Goal: Task Accomplishment & Management: Manage account settings

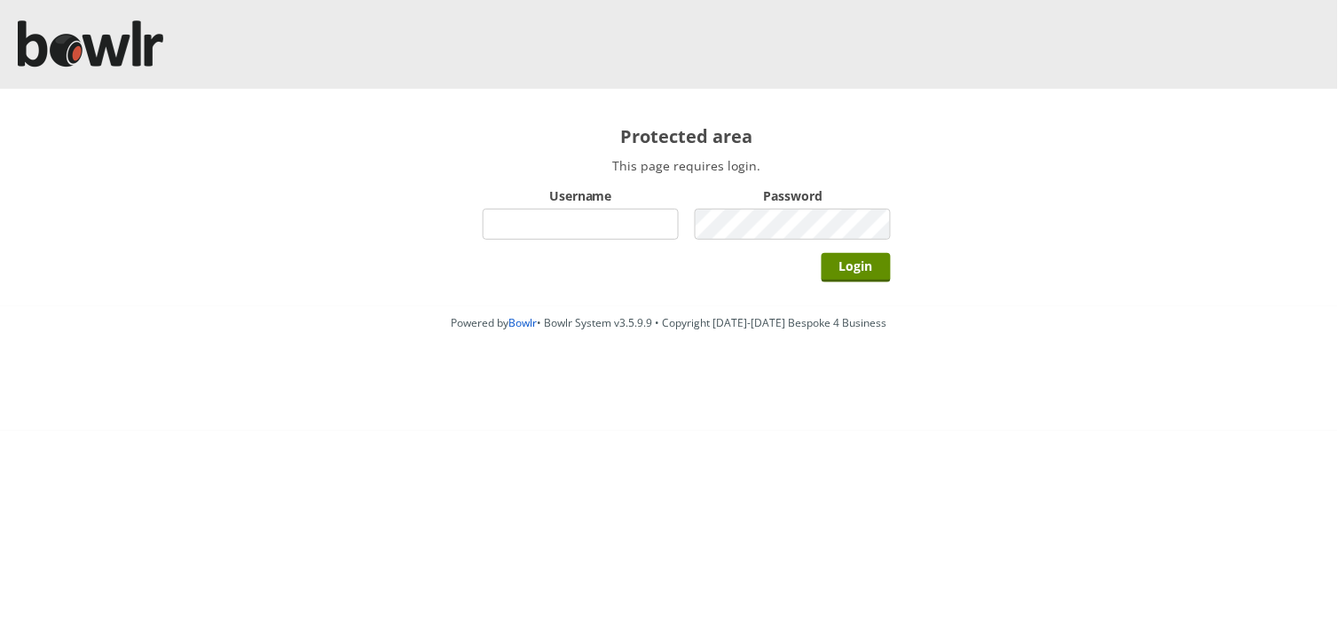
click at [516, 223] on input "Username" at bounding box center [581, 224] width 196 height 31
type input "BarRinkMonitor"
click at [822, 253] on input "Login" at bounding box center [856, 267] width 69 height 29
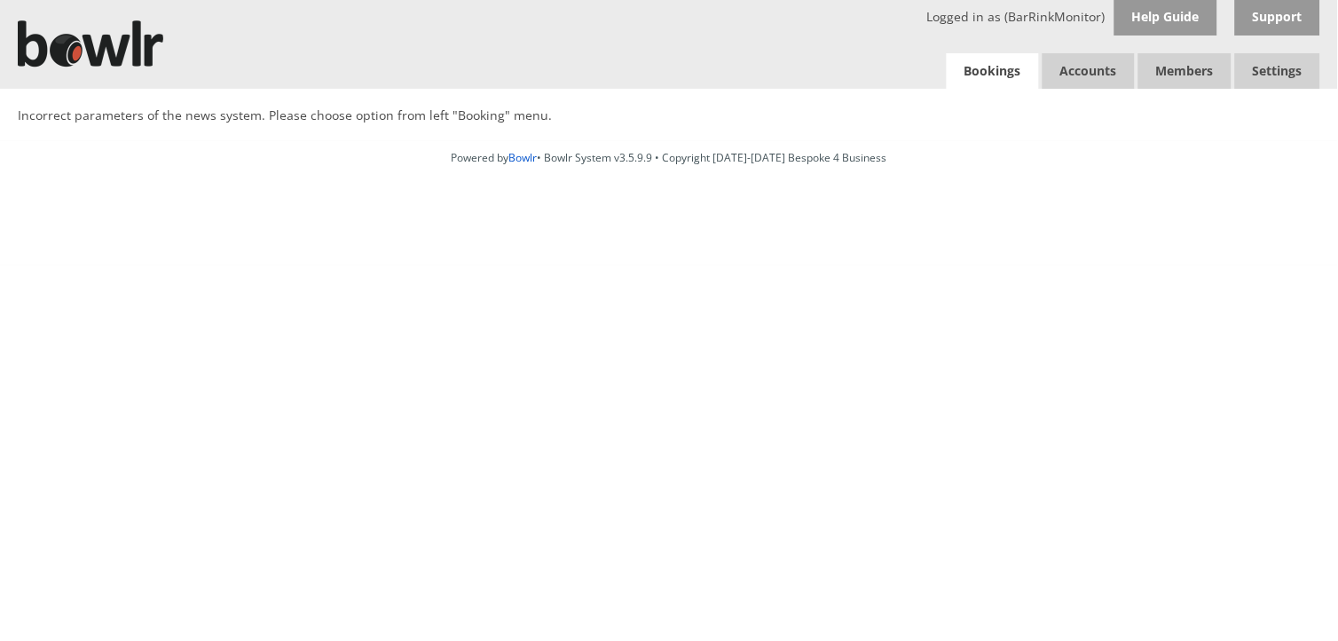
click at [981, 67] on link "Bookings" at bounding box center [993, 71] width 92 height 36
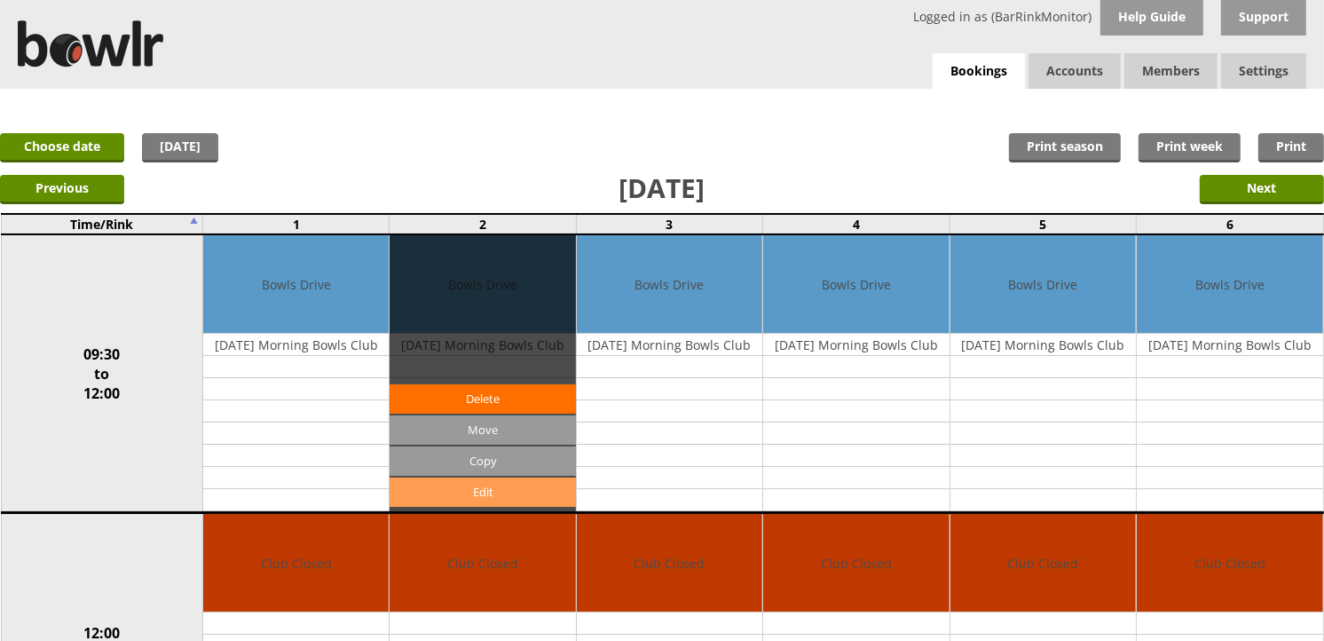
click at [492, 485] on link "Edit" at bounding box center [482, 491] width 185 height 29
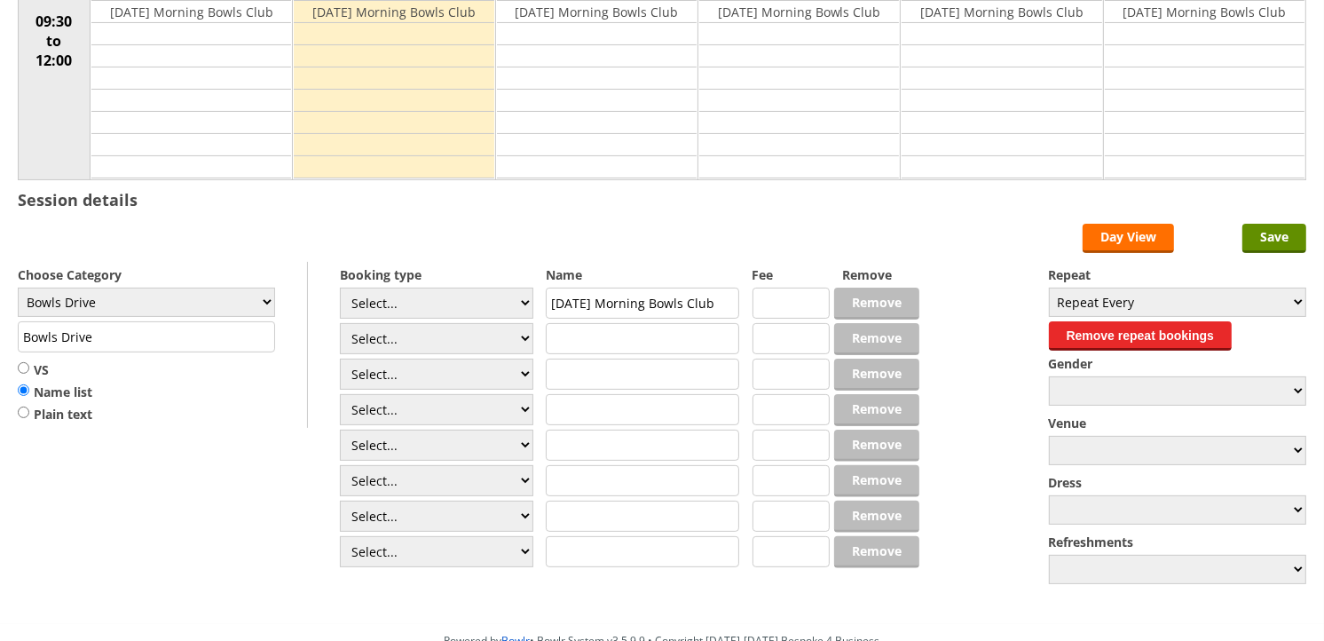
scroll to position [394, 0]
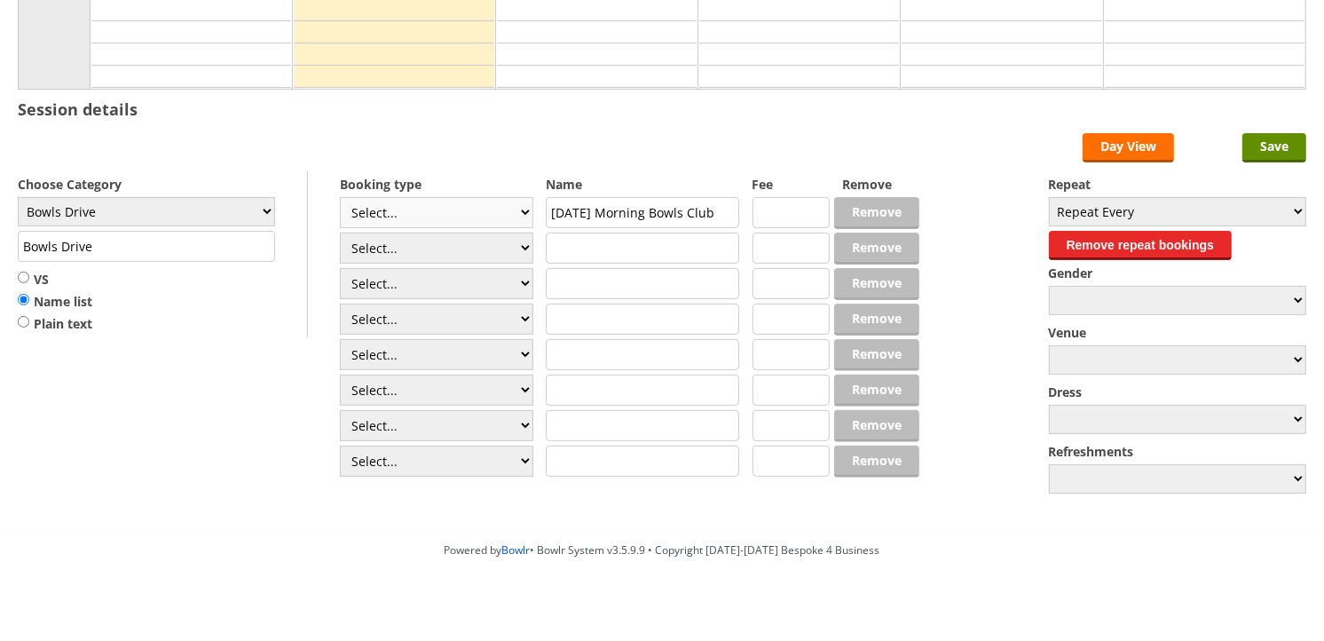
click at [427, 213] on select "Select... Club Competition (Member) Club Competition (Visitor) National (Member…" at bounding box center [436, 212] width 193 height 31
select select "1_50"
click at [340, 198] on select "Select... Club Competition (Member) Club Competition (Visitor) National (Member…" at bounding box center [436, 212] width 193 height 31
type input "5.0000"
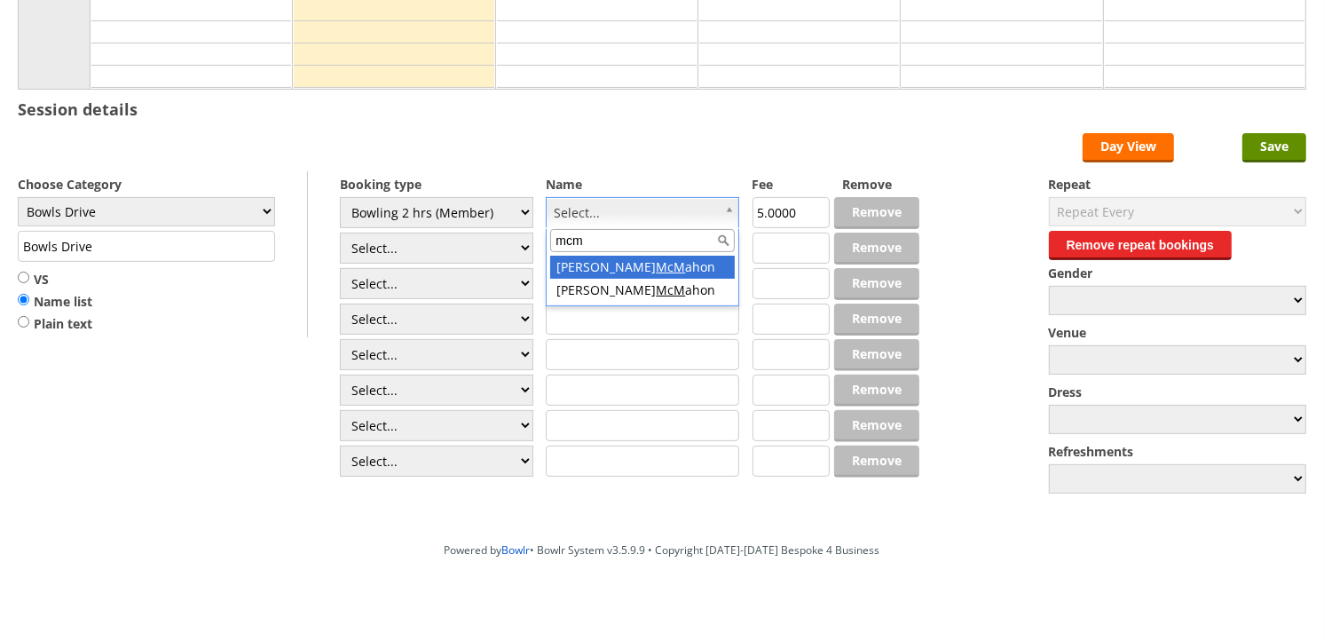
type input "mcm"
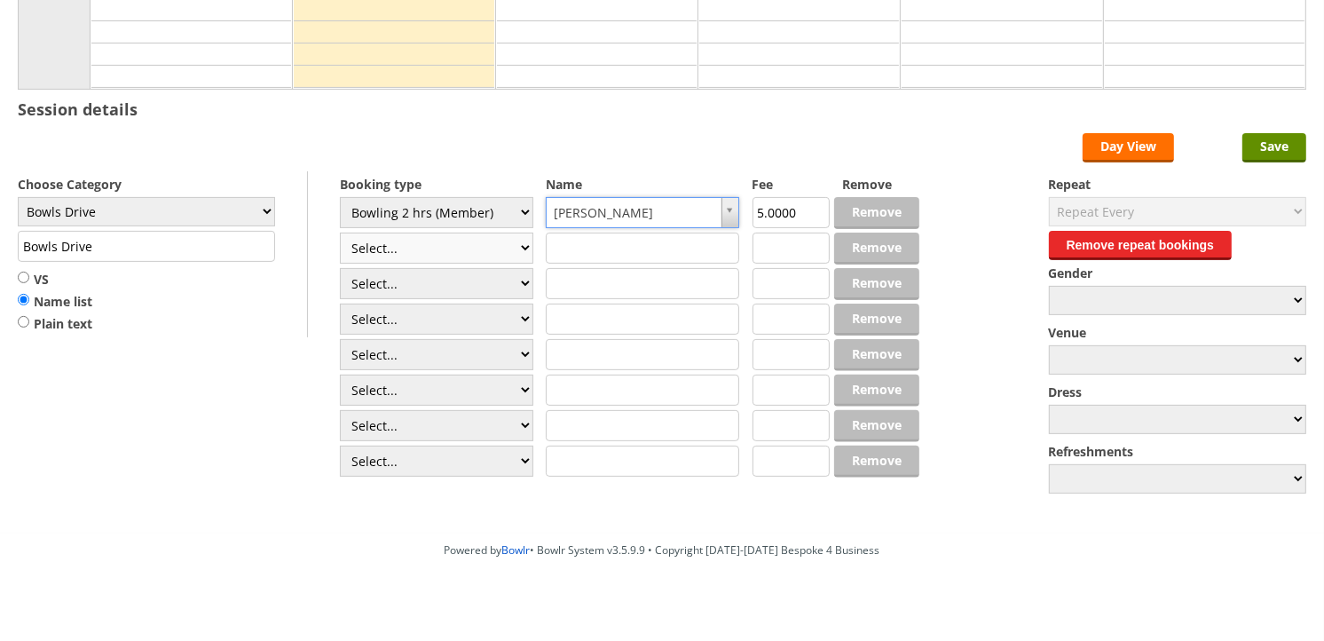
click at [465, 253] on select "Select... Club Competition (Member) Club Competition (Visitor) National (Member…" at bounding box center [436, 247] width 193 height 31
select select "1_50"
click at [340, 233] on select "Select... Club Competition (Member) Club Competition (Visitor) National (Member…" at bounding box center [436, 247] width 193 height 31
type input "5.0000"
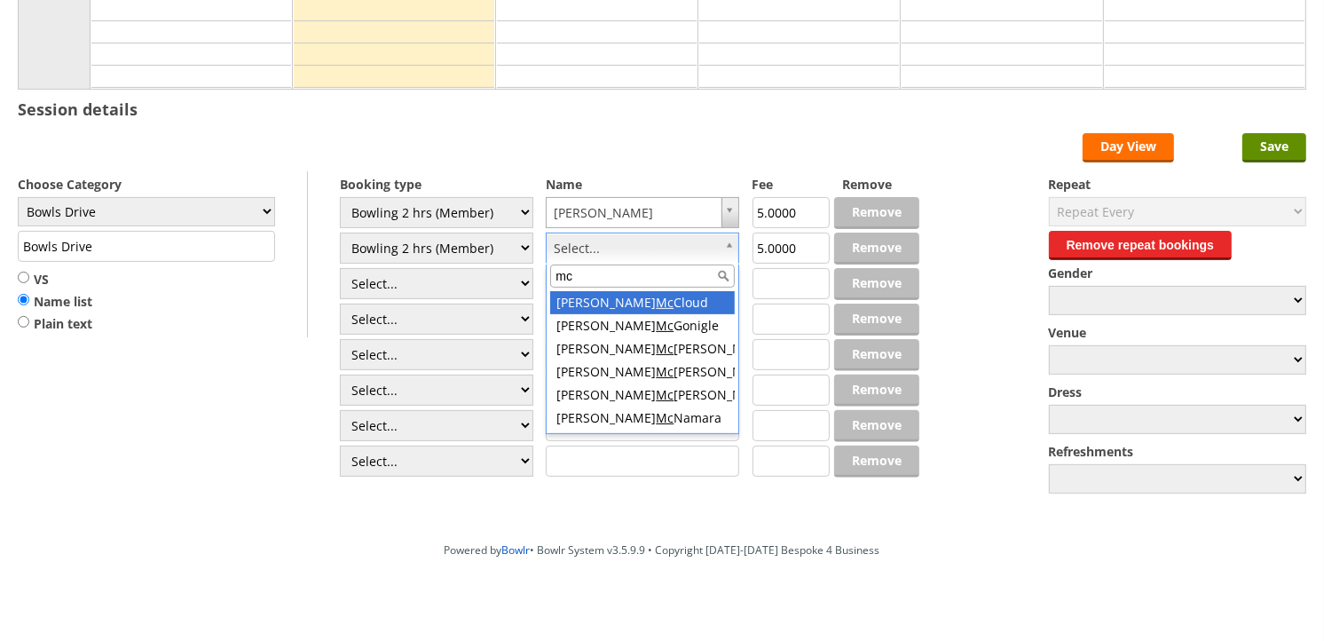
type input "mcm"
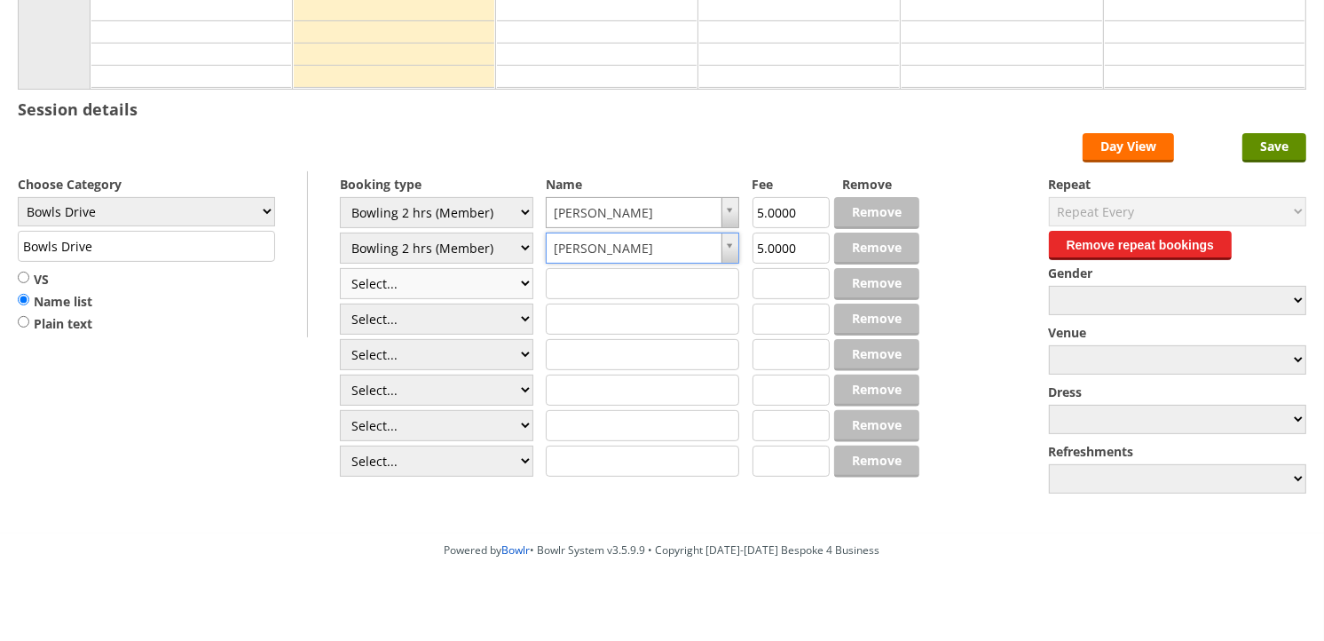
click at [459, 290] on select "Select... Club Competition (Member) Club Competition (Visitor) National (Member…" at bounding box center [436, 283] width 193 height 31
select select "1_50"
click at [340, 269] on select "Select... Club Competition (Member) Club Competition (Visitor) National (Member…" at bounding box center [436, 283] width 193 height 31
type input "5.0000"
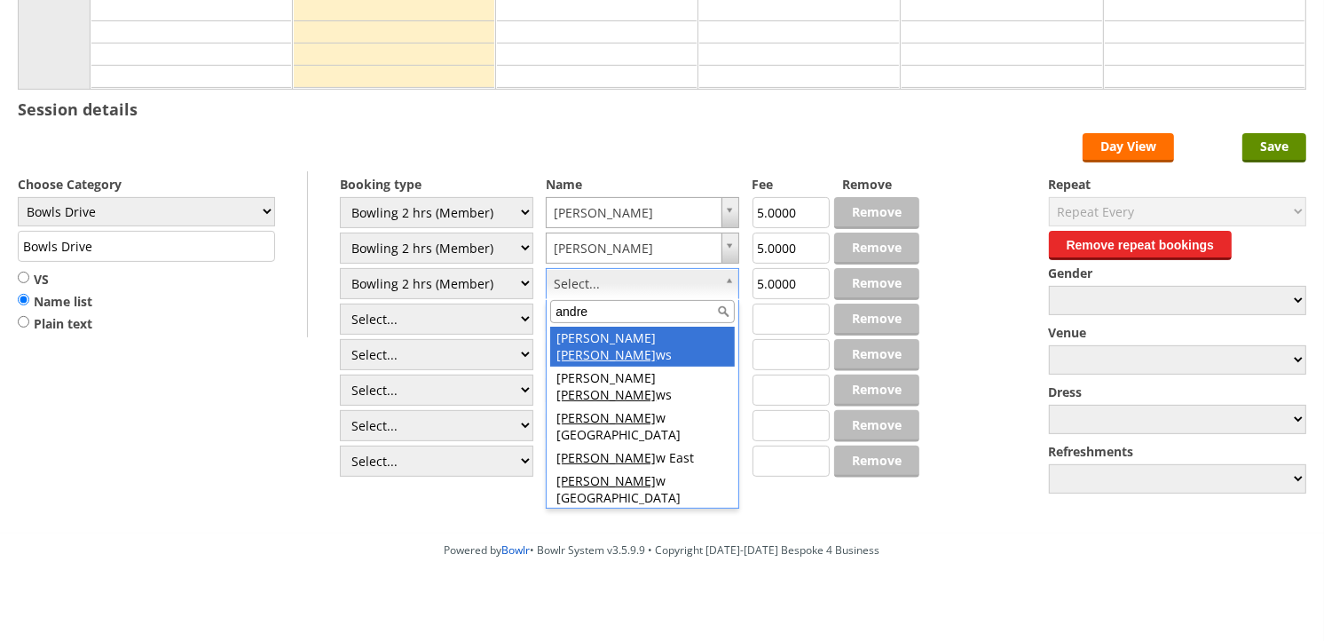
type input "andrew"
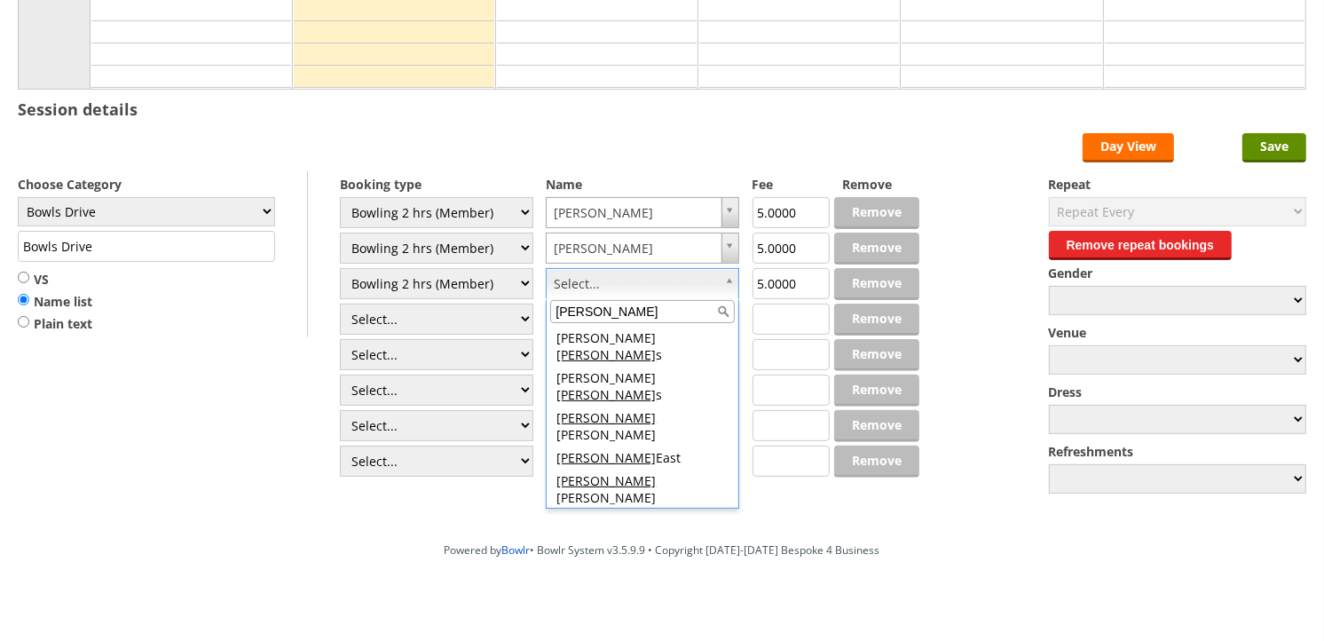
scroll to position [5, 0]
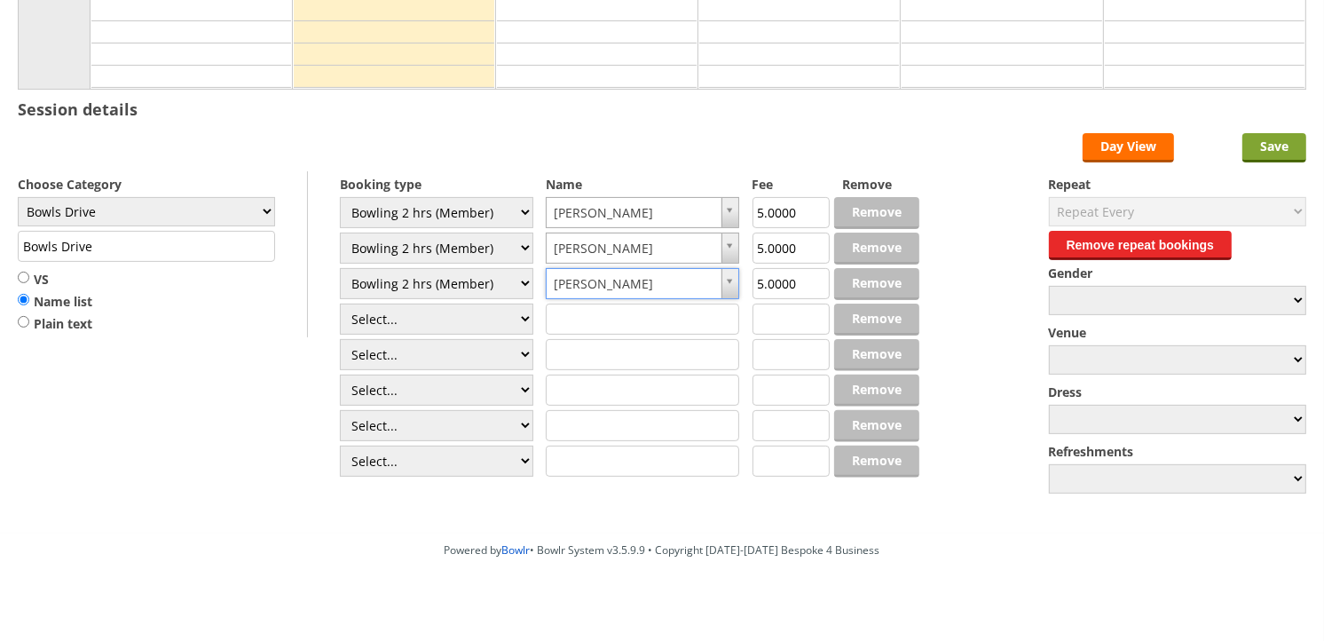
click at [1280, 149] on input "Save" at bounding box center [1274, 147] width 64 height 29
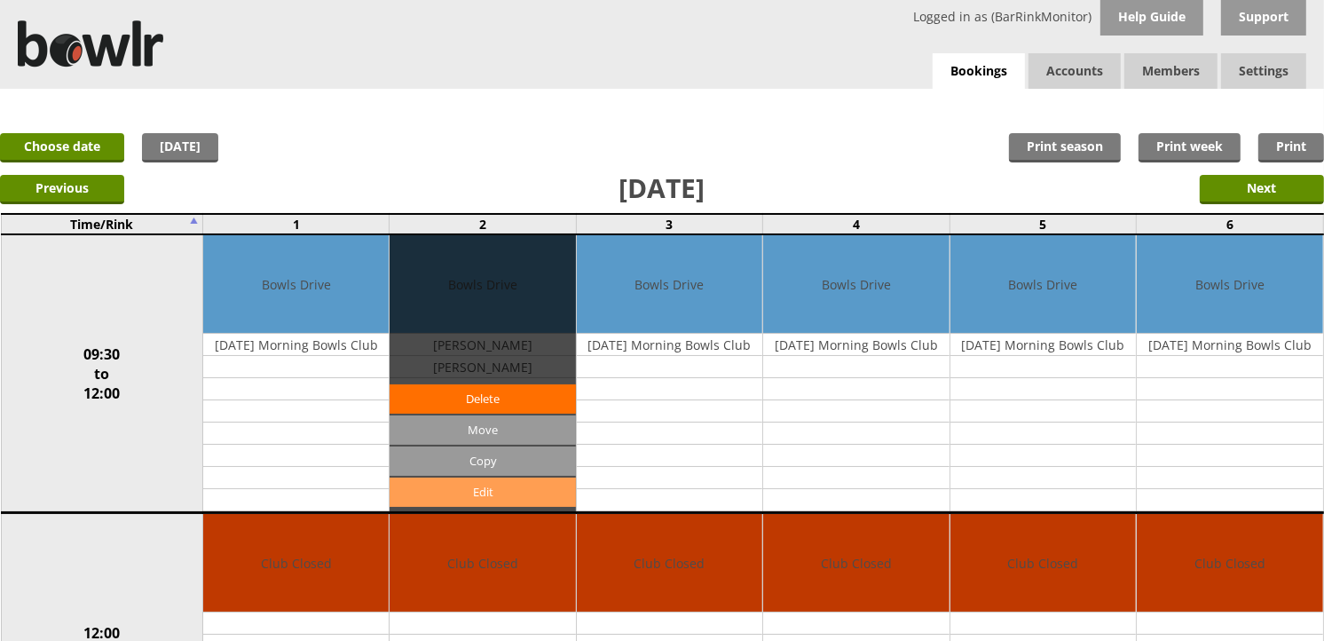
click at [516, 491] on link "Edit" at bounding box center [482, 491] width 185 height 29
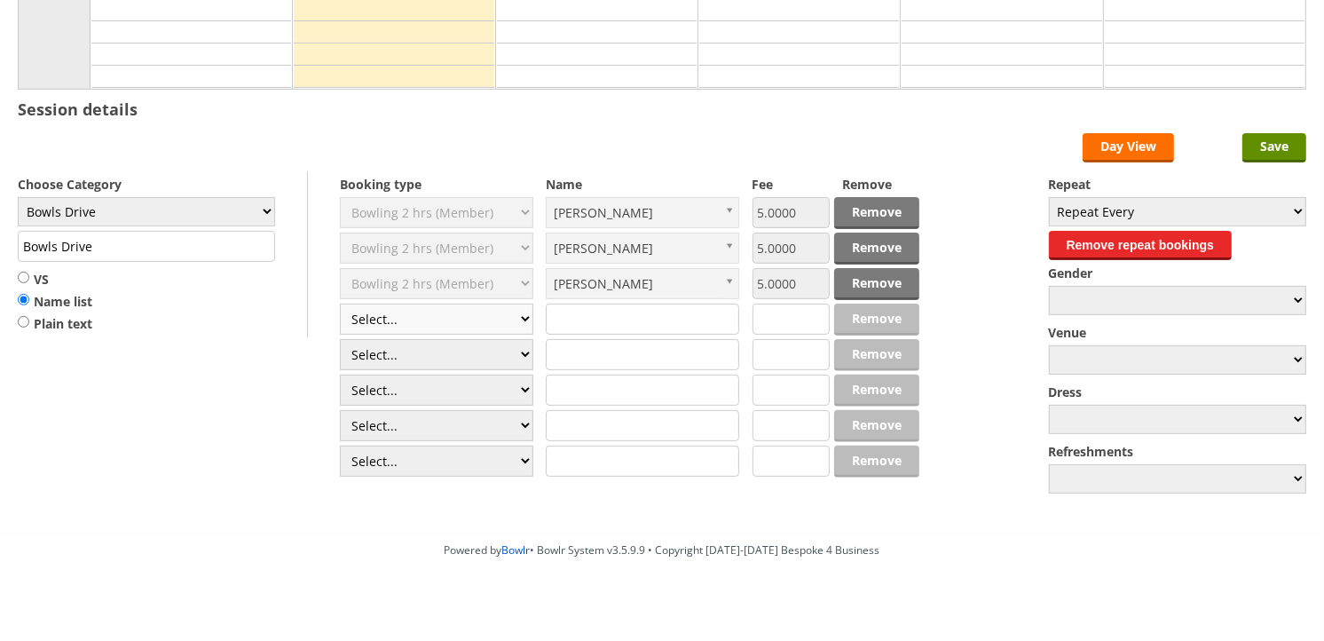
scroll to position [394, 0]
click at [436, 317] on select "Select... Club Competition (Member) Club Competition (Visitor) National (Member…" at bounding box center [436, 318] width 193 height 31
select select "1_50"
click at [340, 304] on select "Select... Club Competition (Member) Club Competition (Visitor) National (Member…" at bounding box center [436, 318] width 193 height 31
type input "5.0000"
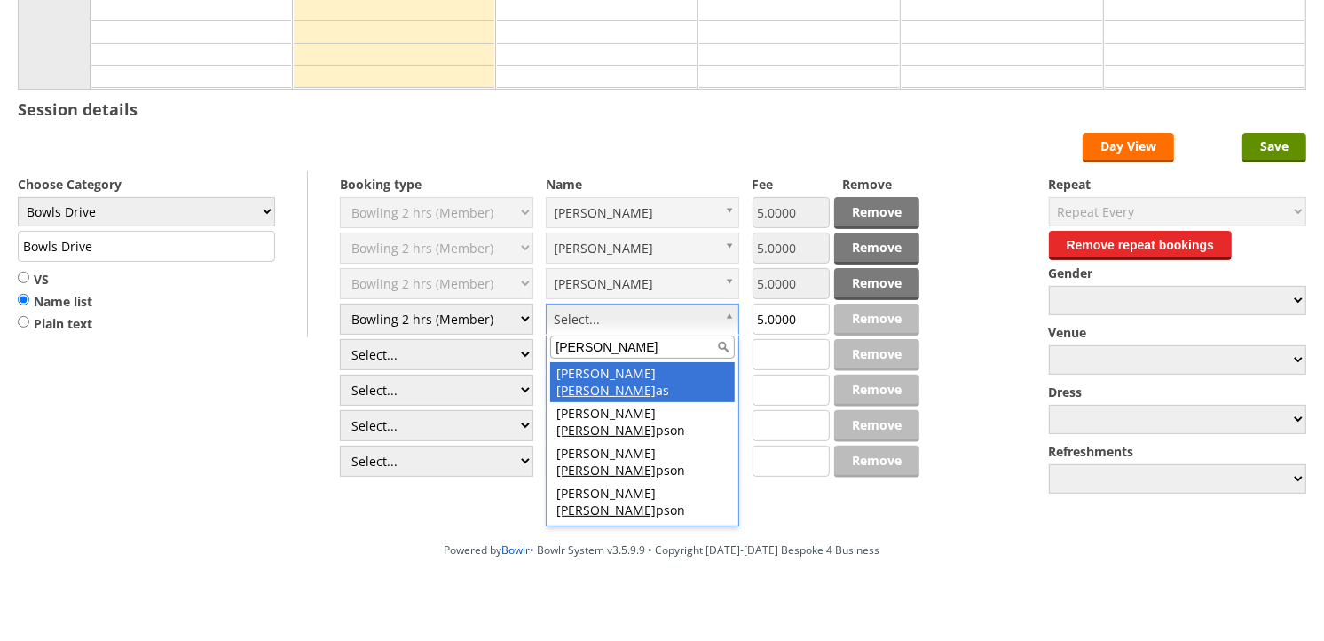
type input "thom"
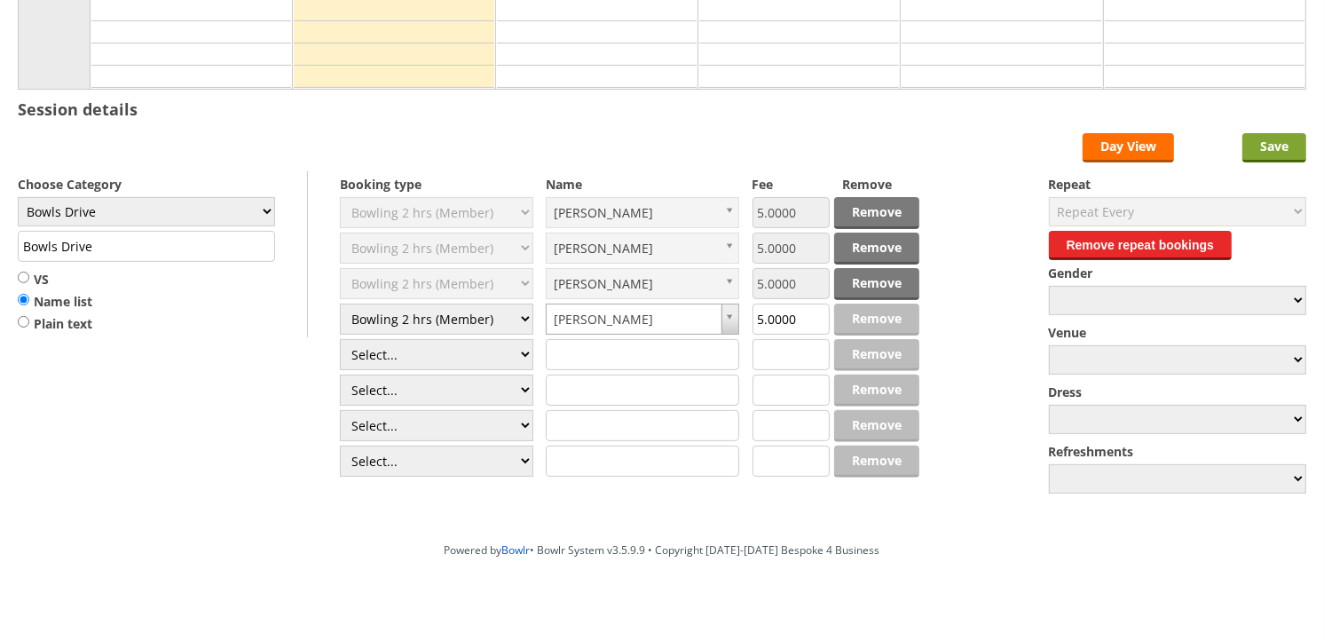
click at [1282, 147] on input "Save" at bounding box center [1274, 147] width 64 height 29
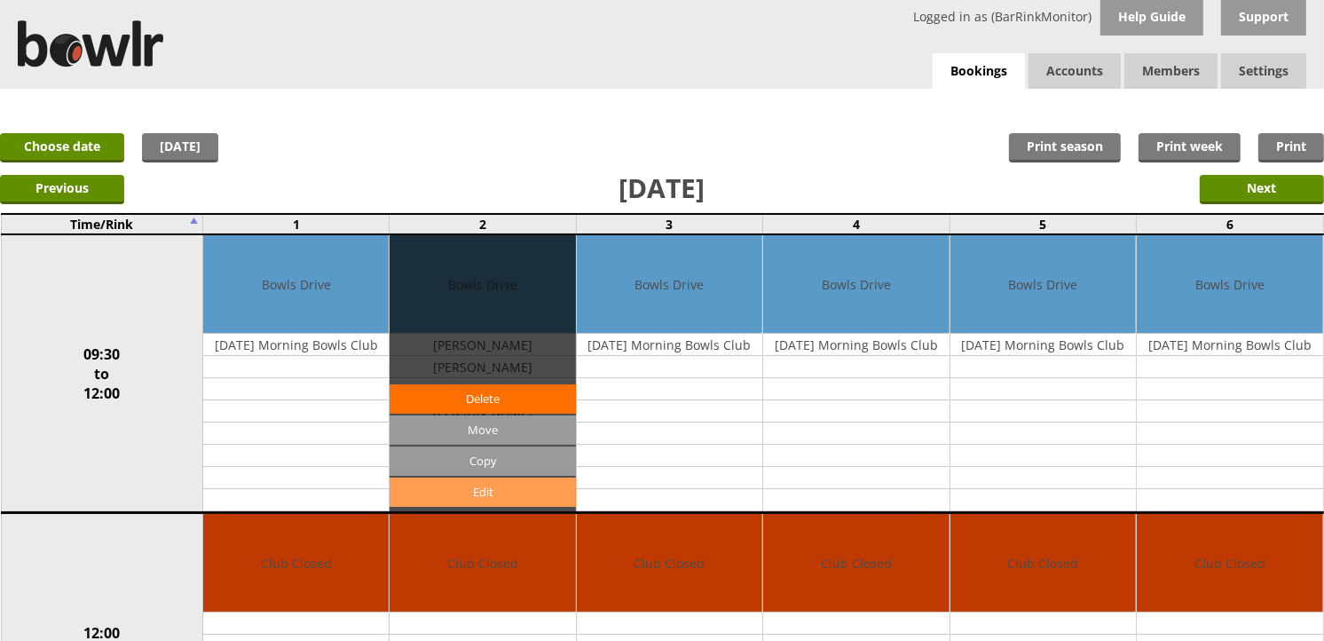
click at [476, 491] on link "Edit" at bounding box center [482, 491] width 185 height 29
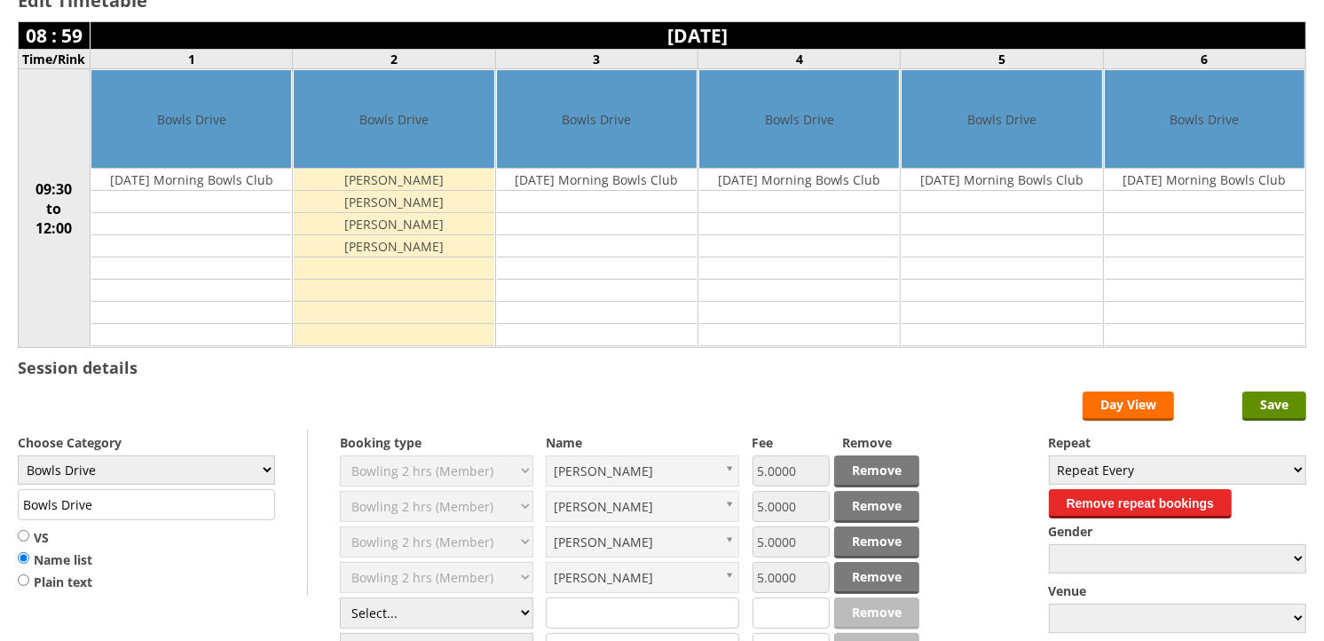
scroll to position [295, 0]
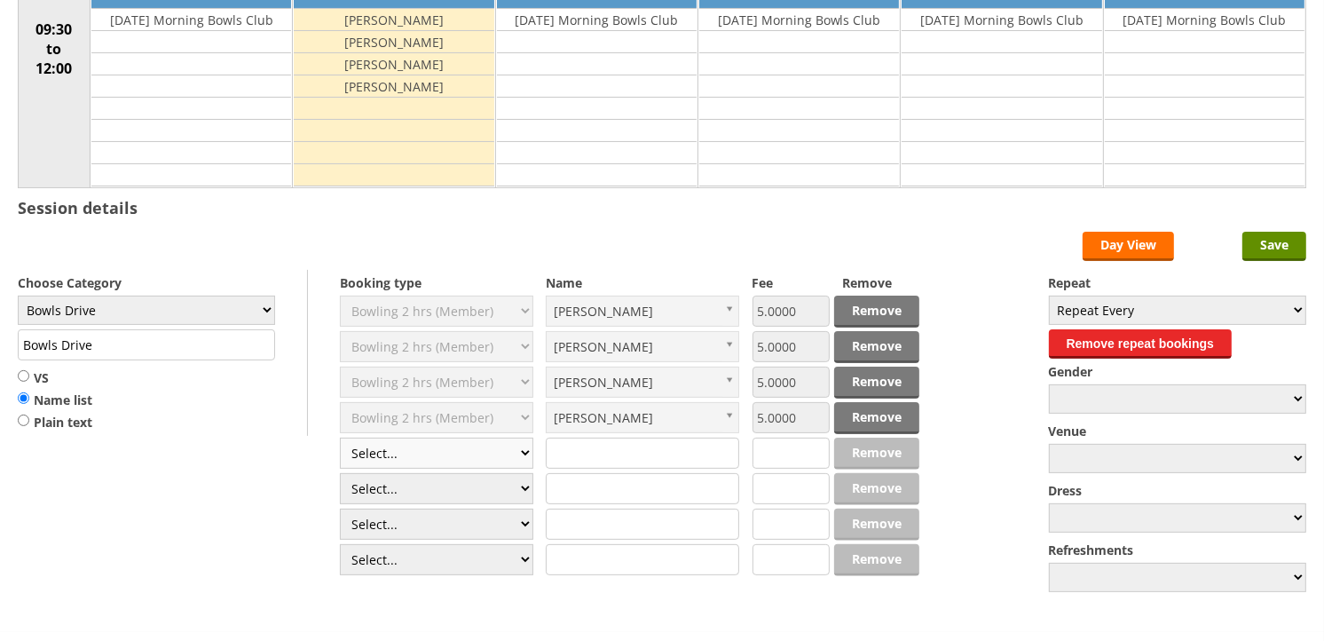
click at [422, 451] on select "Select... Club Competition (Member) Club Competition (Visitor) National (Member…" at bounding box center [436, 452] width 193 height 31
select select "1_50"
click at [340, 438] on select "Select... Club Competition (Member) Club Competition (Visitor) National (Member…" at bounding box center [436, 452] width 193 height 31
type input "5.0000"
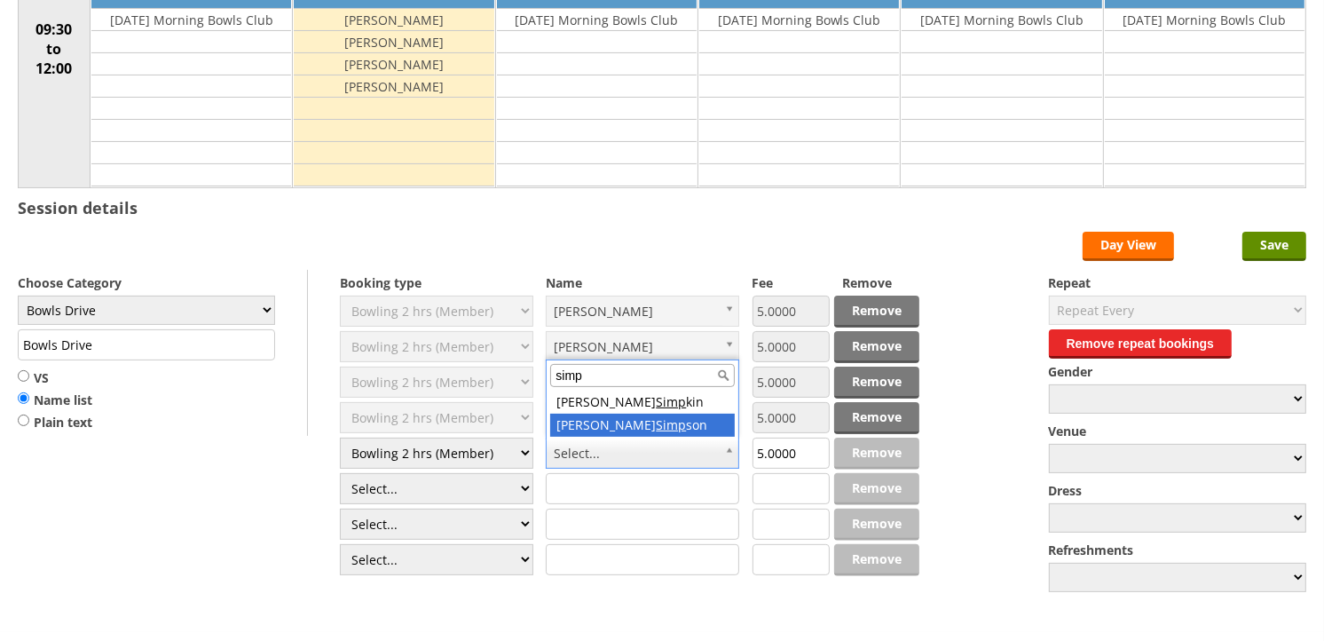
type input "simp"
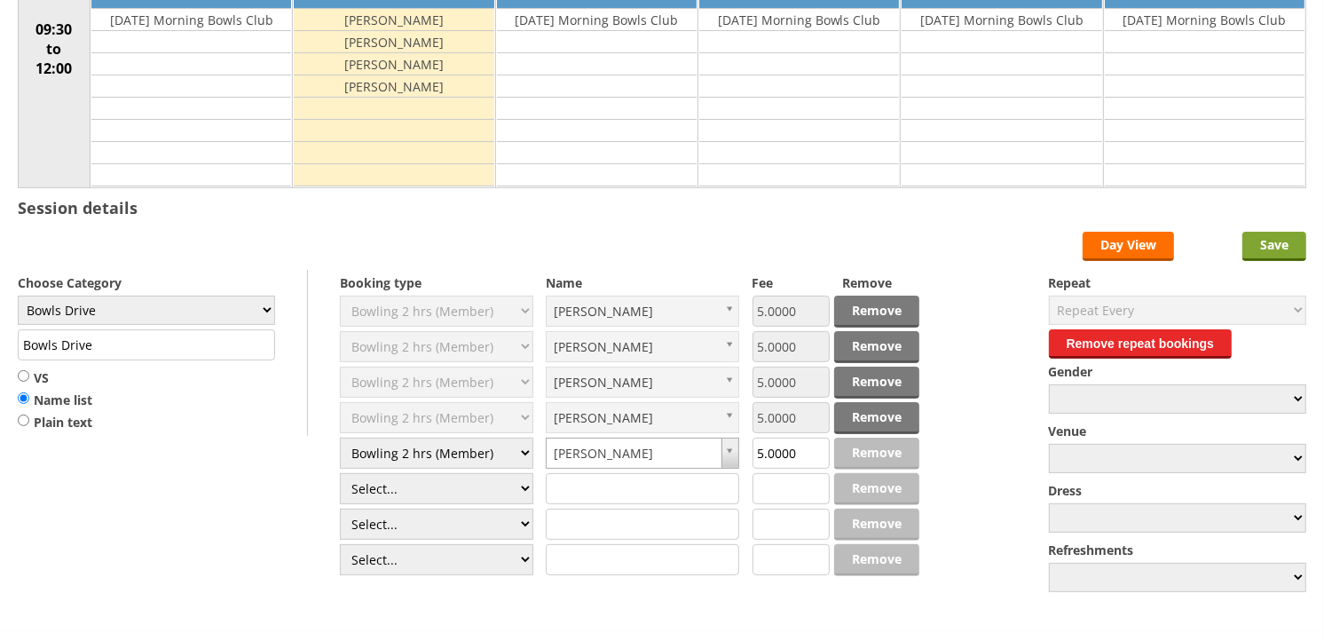
click at [1272, 237] on input "Save" at bounding box center [1274, 246] width 64 height 29
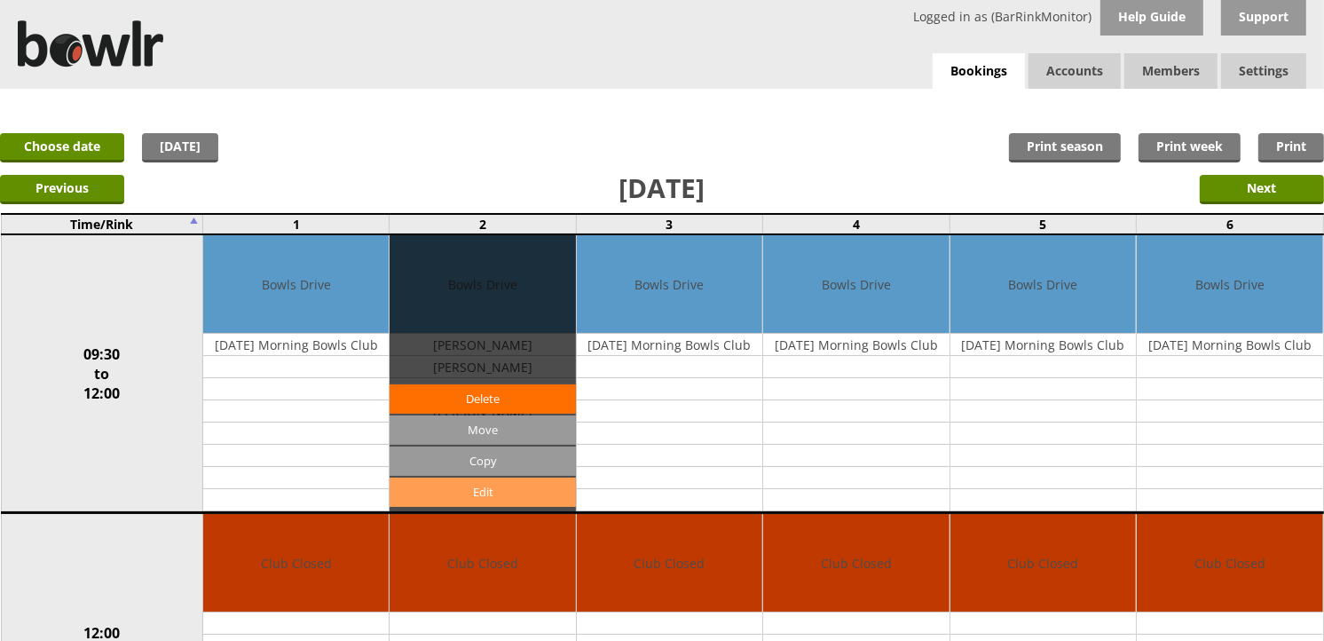
click at [512, 489] on link "Edit" at bounding box center [482, 491] width 185 height 29
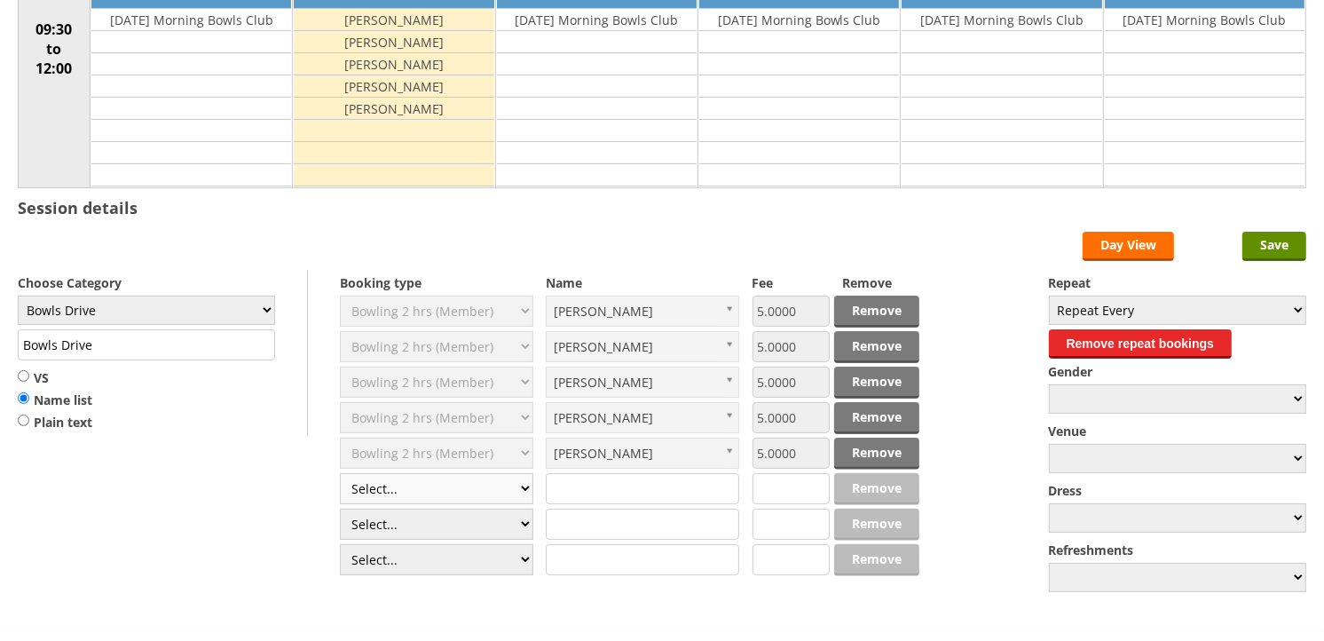
click at [456, 489] on select "Select... Club Competition (Member) Club Competition (Visitor) National (Member…" at bounding box center [436, 488] width 193 height 31
select select "1_50"
click at [340, 474] on select "Select... Club Competition (Member) Club Competition (Visitor) National (Member…" at bounding box center [436, 488] width 193 height 31
type input "5.0000"
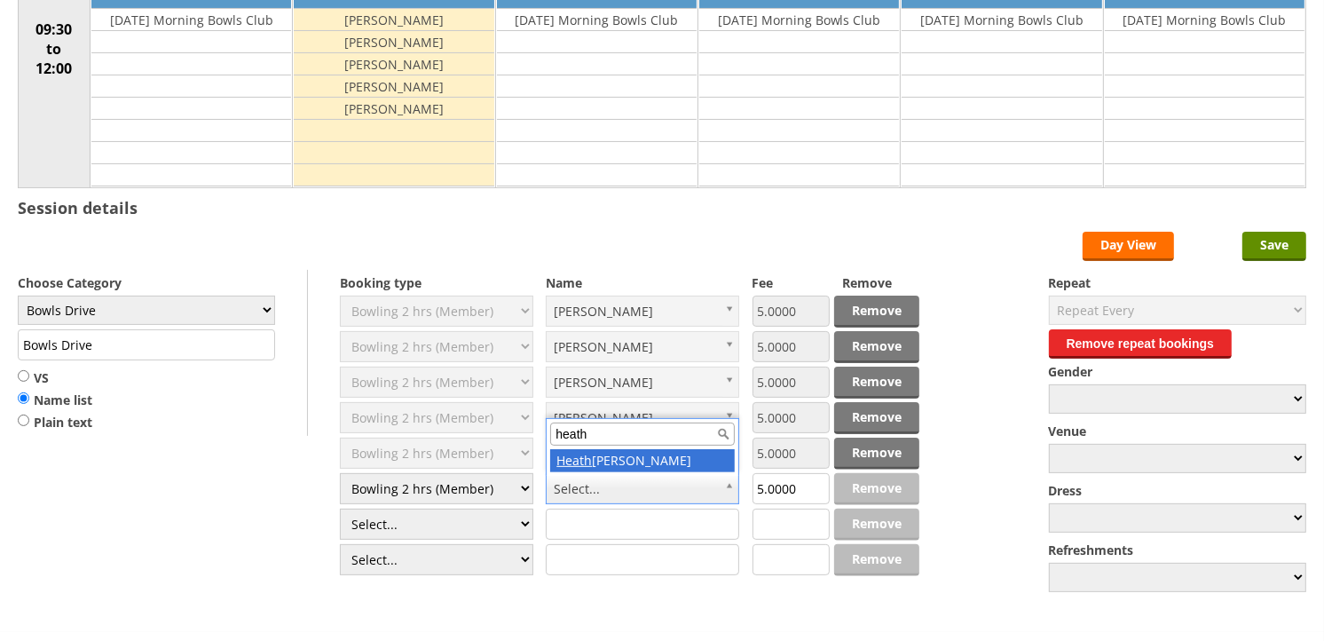
type input "heath"
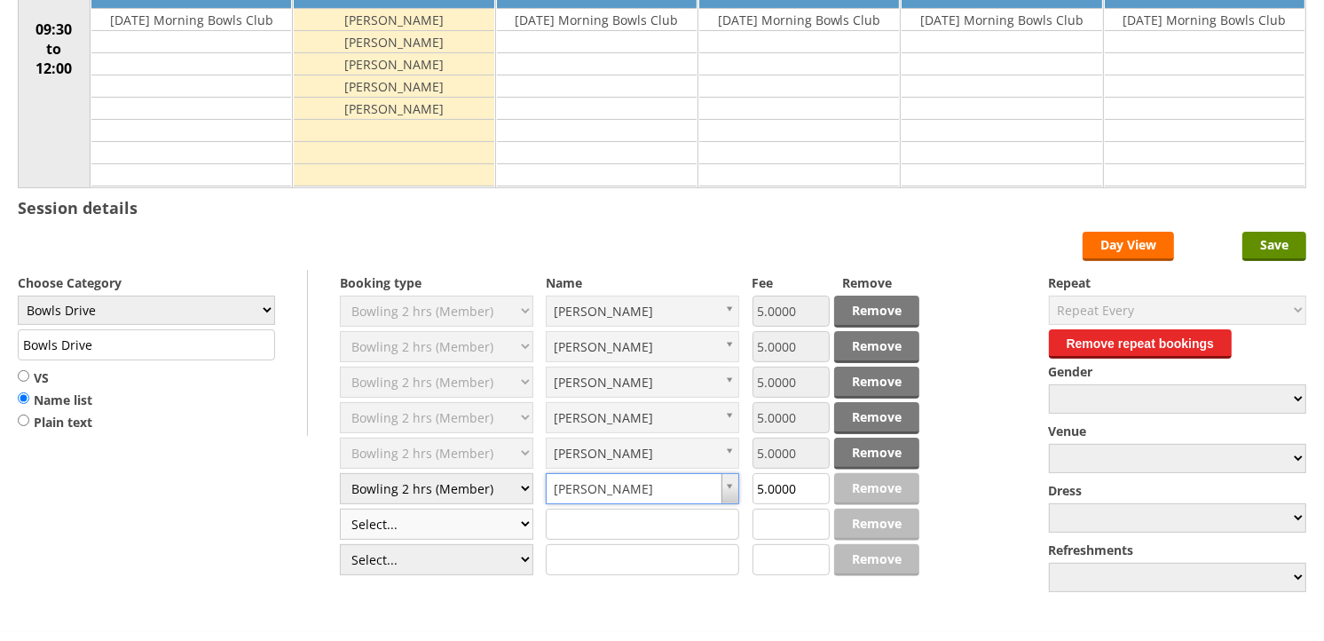
click at [485, 520] on select "Select... Club Competition (Member) Club Competition (Visitor) National (Member…" at bounding box center [436, 523] width 193 height 31
select select "1_50"
click at [340, 509] on select "Select... Club Competition (Member) Club Competition (Visitor) National (Member…" at bounding box center [436, 523] width 193 height 31
type input "5.0000"
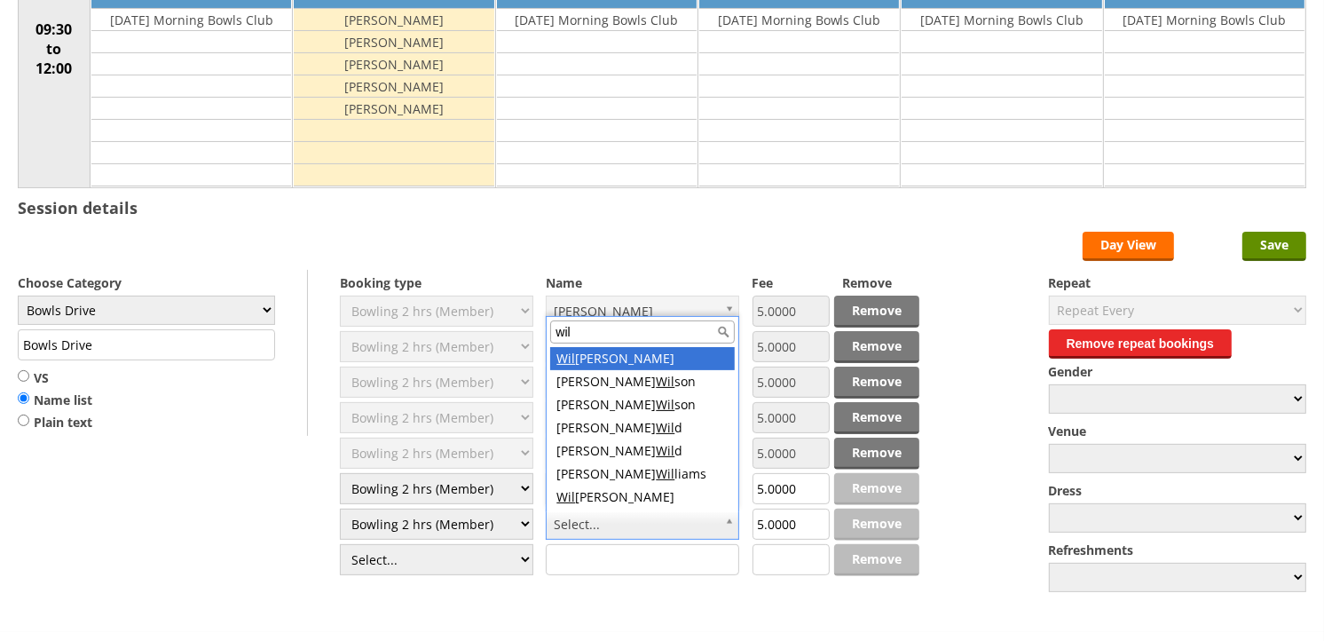
type input "wild"
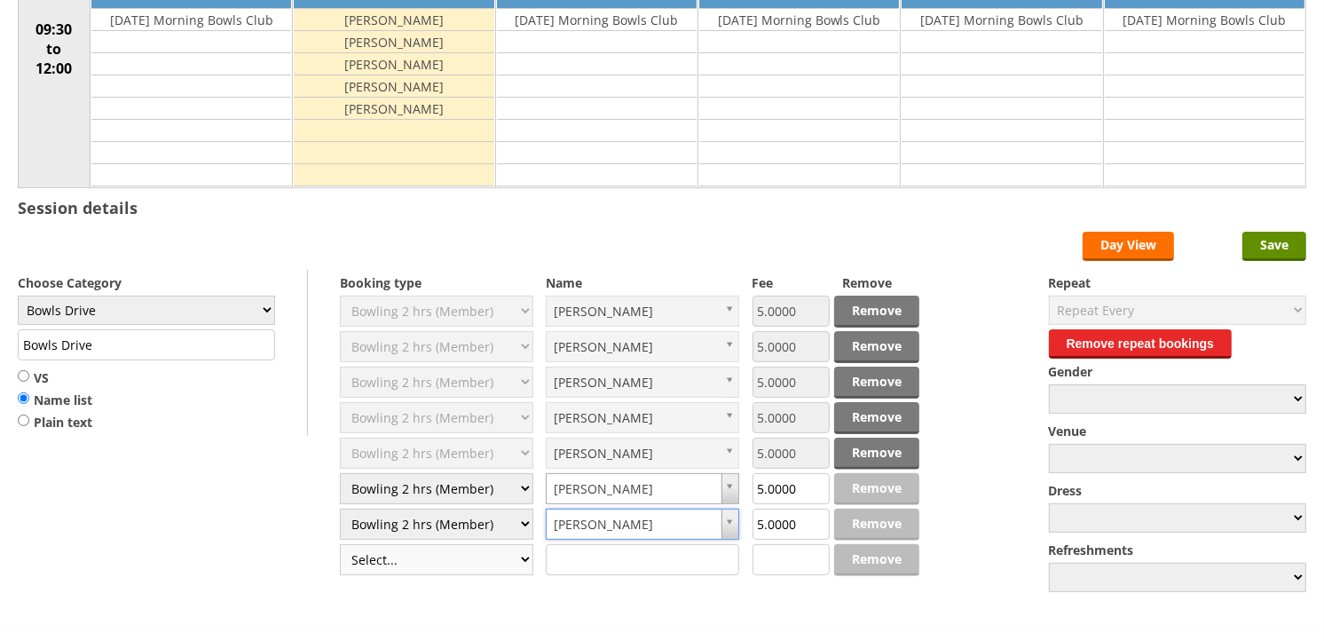
click at [429, 555] on select "Select... Club Competition (Member) Club Competition (Visitor) National (Member…" at bounding box center [436, 559] width 193 height 31
select select "1_50"
click at [340, 545] on select "Select... Club Competition (Member) Club Competition (Visitor) National (Member…" at bounding box center [436, 559] width 193 height 31
type input "5.0000"
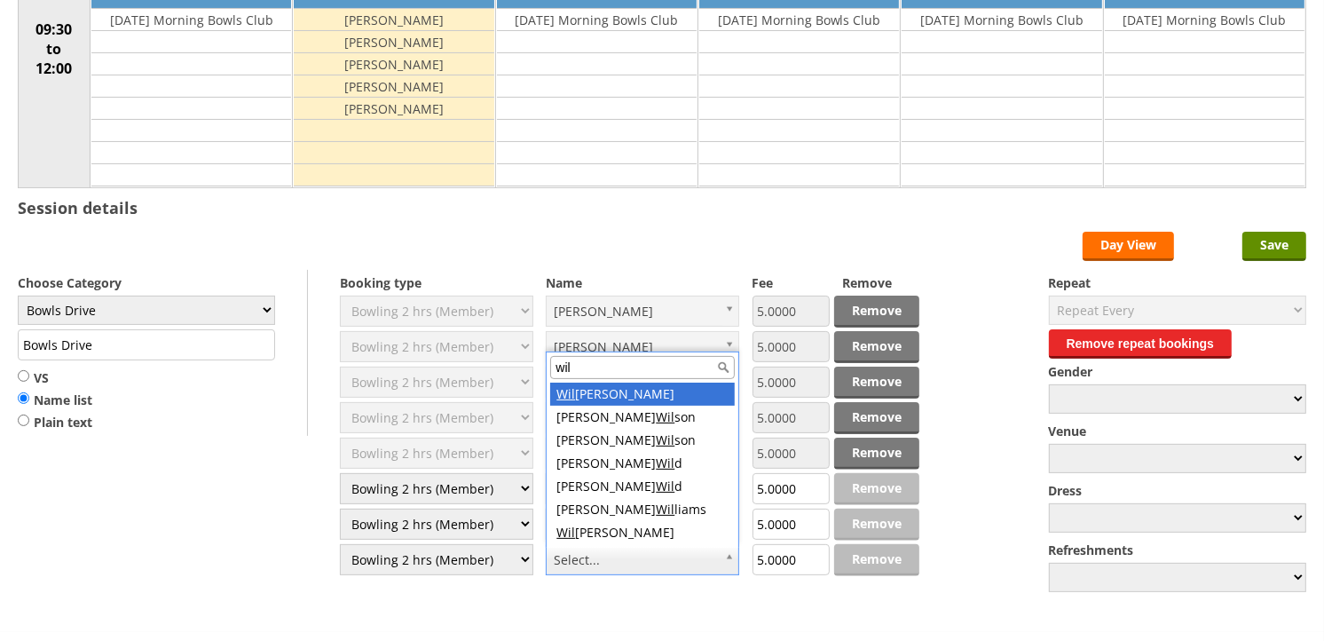
type input "wild"
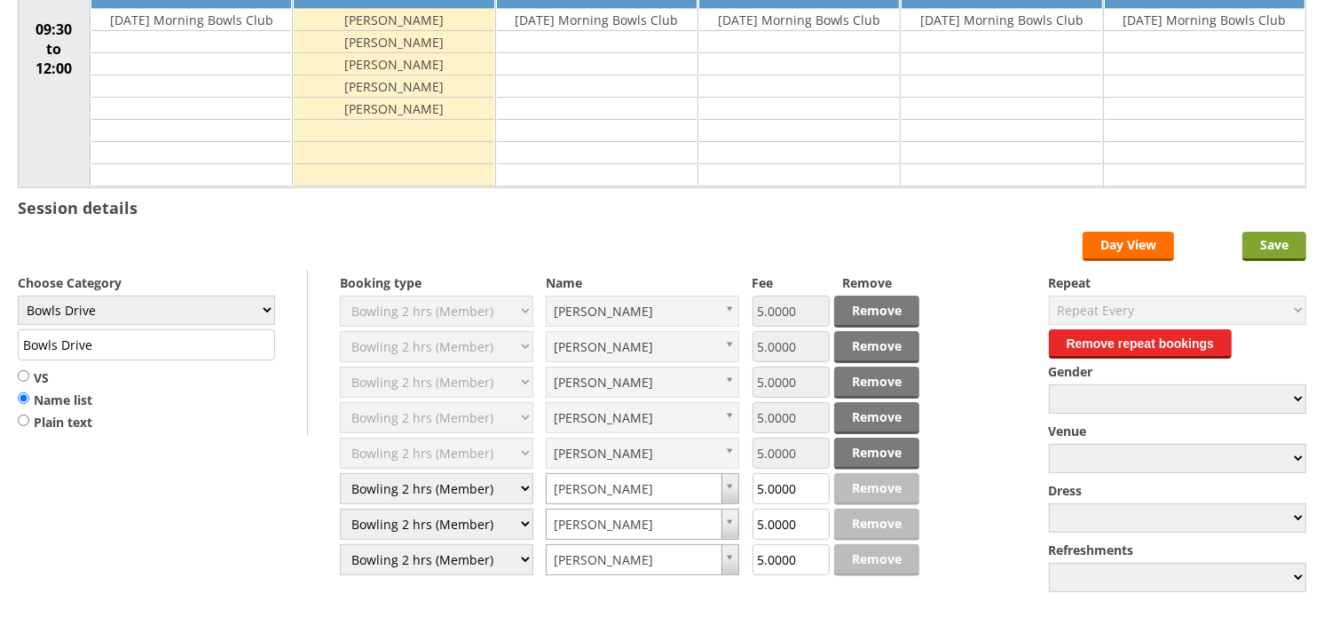
click at [1262, 243] on input "Save" at bounding box center [1274, 246] width 64 height 29
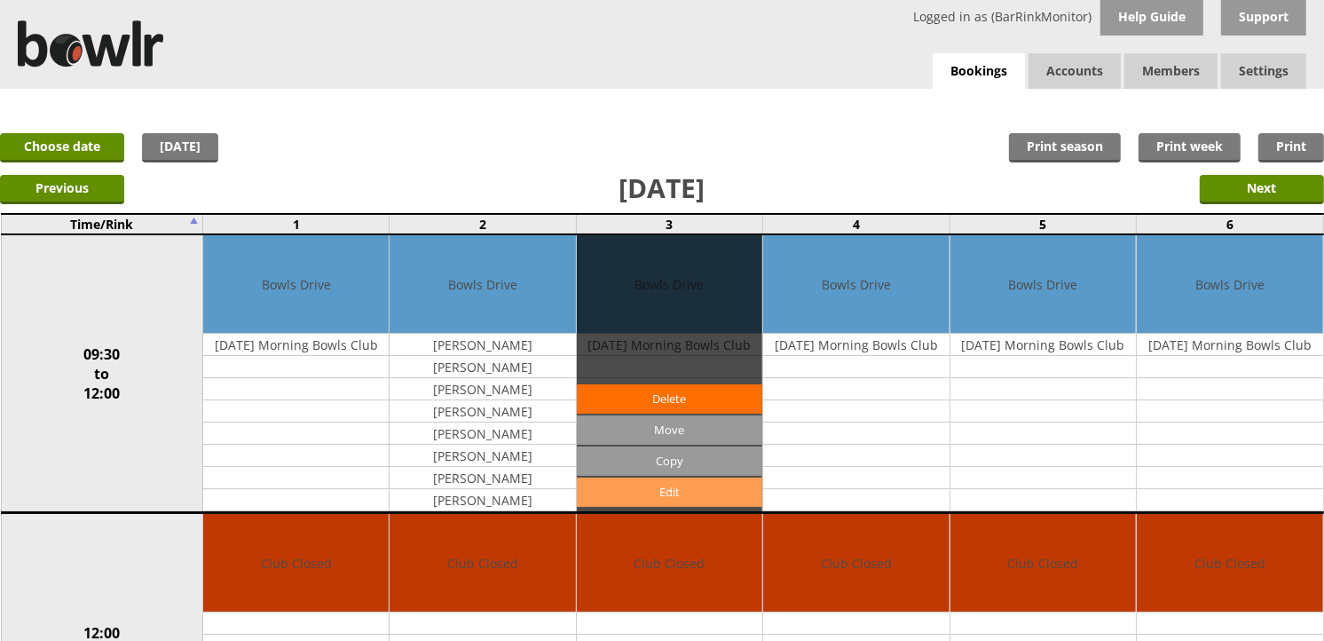
click at [706, 484] on link "Edit" at bounding box center [669, 491] width 185 height 29
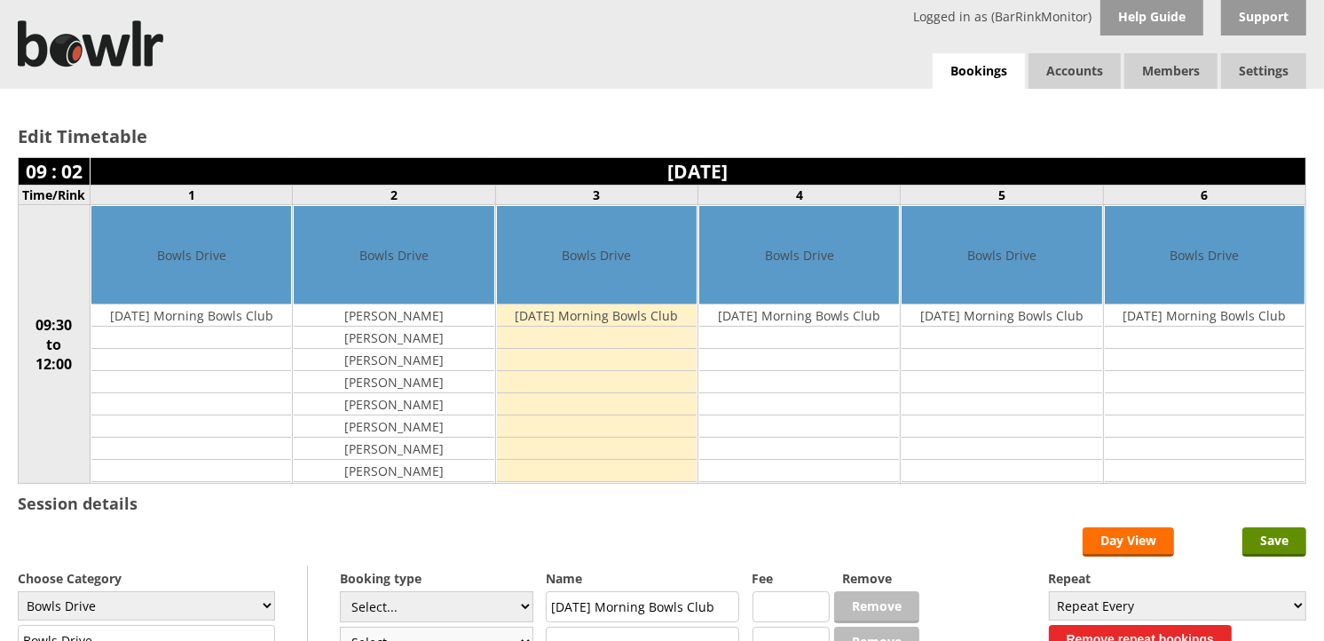
scroll to position [197, 0]
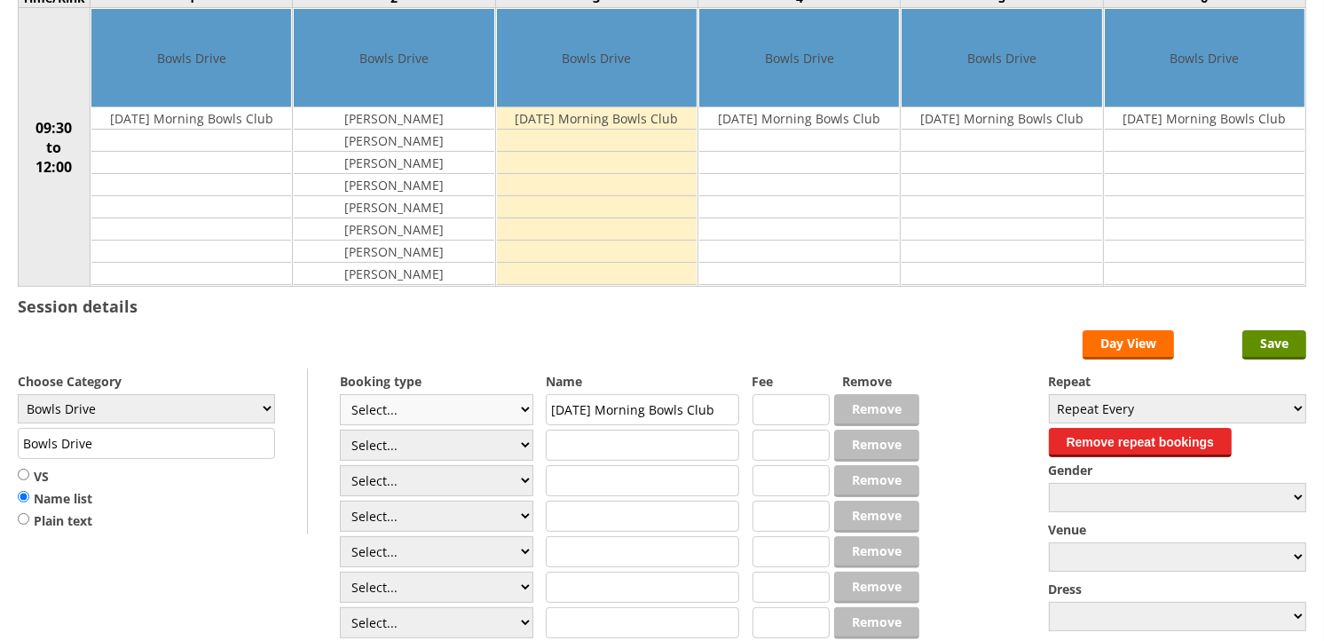
click at [428, 405] on select "Select... Club Competition (Member) Club Competition (Visitor) National (Member…" at bounding box center [436, 409] width 193 height 31
select select "1_50"
click at [340, 395] on select "Select... Club Competition (Member) Club Competition (Visitor) National (Member…" at bounding box center [436, 409] width 193 height 31
type input "5.0000"
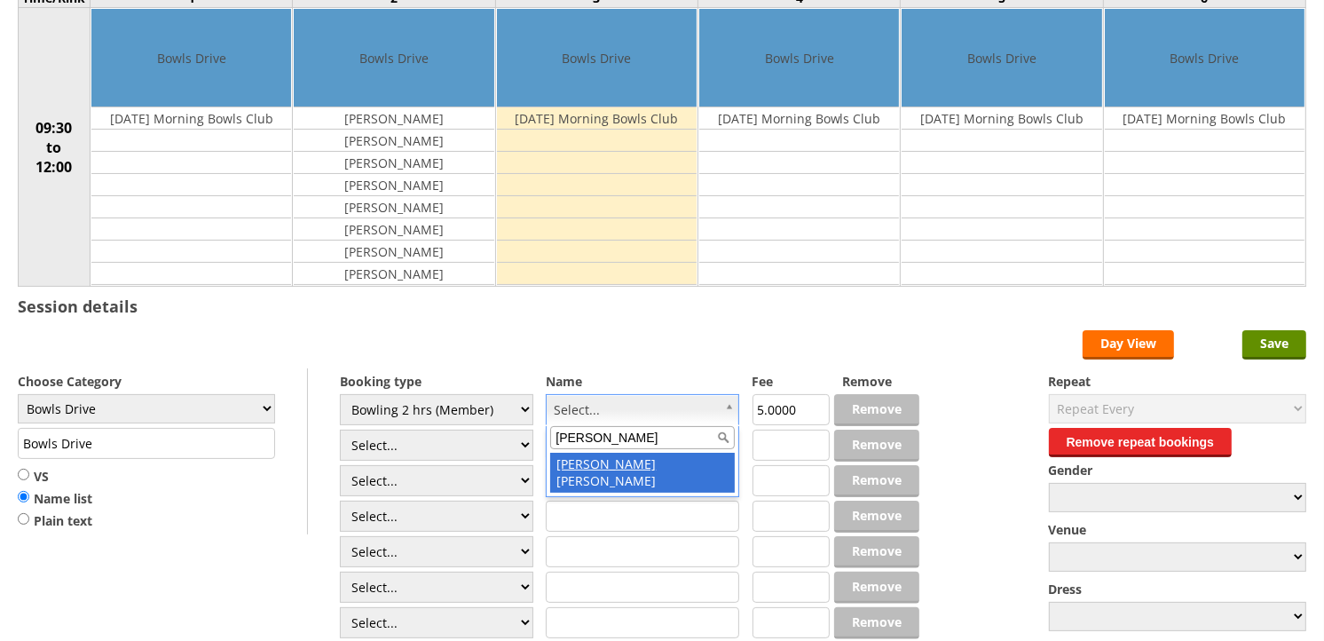
type input "kay"
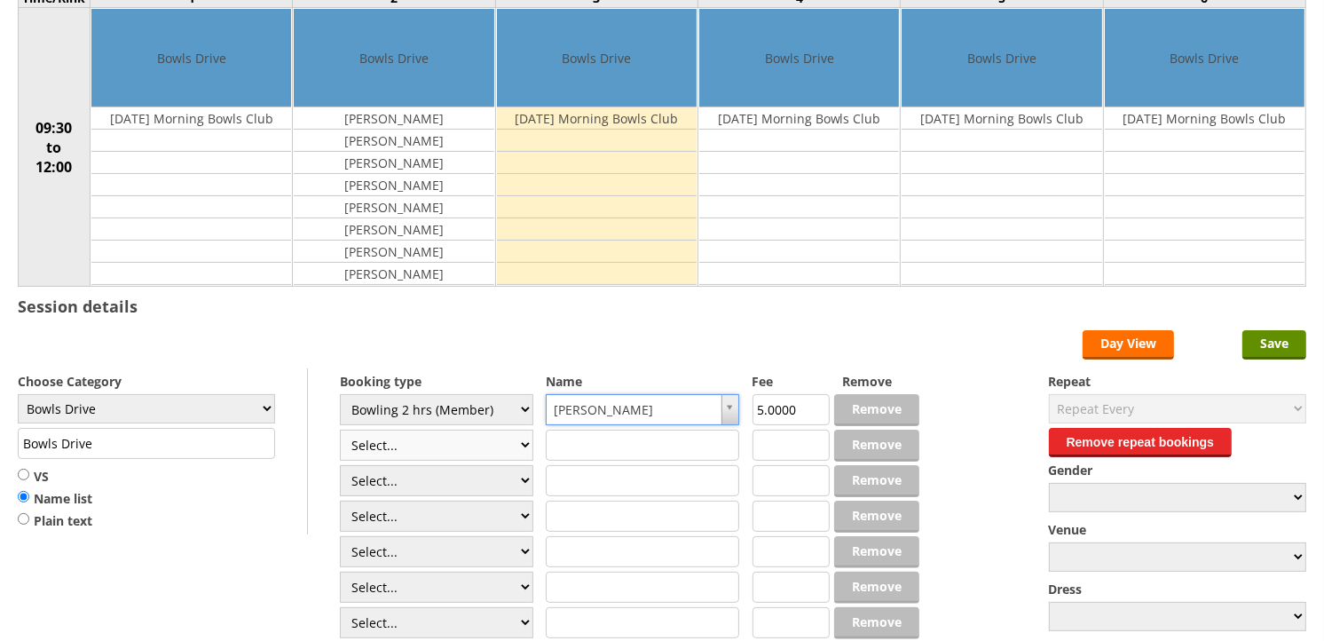
click at [475, 442] on select "Select... Club Competition (Member) Club Competition (Visitor) National (Member…" at bounding box center [436, 444] width 193 height 31
select select "1_50"
click at [340, 430] on select "Select... Club Competition (Member) Club Competition (Visitor) National (Member…" at bounding box center [436, 444] width 193 height 31
type input "5.0000"
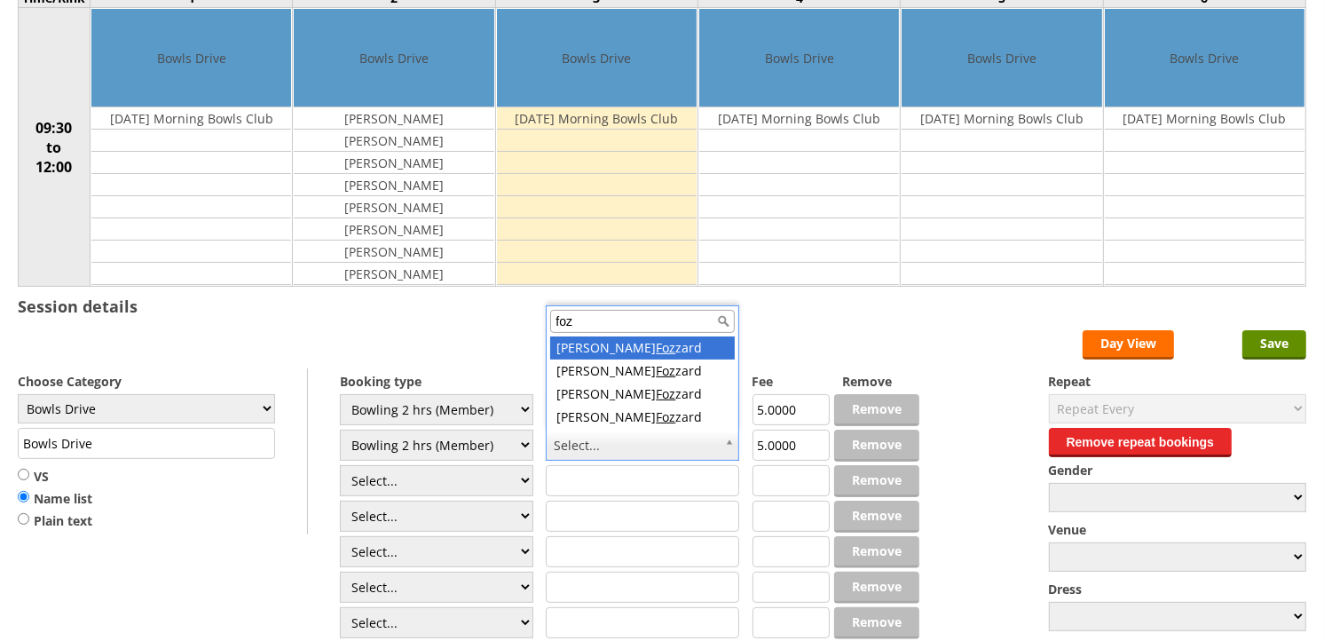
type input "fozz"
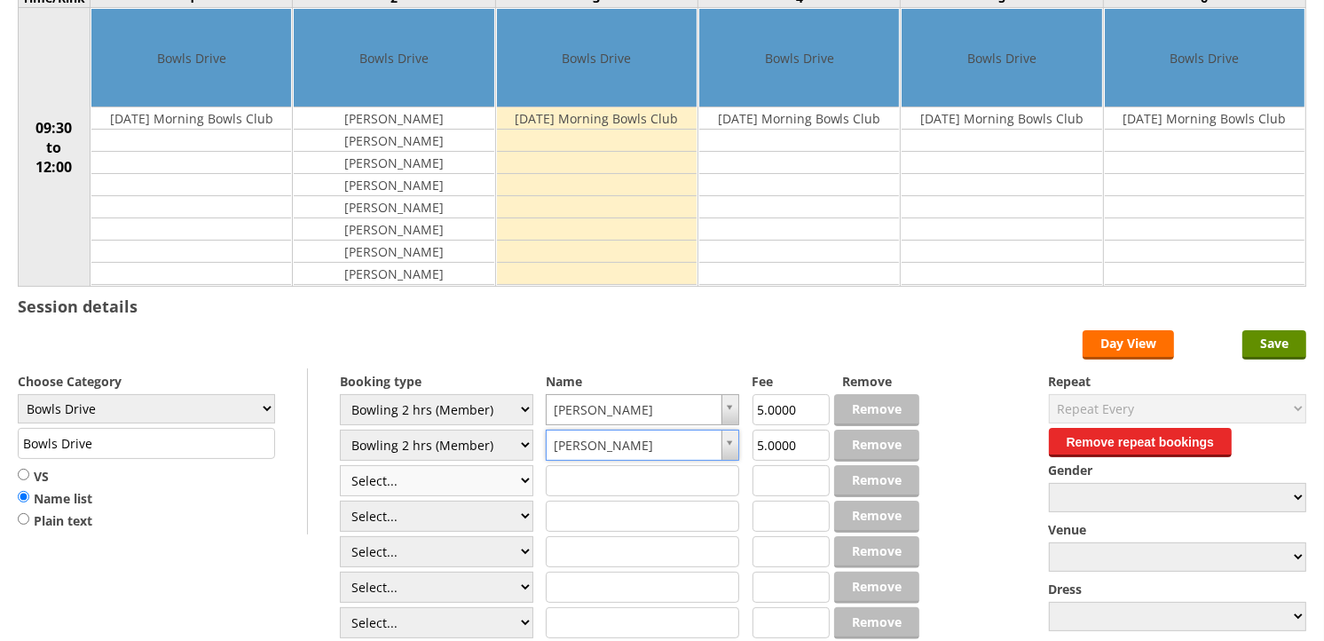
click at [465, 493] on select "Select... Club Competition (Member) Club Competition (Visitor) National (Member…" at bounding box center [436, 480] width 193 height 31
select select "1_50"
click at [340, 466] on select "Select... Club Competition (Member) Club Competition (Visitor) National (Member…" at bounding box center [436, 480] width 193 height 31
type input "5.0000"
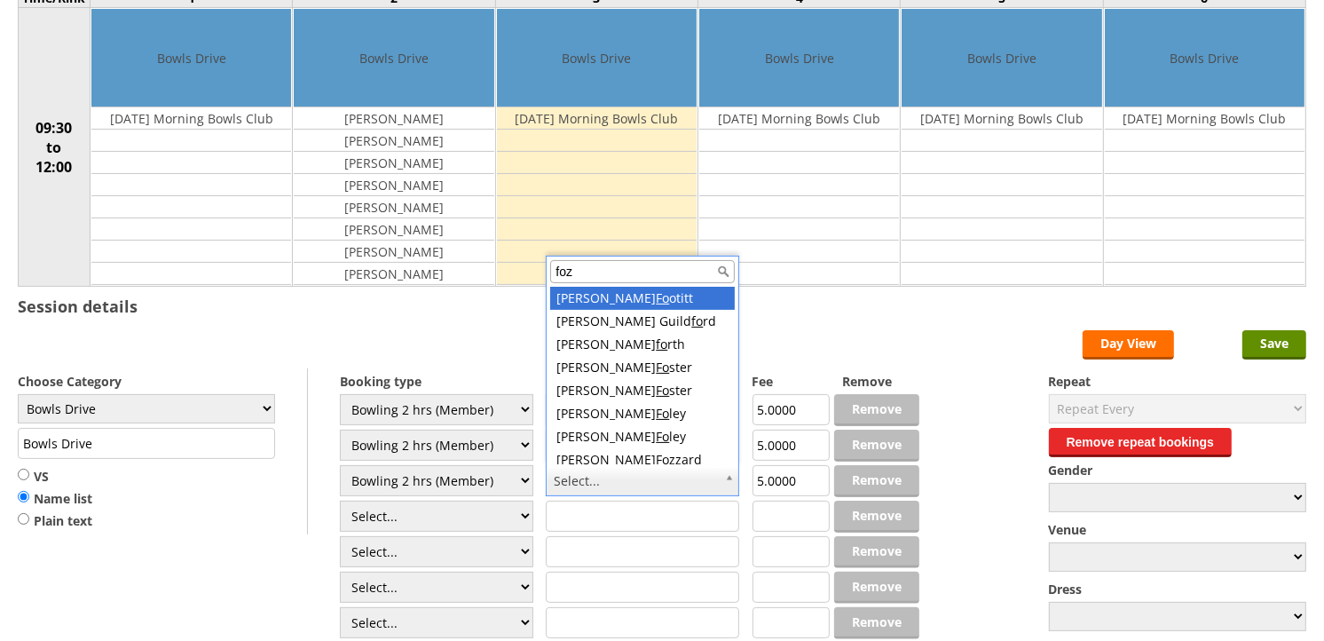
type input "fozz"
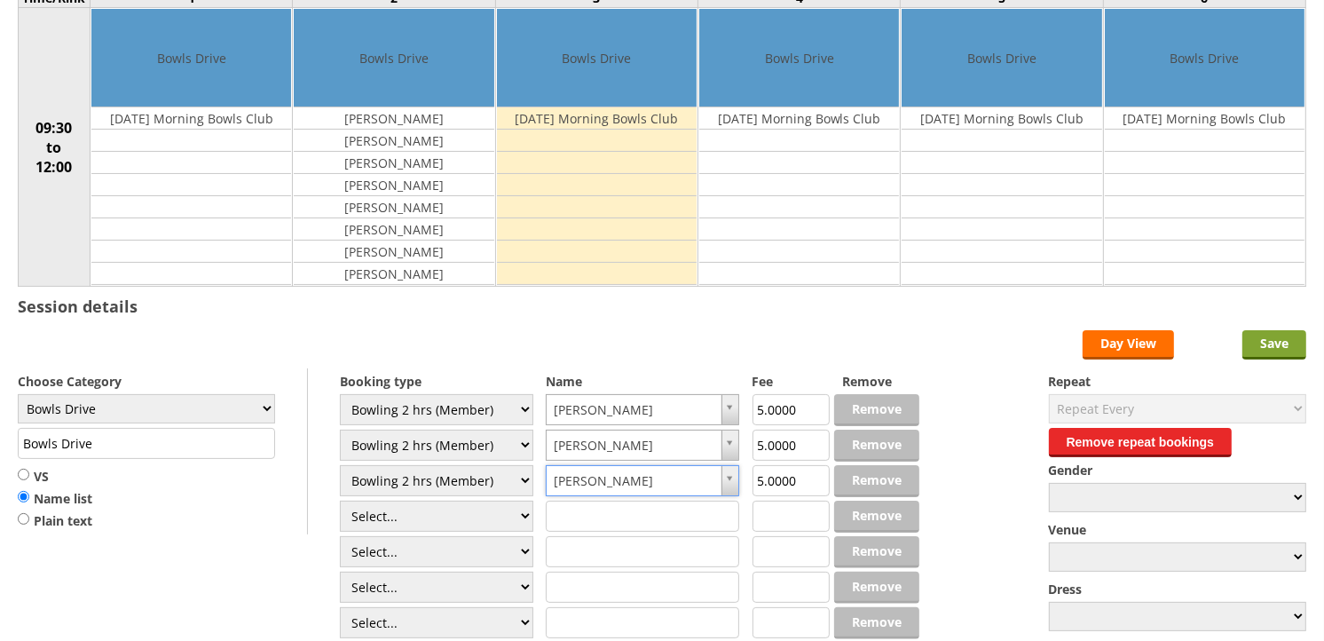
click at [1271, 340] on input "Save" at bounding box center [1274, 344] width 64 height 29
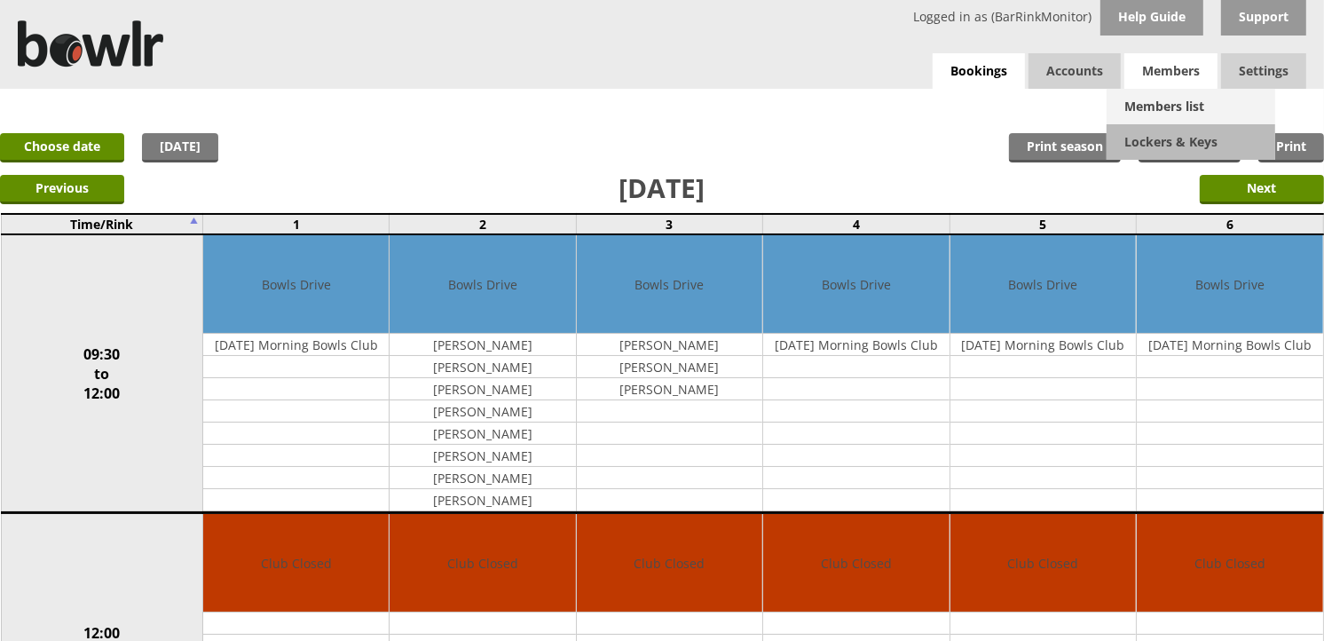
click at [1172, 103] on link "Members list" at bounding box center [1191, 106] width 169 height 35
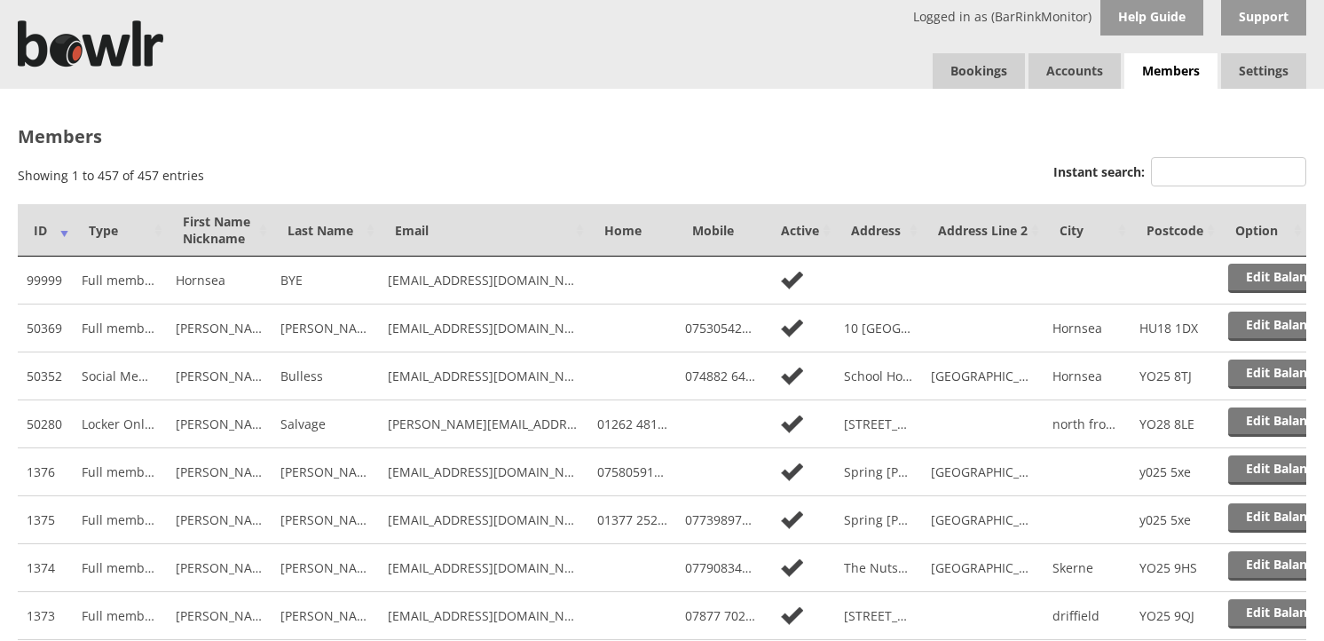
click at [1246, 165] on input "Instant search:" at bounding box center [1228, 171] width 155 height 29
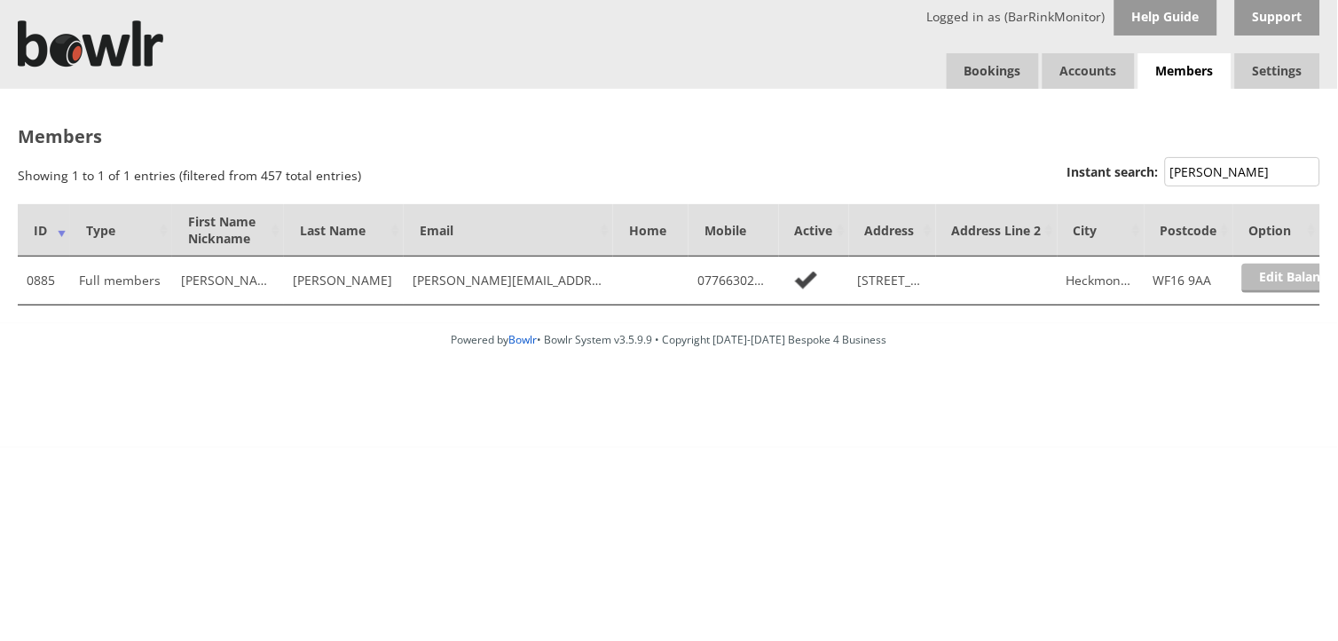
type input "kay"
click at [1300, 272] on link "Edit Balance" at bounding box center [1297, 278] width 110 height 29
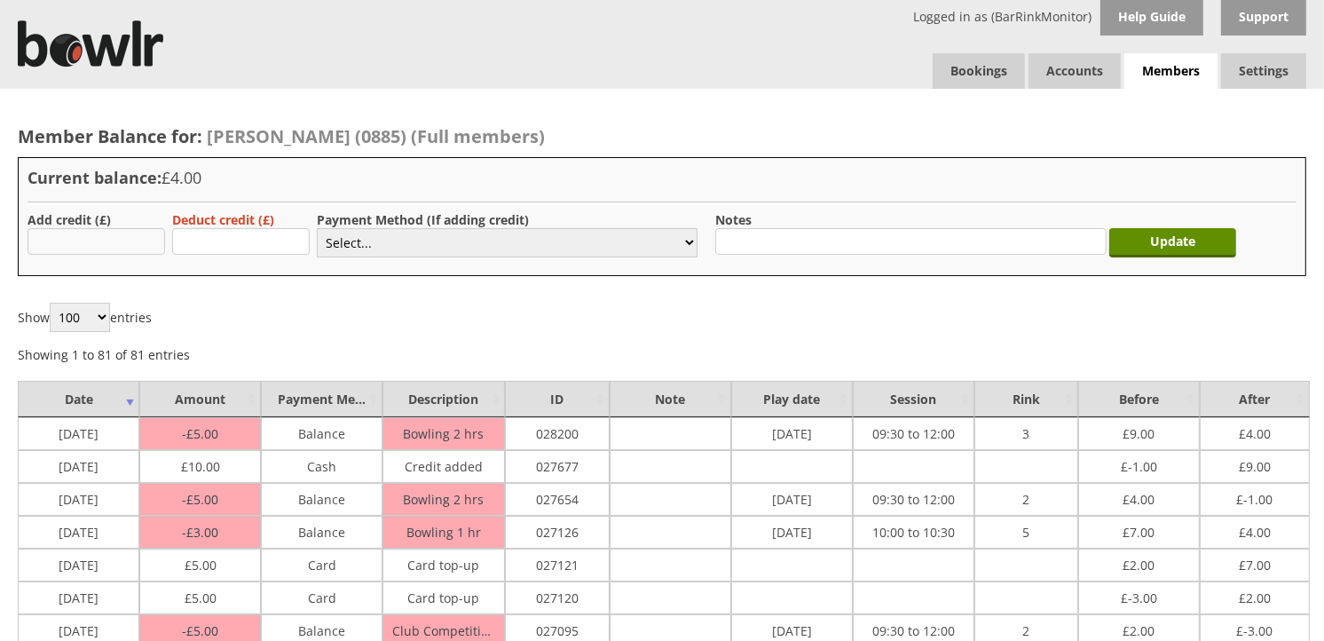
click at [115, 247] on input "text" at bounding box center [97, 241] width 138 height 27
type input "20.00"
click at [461, 248] on select "Select... Cash Card Cheque Bank Transfer Other Member Card Gift Voucher Balance" at bounding box center [507, 242] width 381 height 29
select select "2"
click at [317, 228] on select "Select... Cash Card Cheque Bank Transfer Other Member Card Gift Voucher Balance" at bounding box center [507, 242] width 381 height 29
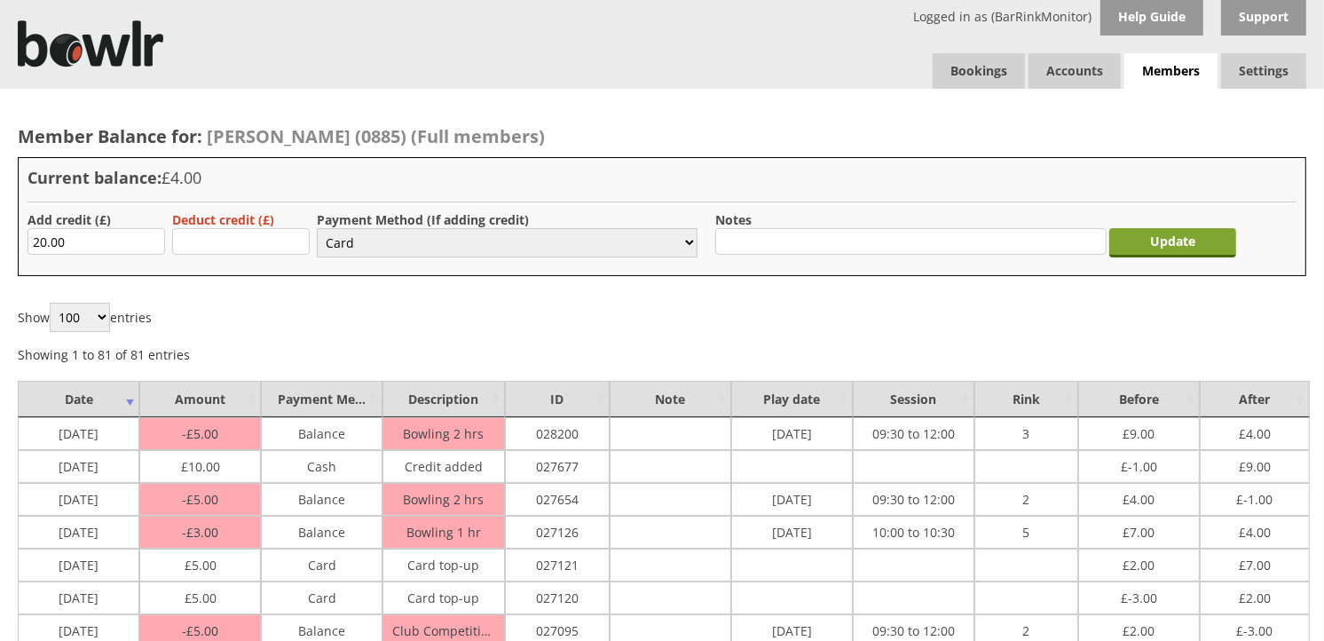
click at [1202, 231] on input "Update" at bounding box center [1172, 242] width 127 height 29
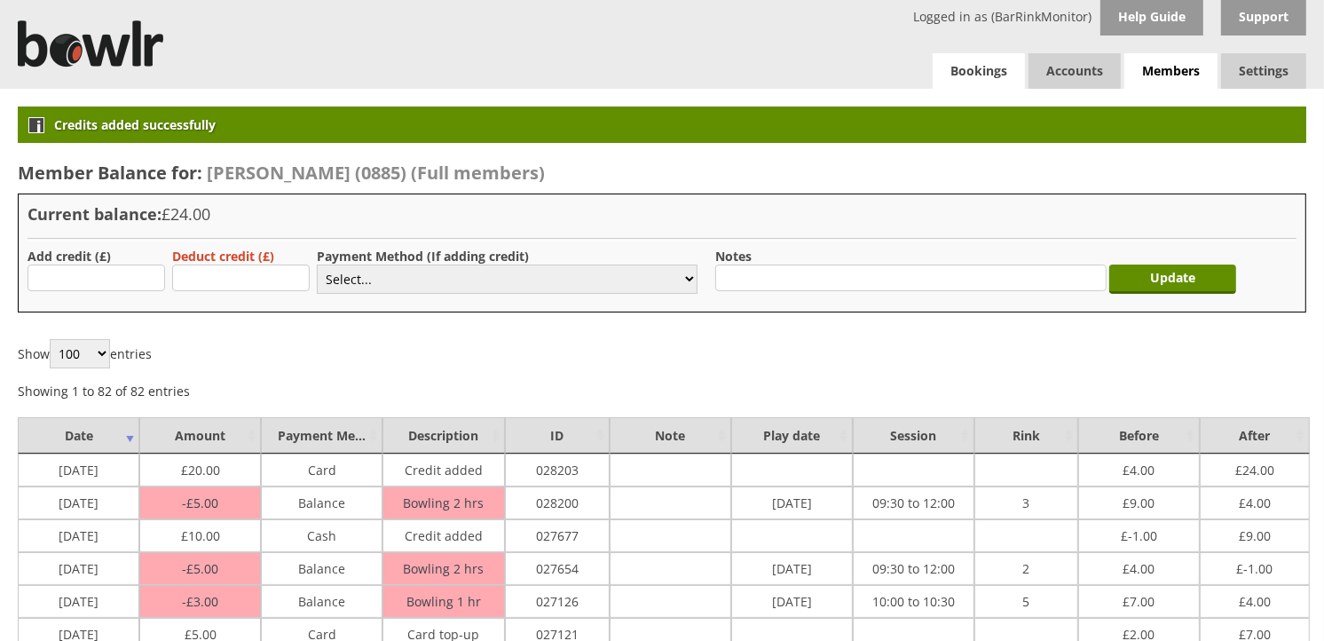
click at [973, 77] on link "Bookings" at bounding box center [979, 70] width 92 height 35
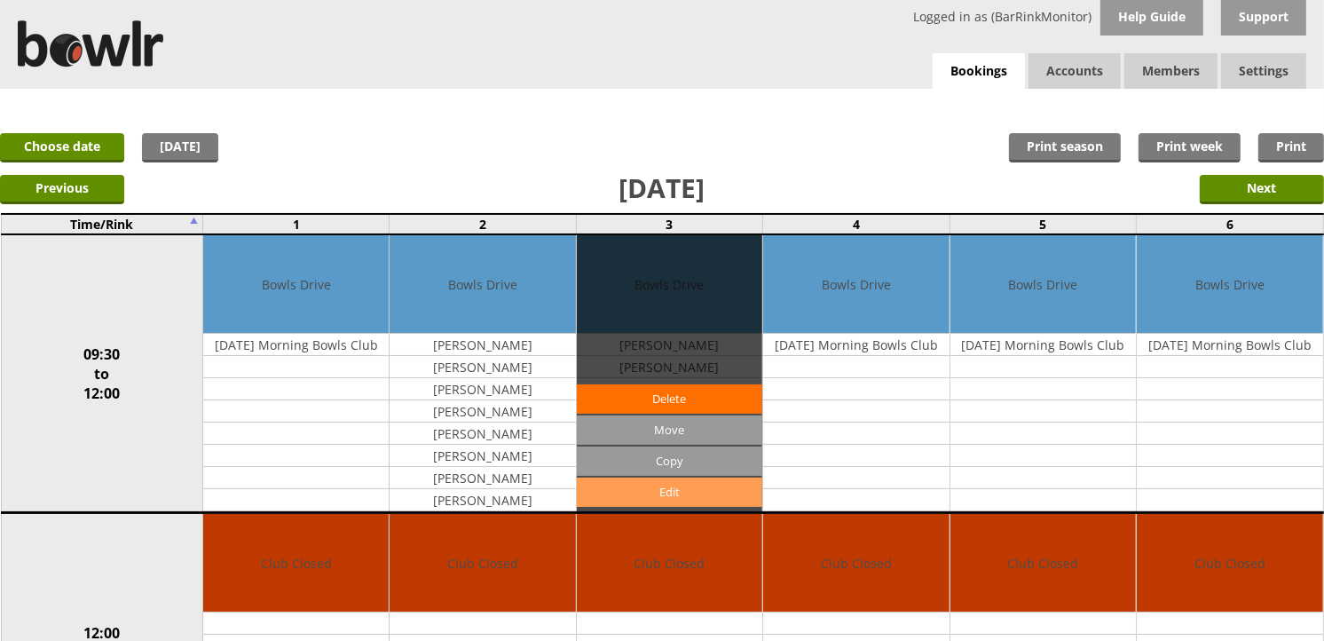
click at [696, 489] on link "Edit" at bounding box center [669, 491] width 185 height 29
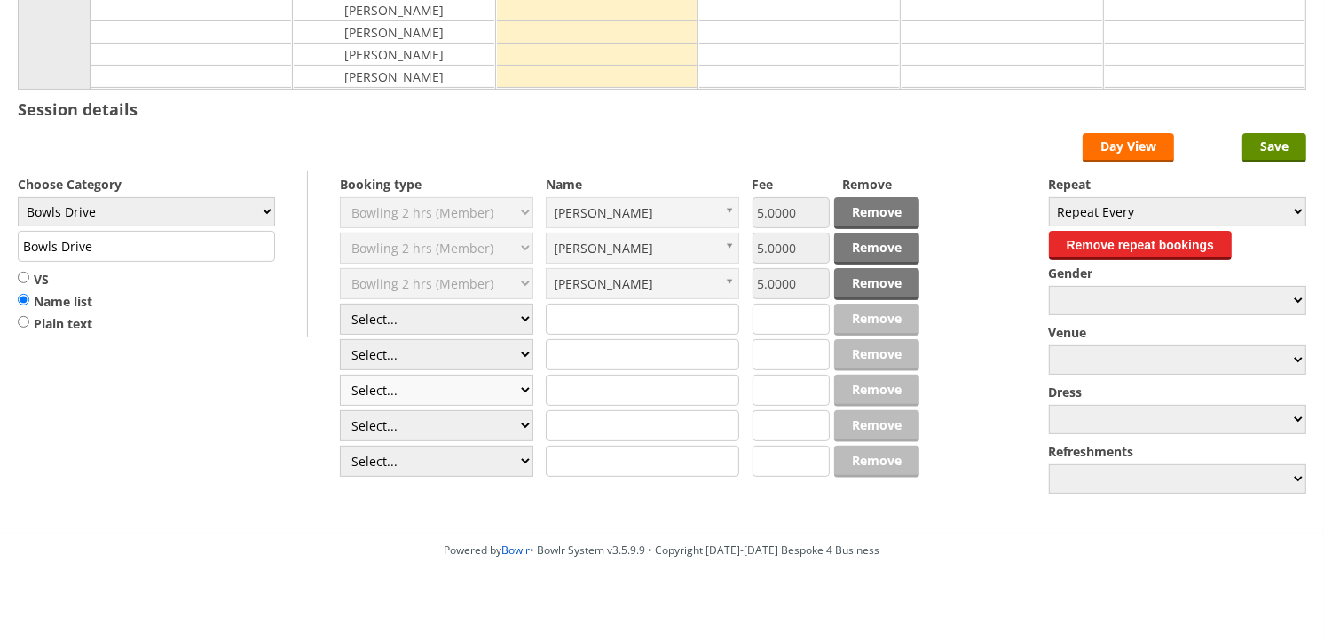
scroll to position [394, 0]
click at [453, 322] on select "Select... Club Competition (Member) Club Competition (Visitor) National (Member…" at bounding box center [436, 318] width 193 height 31
select select "1_50"
click at [340, 304] on select "Select... Club Competition (Member) Club Competition (Visitor) National (Member…" at bounding box center [436, 318] width 193 height 31
type input "5.0000"
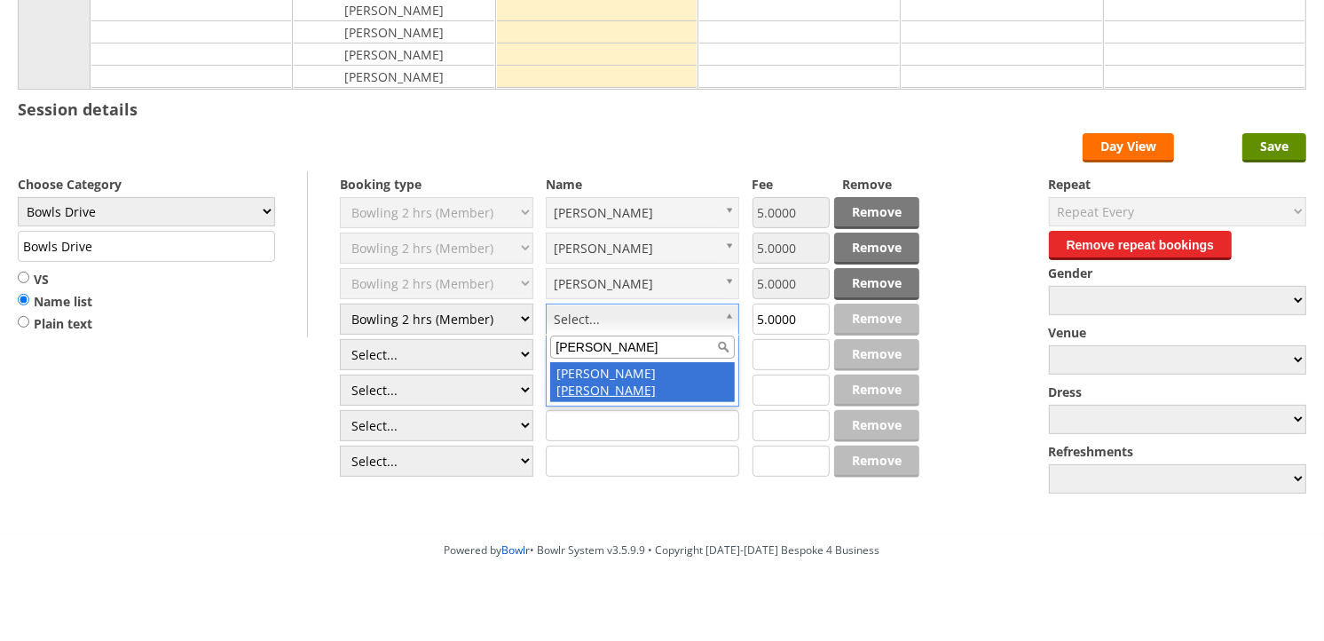
type input "rudd"
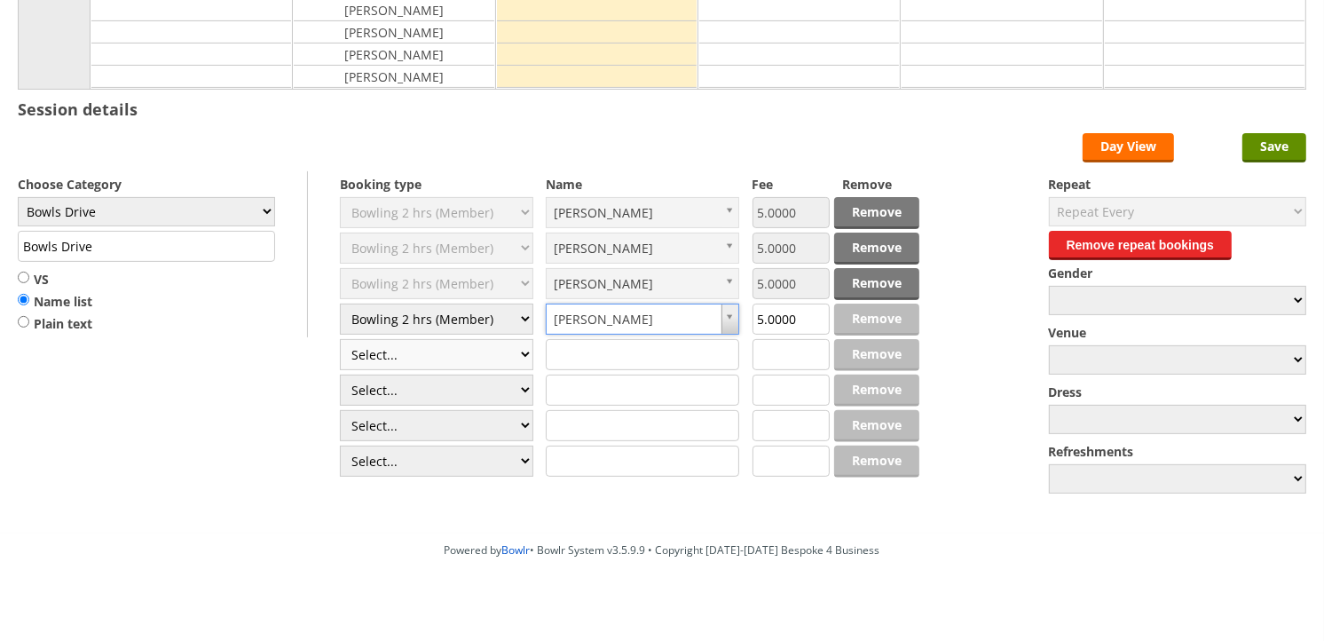
click at [458, 360] on select "Select... Club Competition (Member) Club Competition (Visitor) National (Member…" at bounding box center [436, 354] width 193 height 31
select select "1_50"
click at [340, 340] on select "Select... Club Competition (Member) Club Competition (Visitor) National (Member…" at bounding box center [436, 354] width 193 height 31
type input "5.0000"
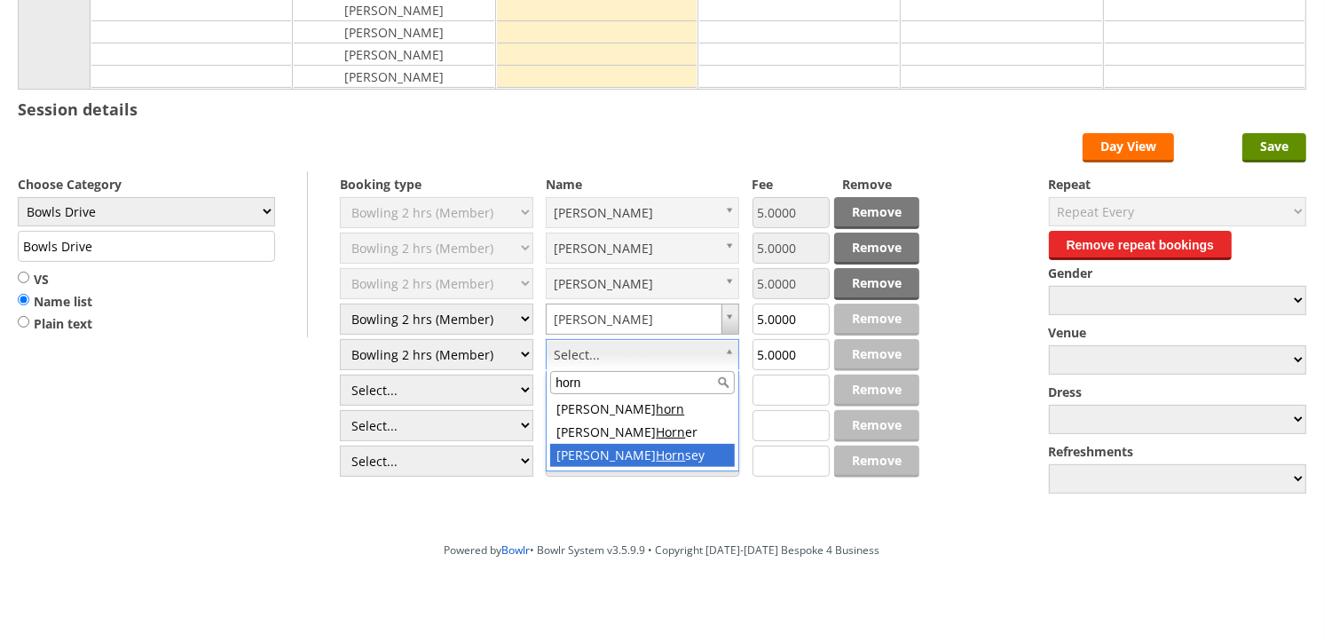
type input "horn"
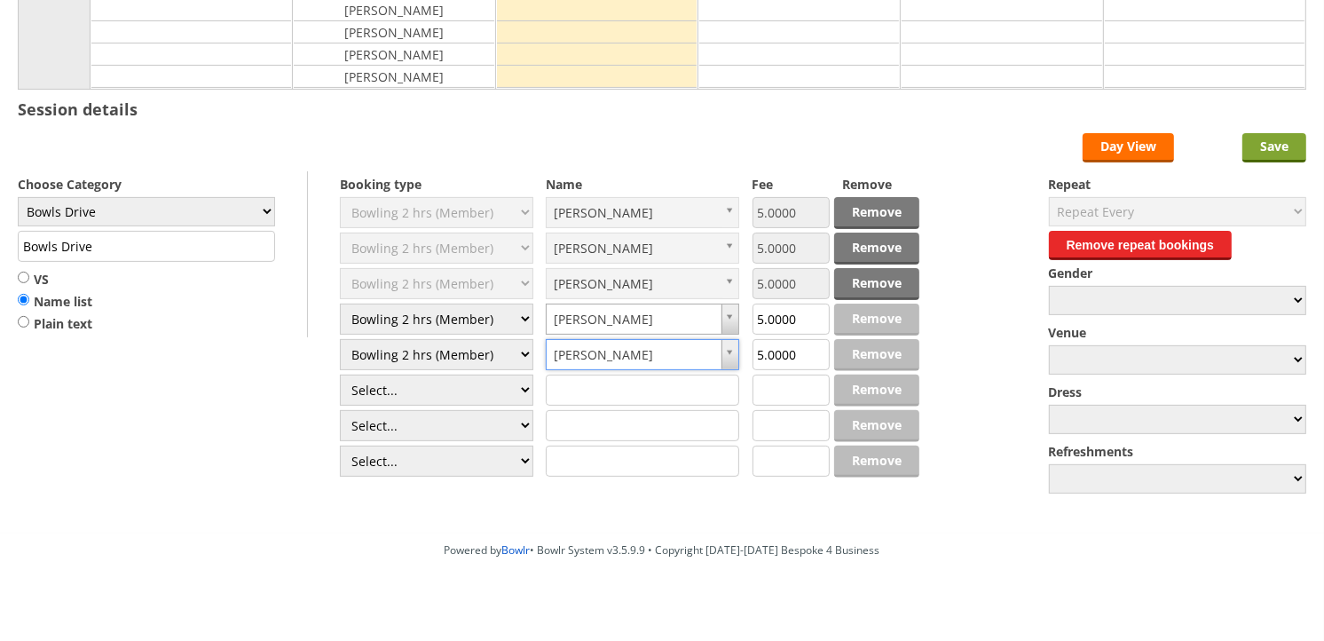
click at [1270, 145] on input "Save" at bounding box center [1274, 147] width 64 height 29
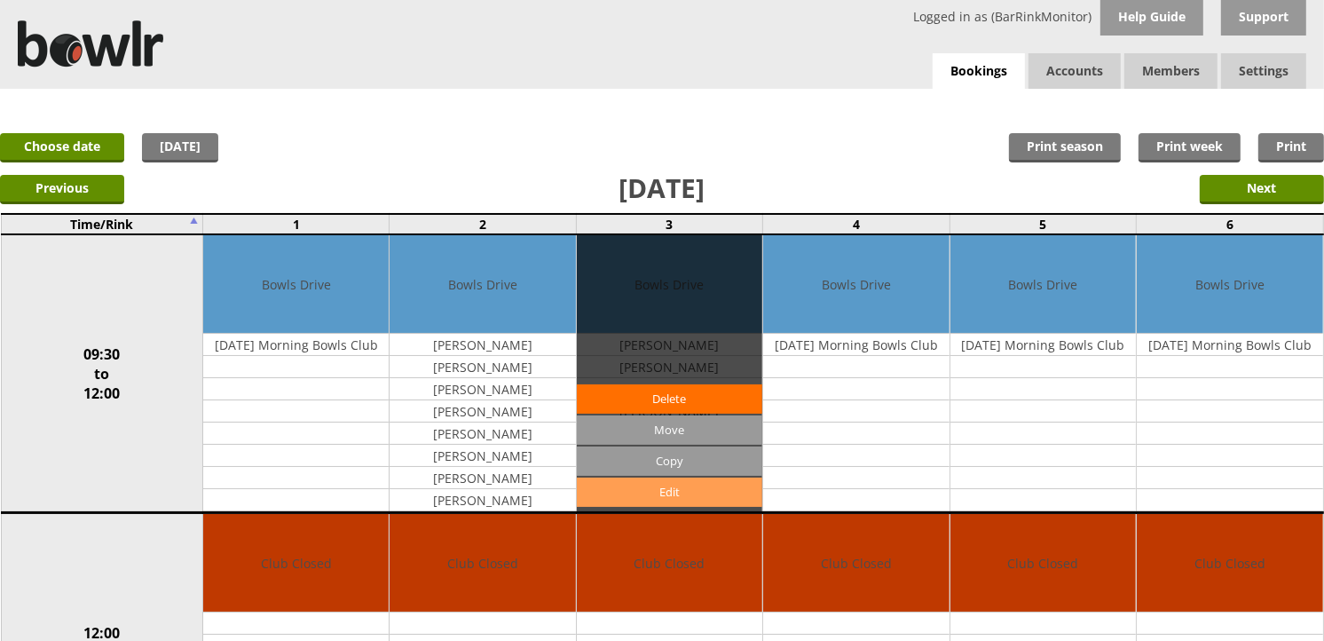
click at [632, 482] on link "Edit" at bounding box center [669, 491] width 185 height 29
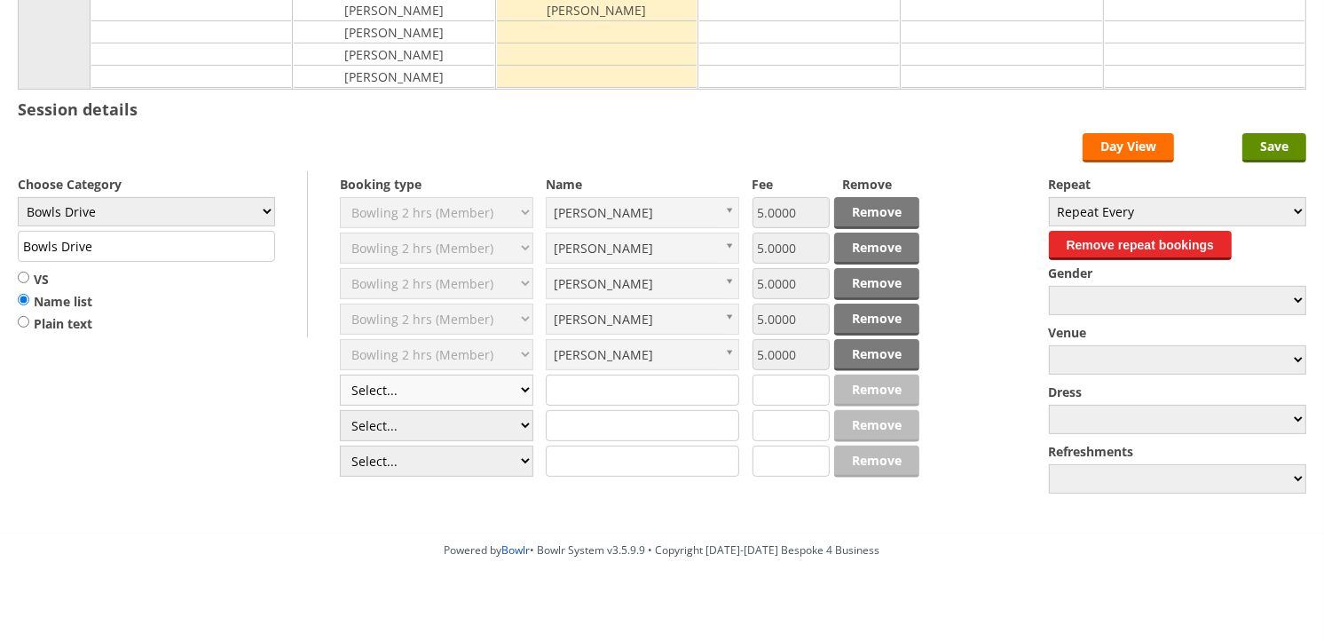
scroll to position [394, 0]
select select "1_50"
click at [340, 375] on select "Select... Club Competition (Member) Club Competition (Visitor) National (Member…" at bounding box center [436, 389] width 193 height 31
type input "5.0000"
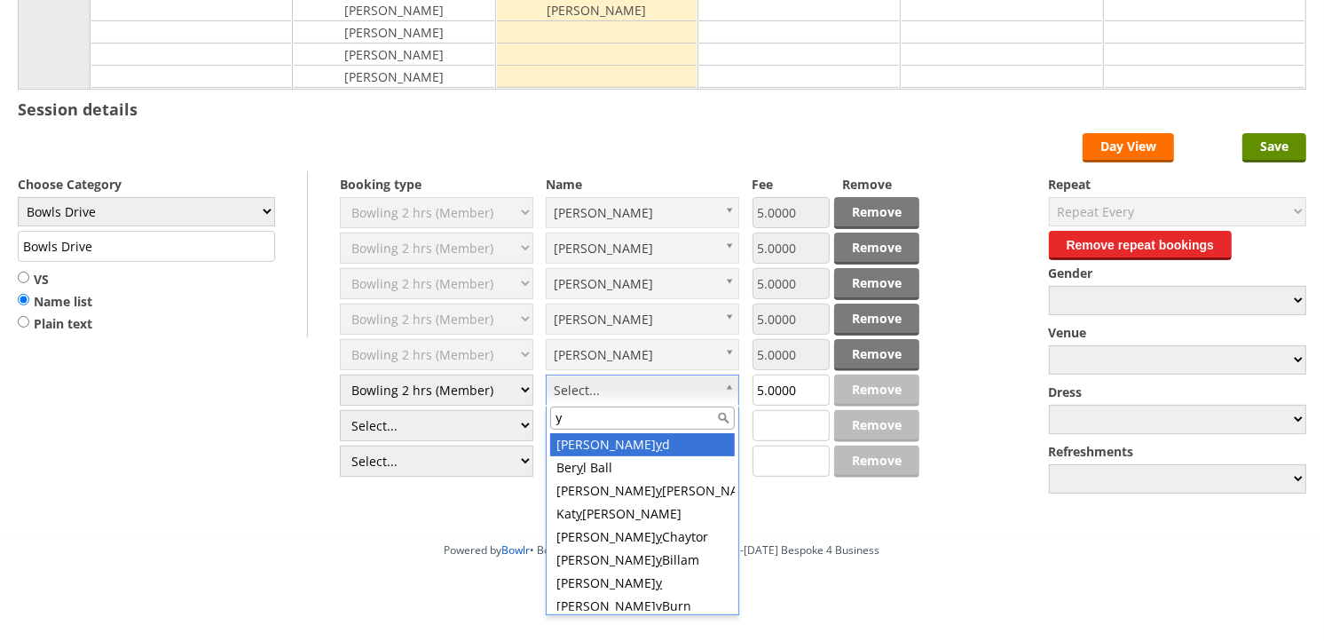
type input "yv"
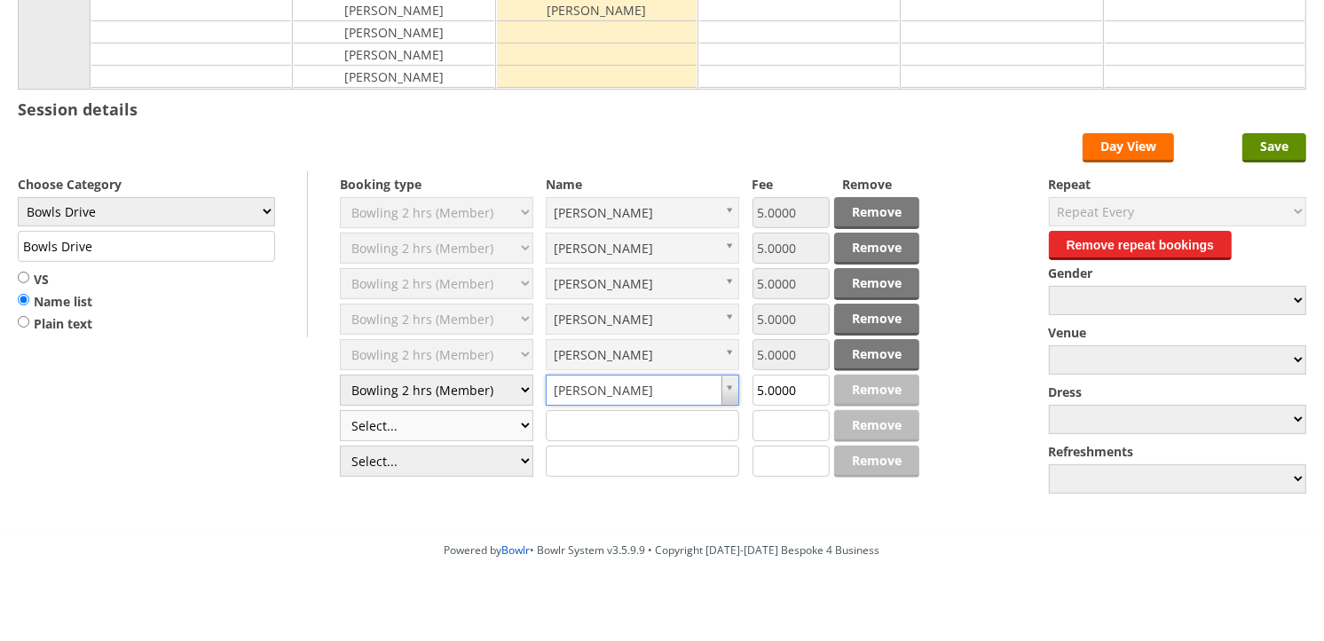
click at [460, 429] on select "Select... Club Competition (Member) Club Competition (Visitor) National (Member…" at bounding box center [436, 425] width 193 height 31
select select "1_50"
click at [340, 411] on select "Select... Club Competition (Member) Club Competition (Visitor) National (Member…" at bounding box center [436, 425] width 193 height 31
type input "5.0000"
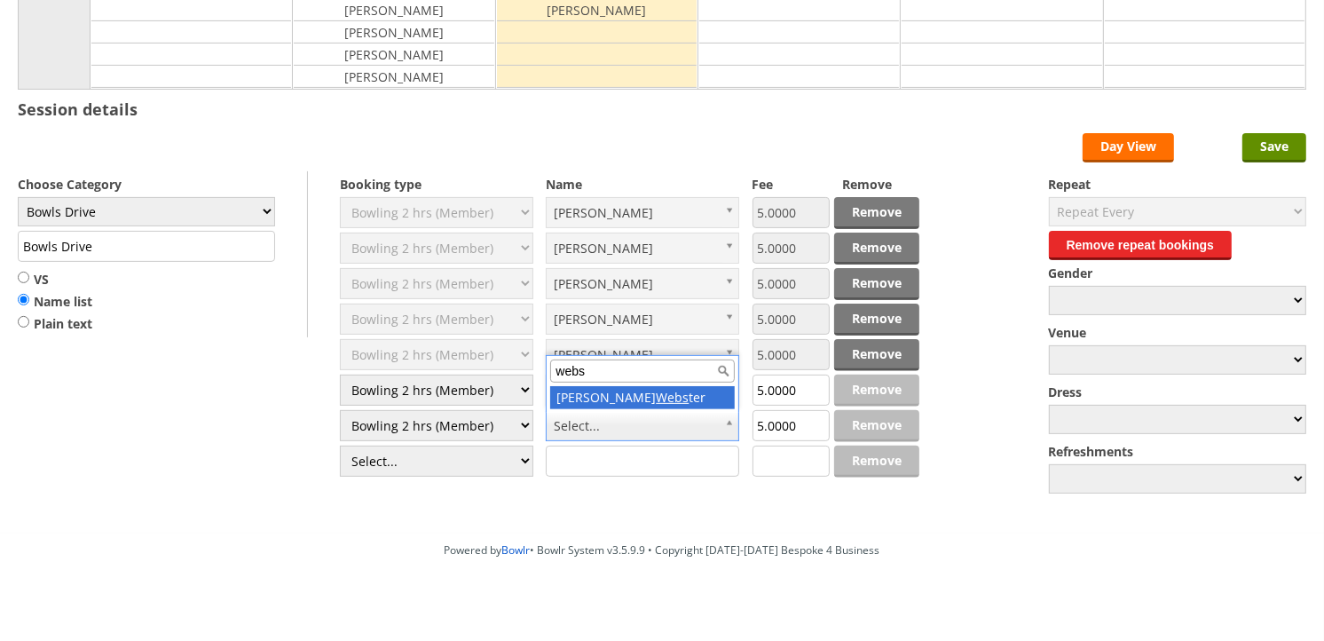
type input "webs"
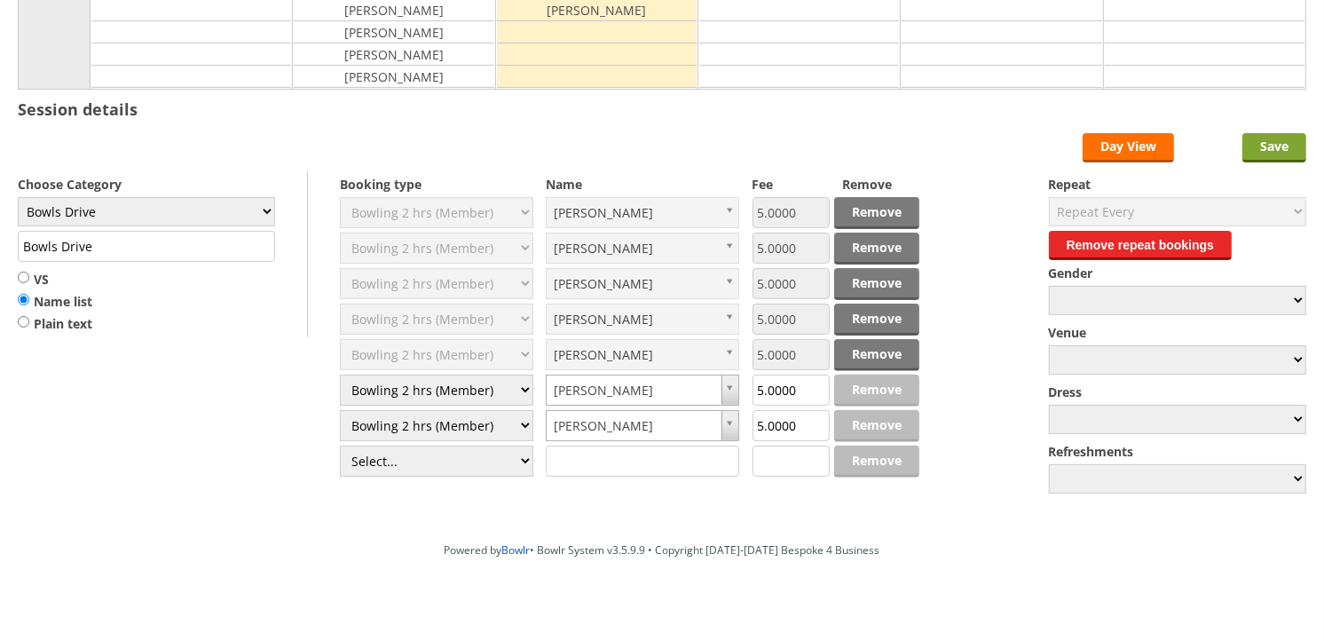
click at [1269, 145] on input "Save" at bounding box center [1274, 147] width 64 height 29
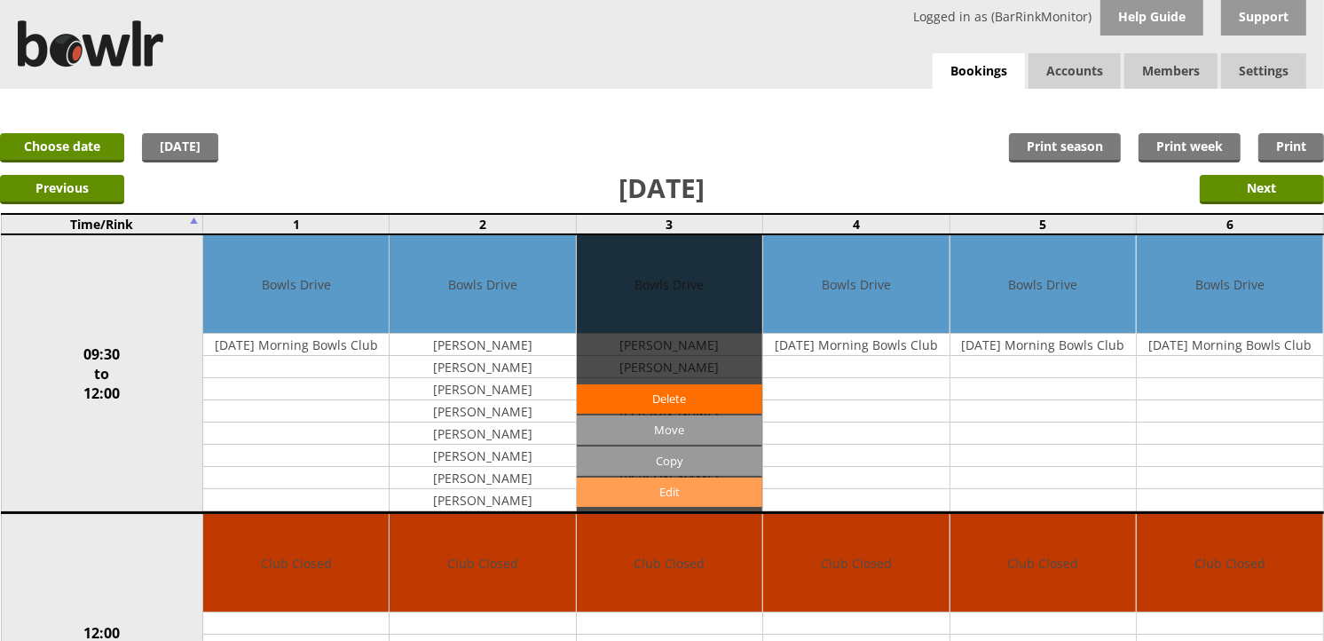
click at [697, 493] on link "Edit" at bounding box center [669, 491] width 185 height 29
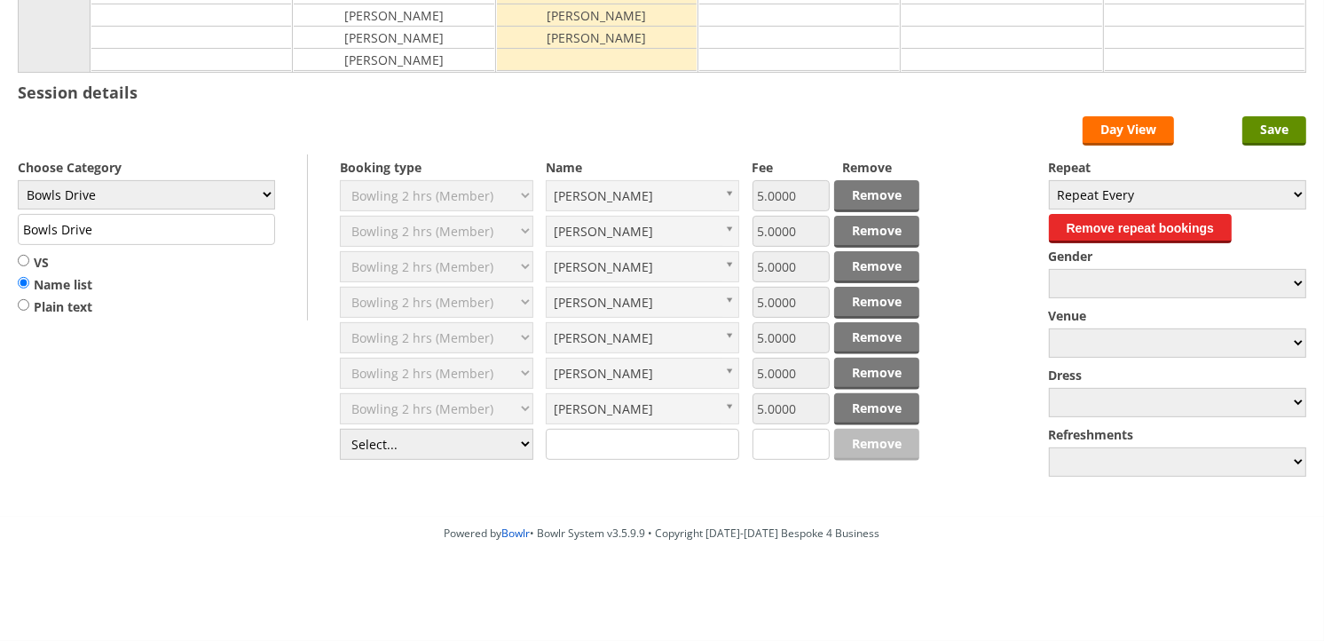
scroll to position [412, 0]
drag, startPoint x: 482, startPoint y: 437, endPoint x: 472, endPoint y: 436, distance: 9.8
click at [482, 437] on select "Select... Club Competition (Member) Club Competition (Visitor) National (Member…" at bounding box center [436, 444] width 193 height 31
select select "1_50"
click at [340, 429] on select "Select... Club Competition (Member) Club Competition (Visitor) National (Member…" at bounding box center [436, 444] width 193 height 31
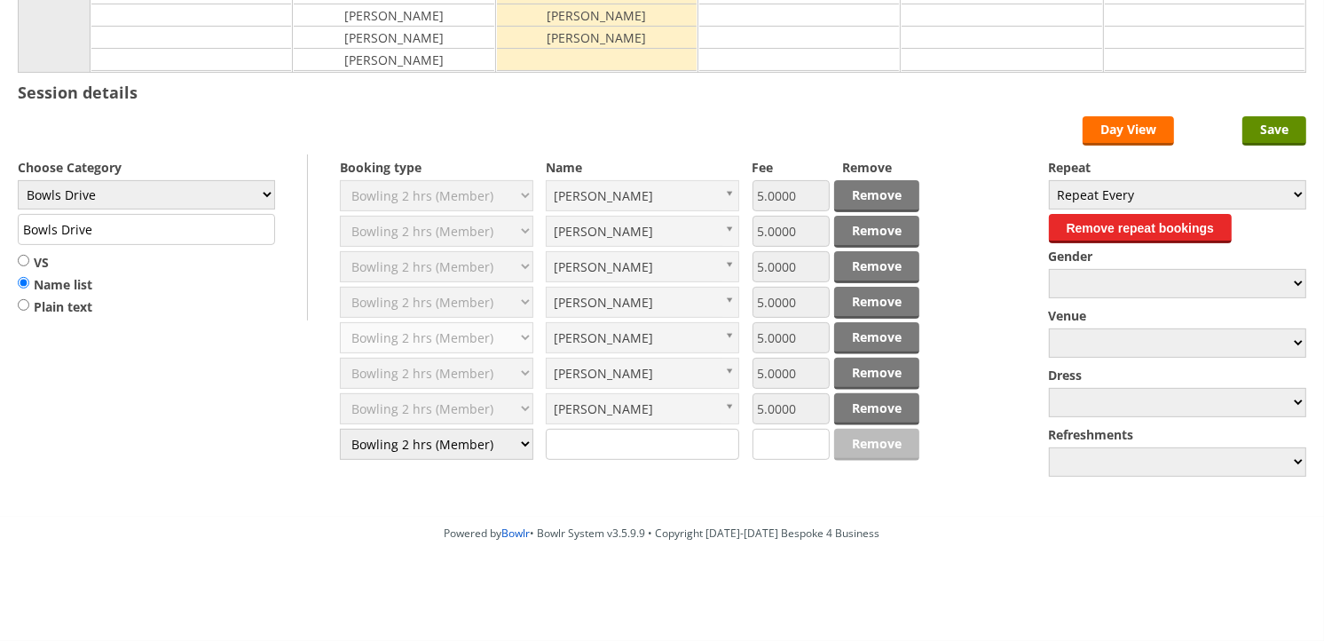
type input "5.0000"
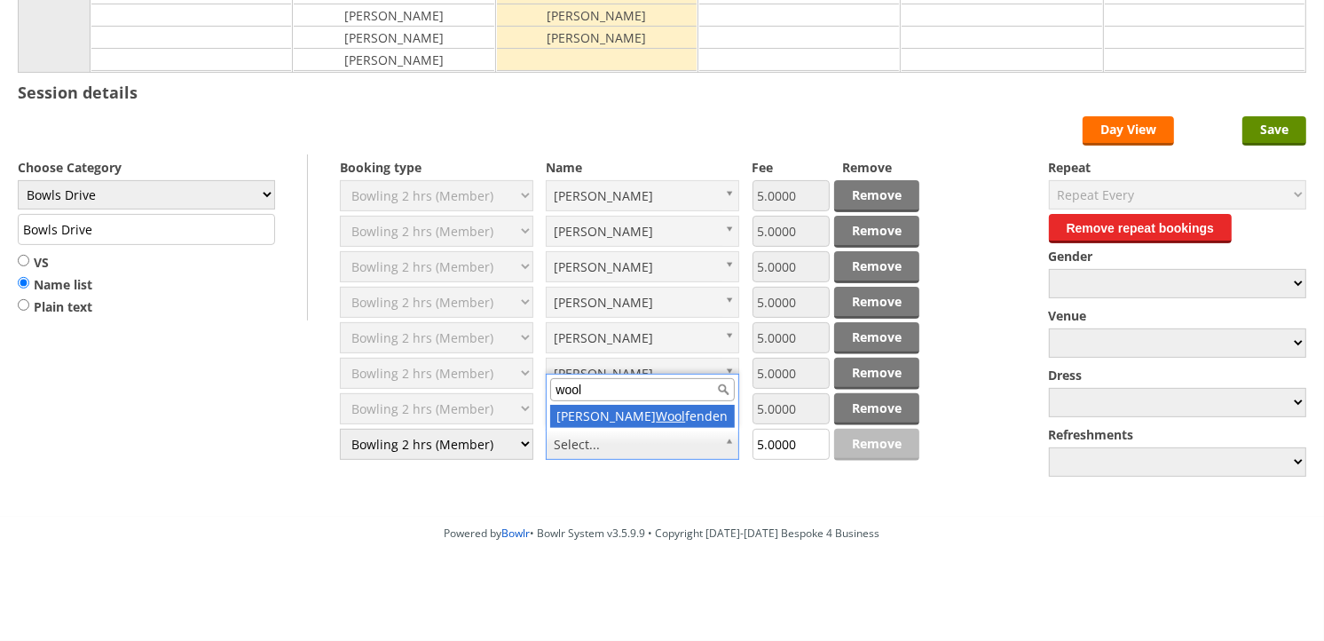
type input "wool"
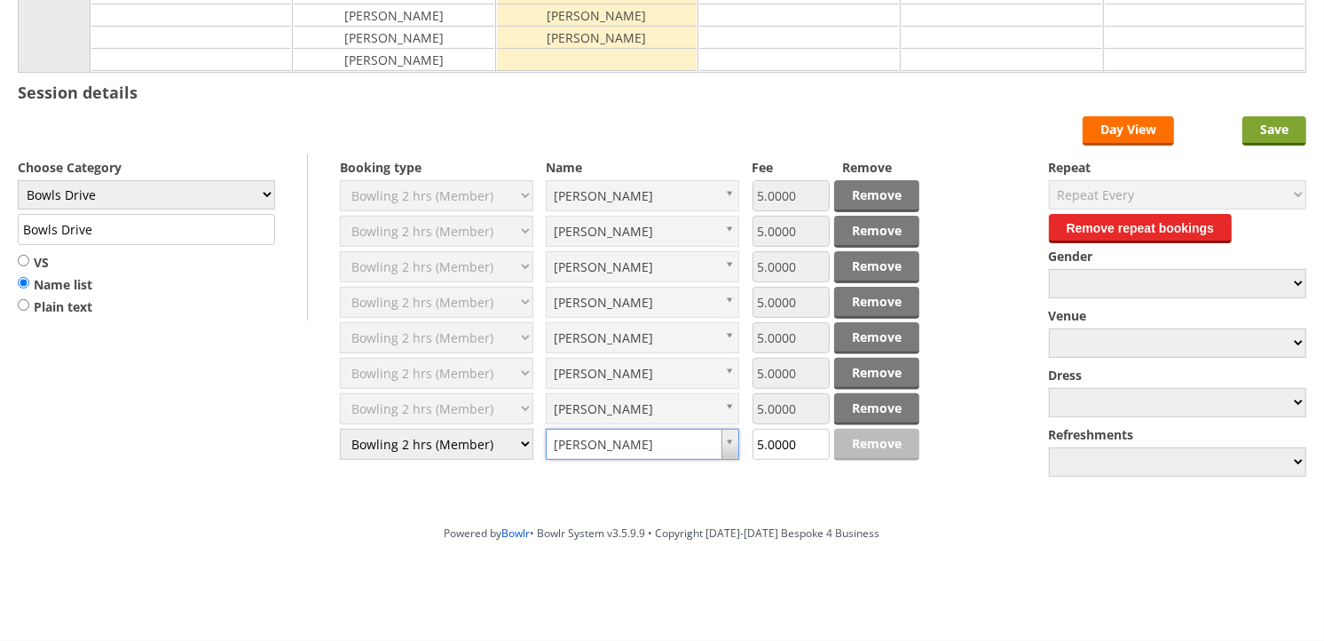
click at [1278, 127] on input "Save" at bounding box center [1274, 130] width 64 height 29
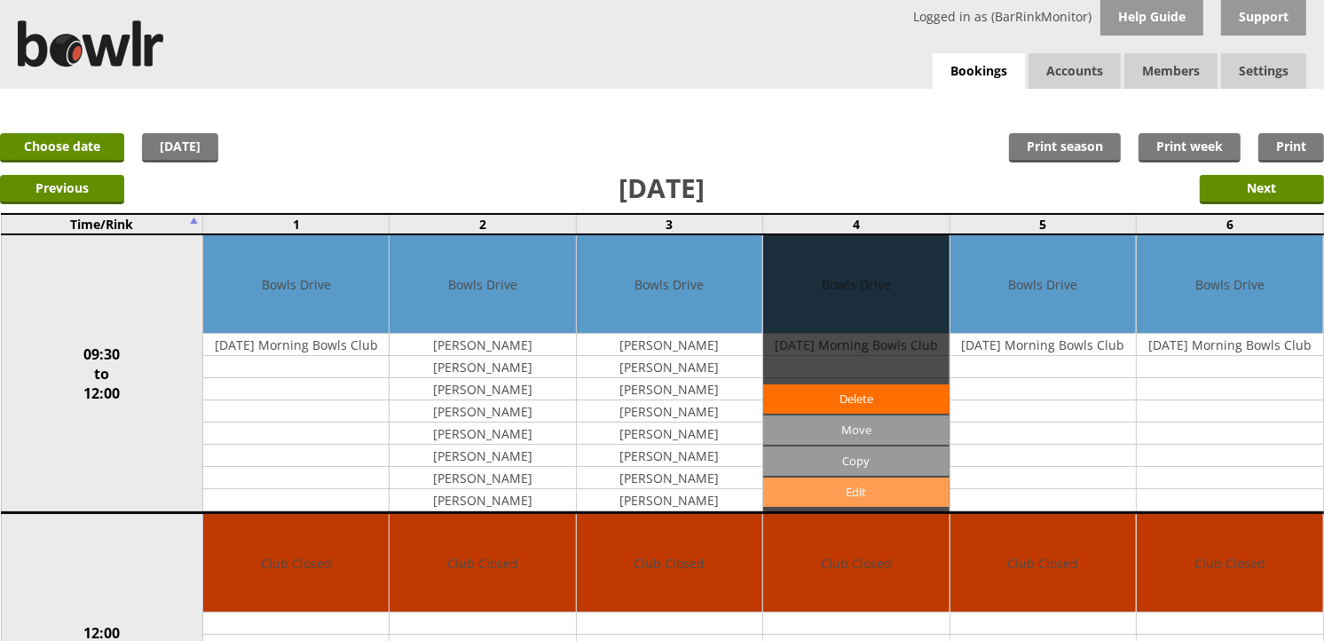
click at [844, 485] on link "Edit" at bounding box center [855, 491] width 185 height 29
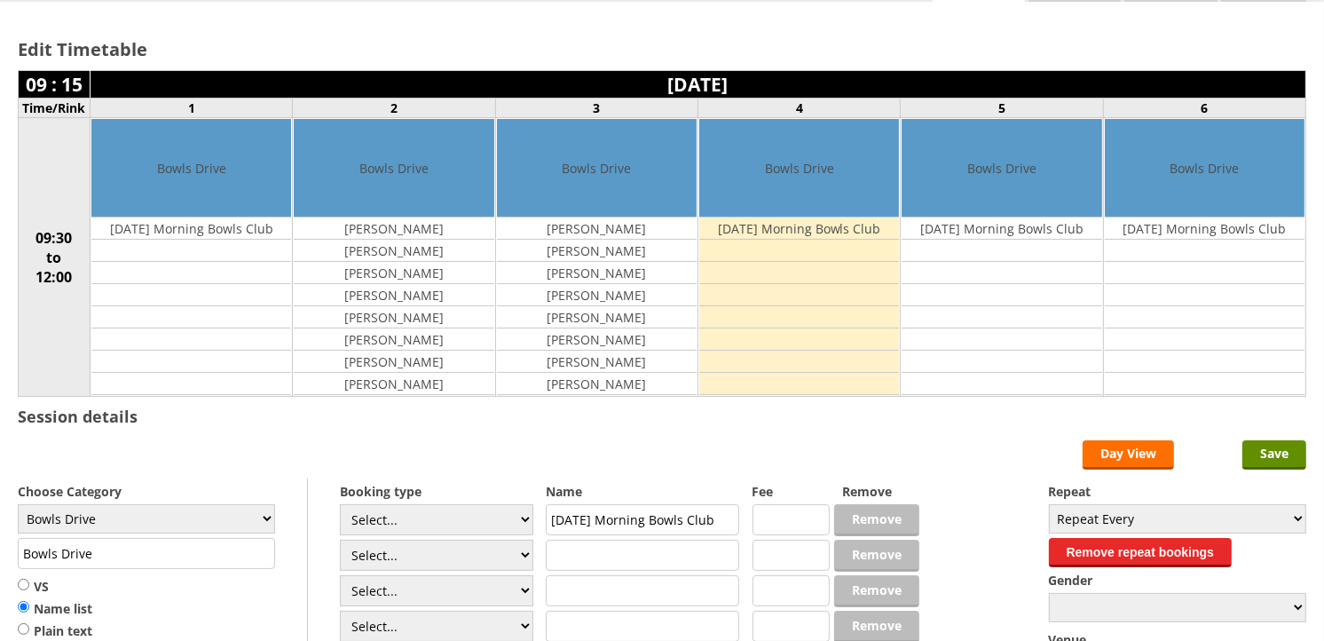
scroll to position [98, 0]
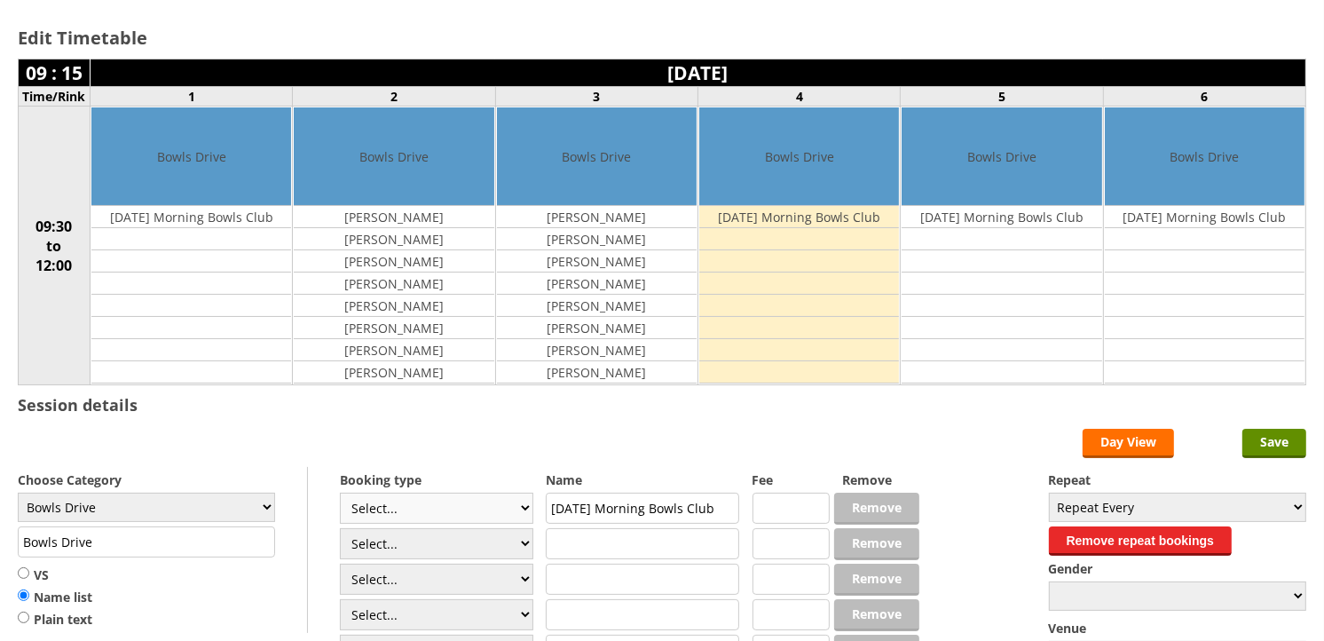
click at [470, 509] on select "Select... Club Competition (Member) Club Competition (Visitor) National (Member…" at bounding box center [436, 507] width 193 height 31
select select "1_50"
click at [340, 493] on select "Select... Club Competition (Member) Club Competition (Visitor) National (Member…" at bounding box center [436, 507] width 193 height 31
type input "5.0000"
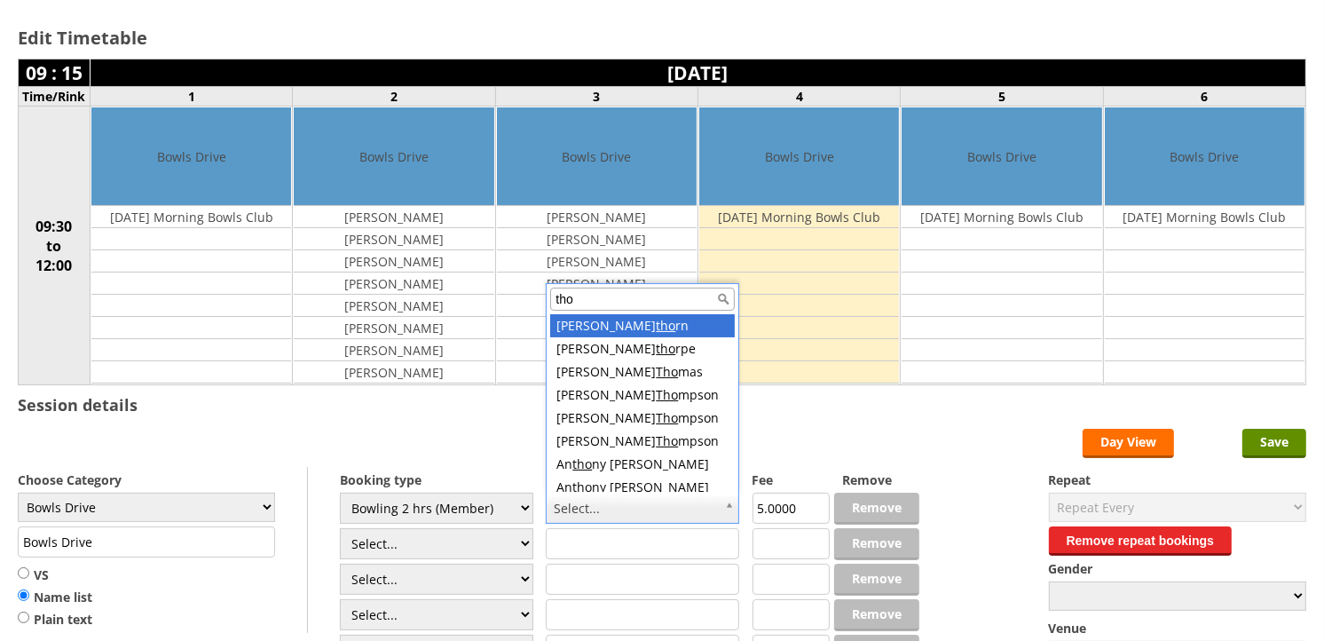
type input "thom"
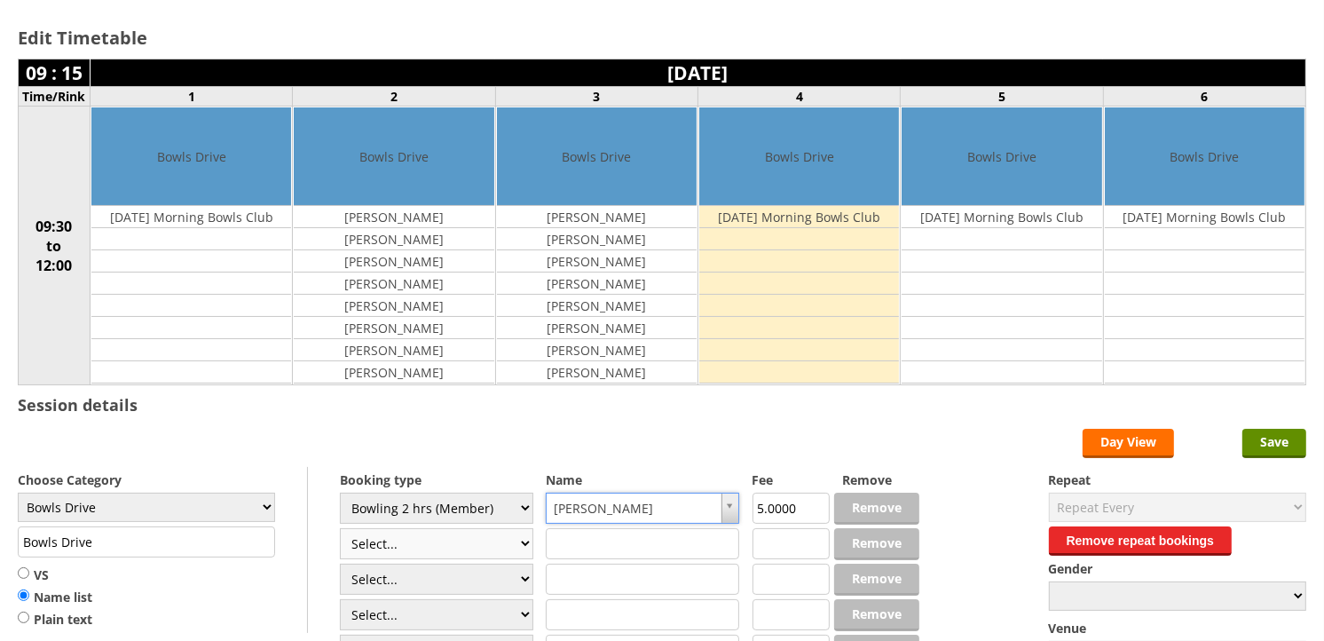
click at [466, 542] on select "Select... Club Competition (Member) Club Competition (Visitor) National (Member…" at bounding box center [436, 543] width 193 height 31
select select "1_50"
click at [340, 529] on select "Select... Club Competition (Member) Club Competition (Visitor) National (Member…" at bounding box center [436, 543] width 193 height 31
type input "5.0000"
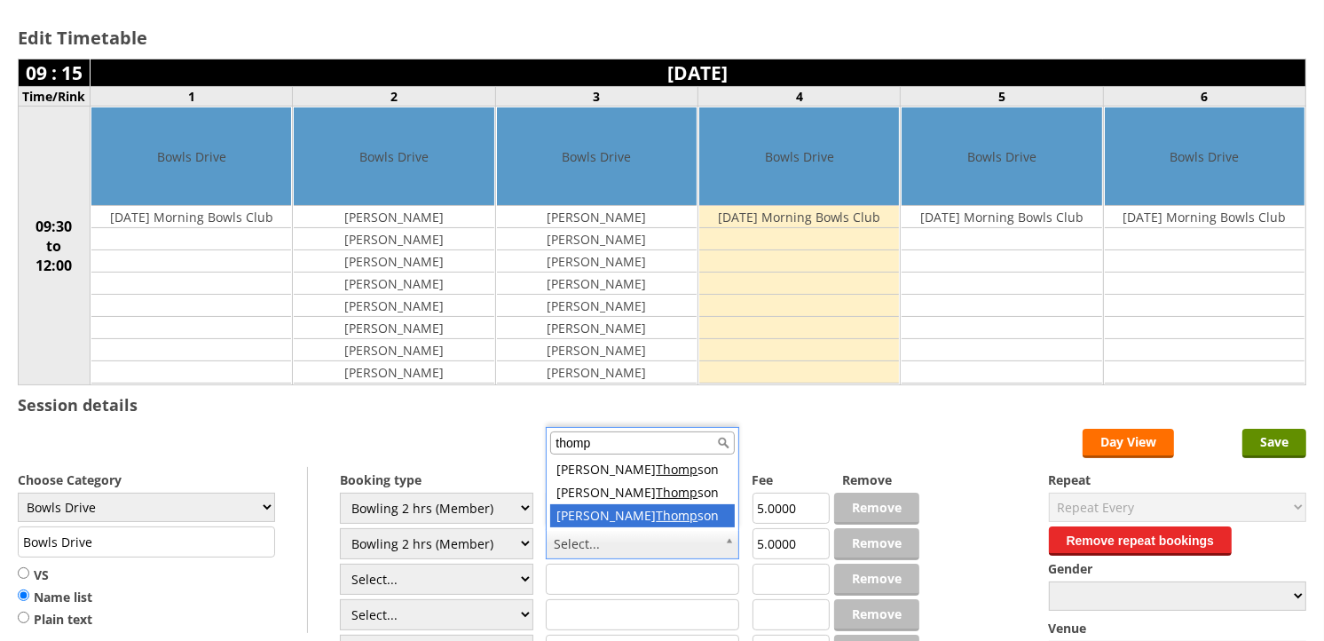
type input "thomp"
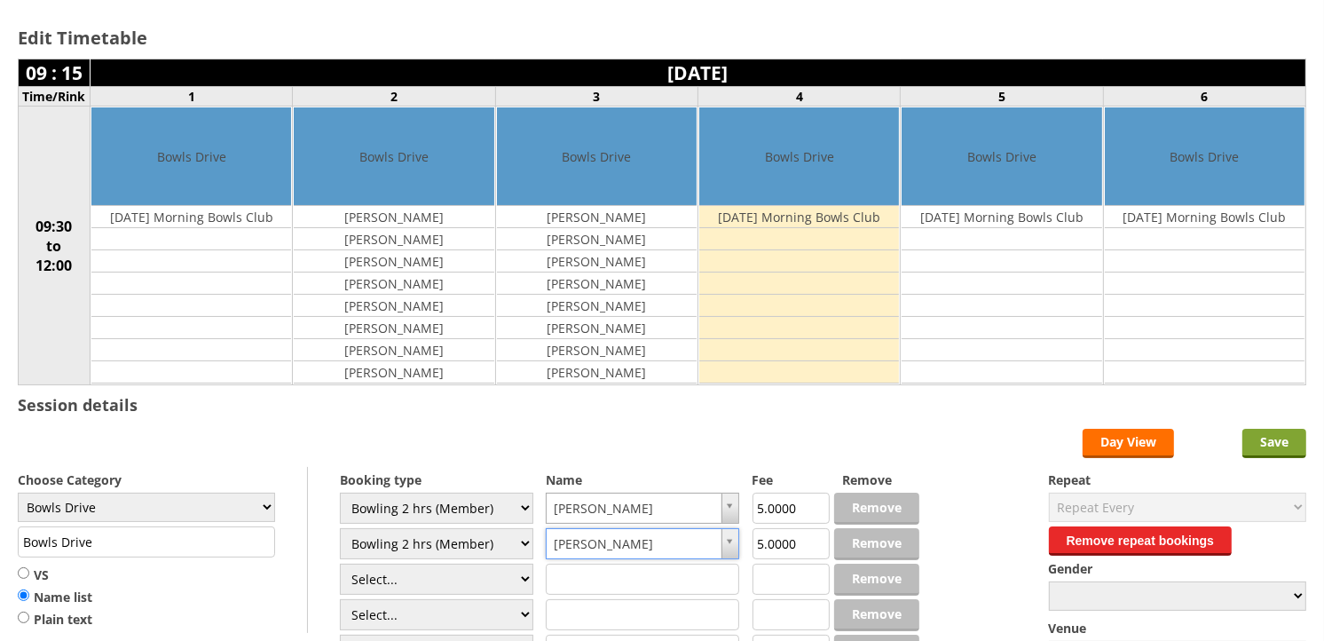
click at [1281, 445] on input "Save" at bounding box center [1274, 443] width 64 height 29
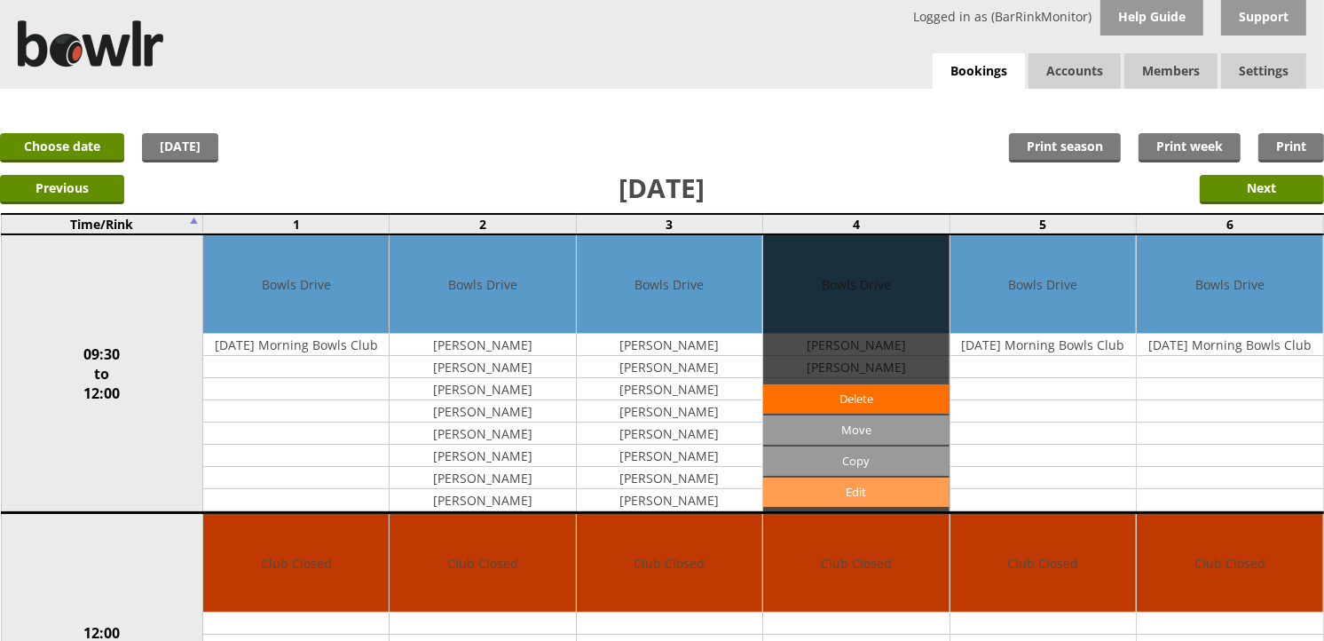
click at [847, 477] on link "Edit" at bounding box center [855, 491] width 185 height 29
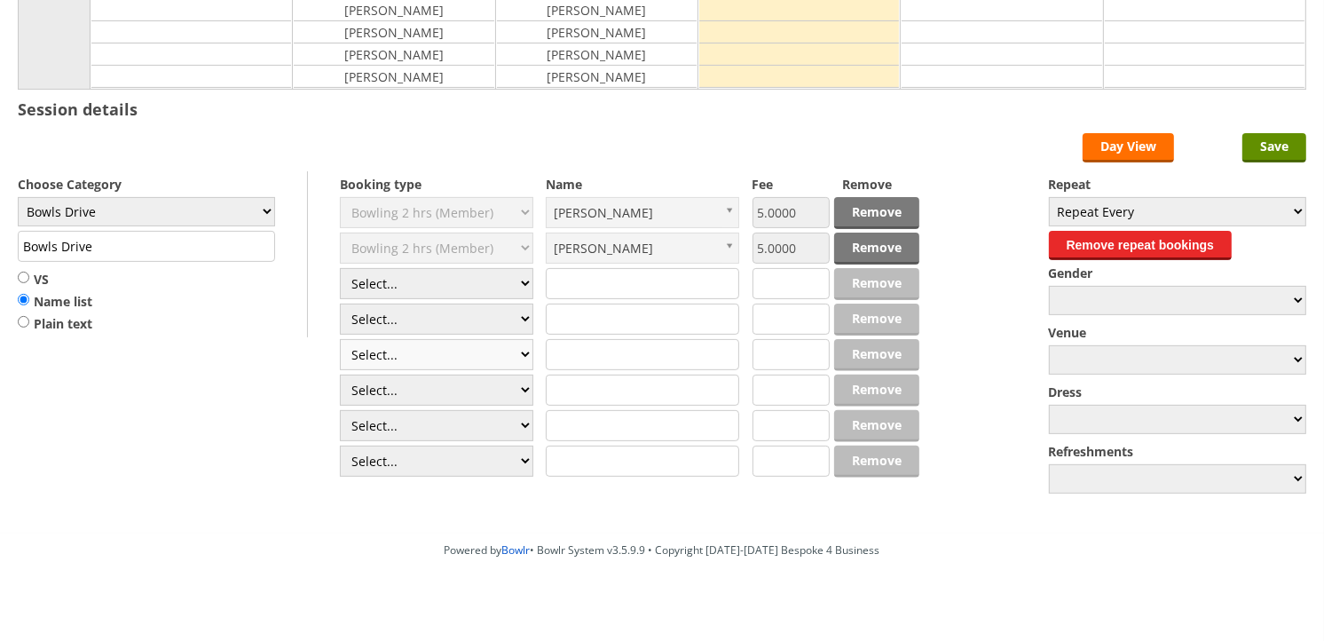
scroll to position [394, 0]
click at [465, 287] on select "Select... Club Competition (Member) Club Competition (Visitor) National (Member…" at bounding box center [436, 283] width 193 height 31
select select "1_50"
click at [340, 269] on select "Select... Club Competition (Member) Club Competition (Visitor) National (Member…" at bounding box center [436, 283] width 193 height 31
type input "5.0000"
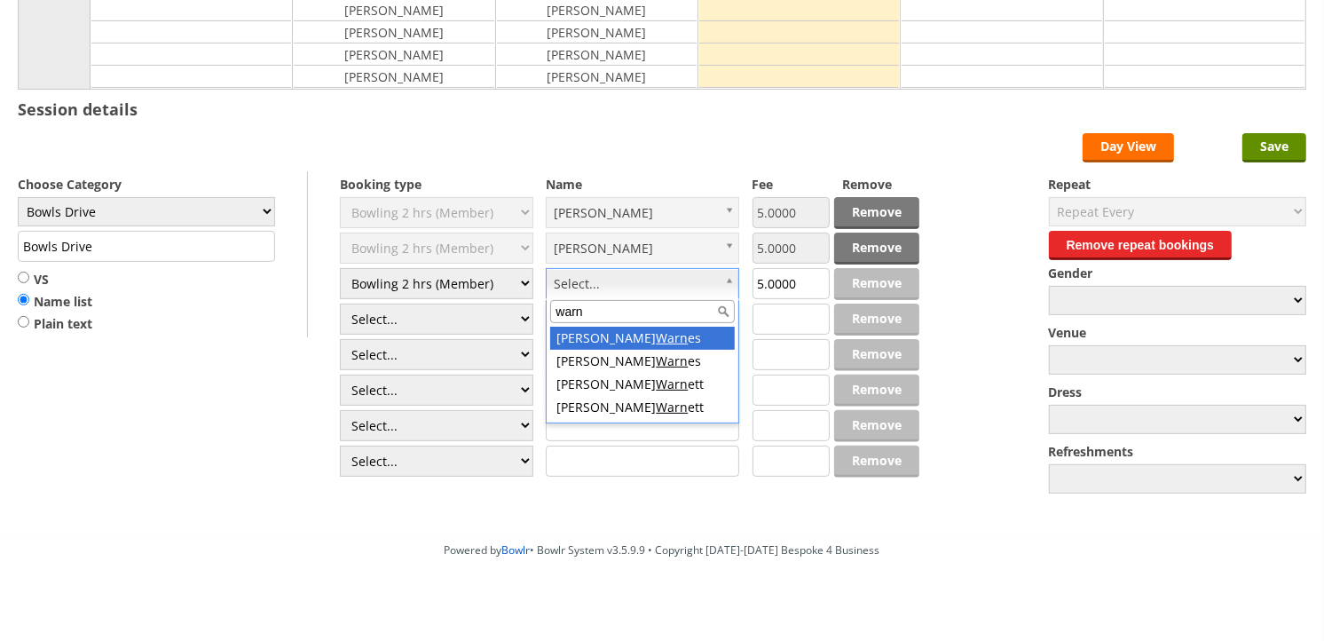
type input "warn"
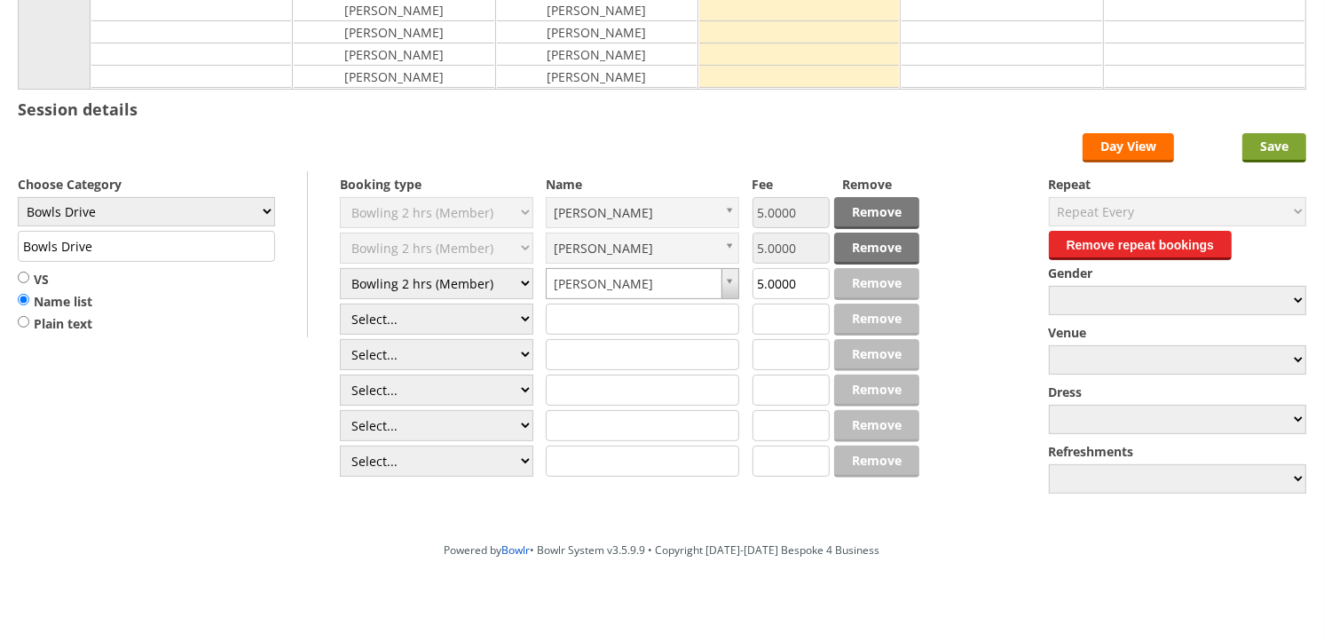
click at [1283, 158] on input "Save" at bounding box center [1274, 147] width 64 height 29
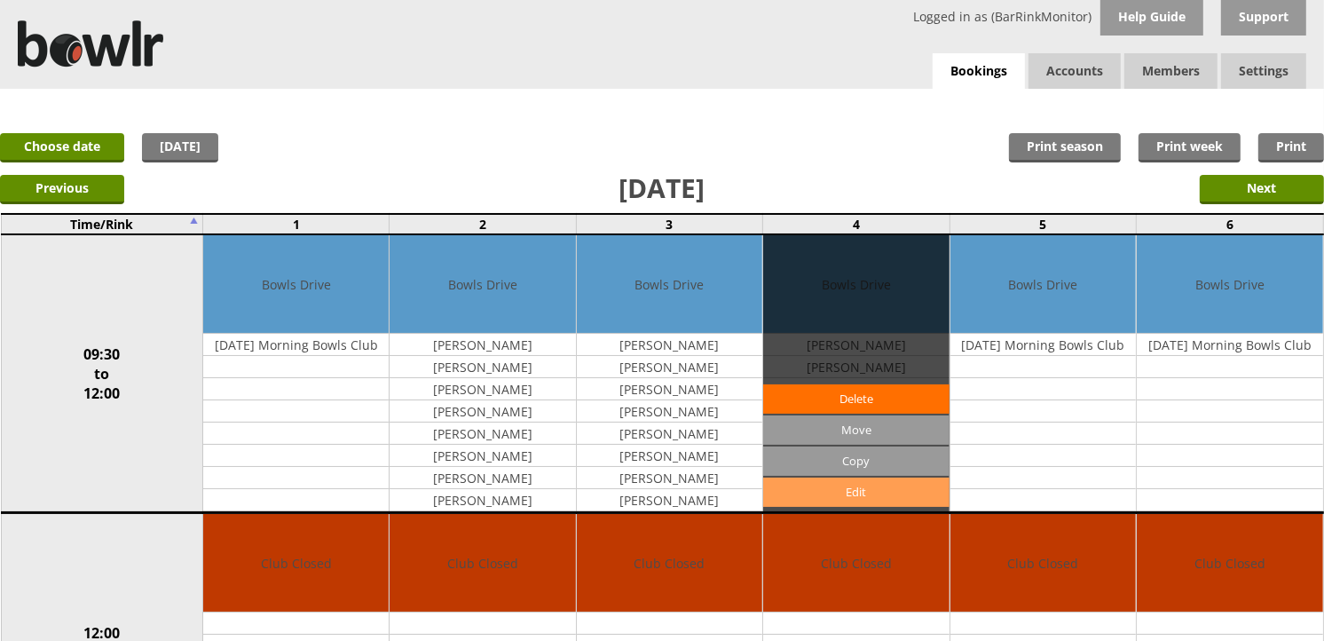
click at [855, 489] on link "Edit" at bounding box center [855, 491] width 185 height 29
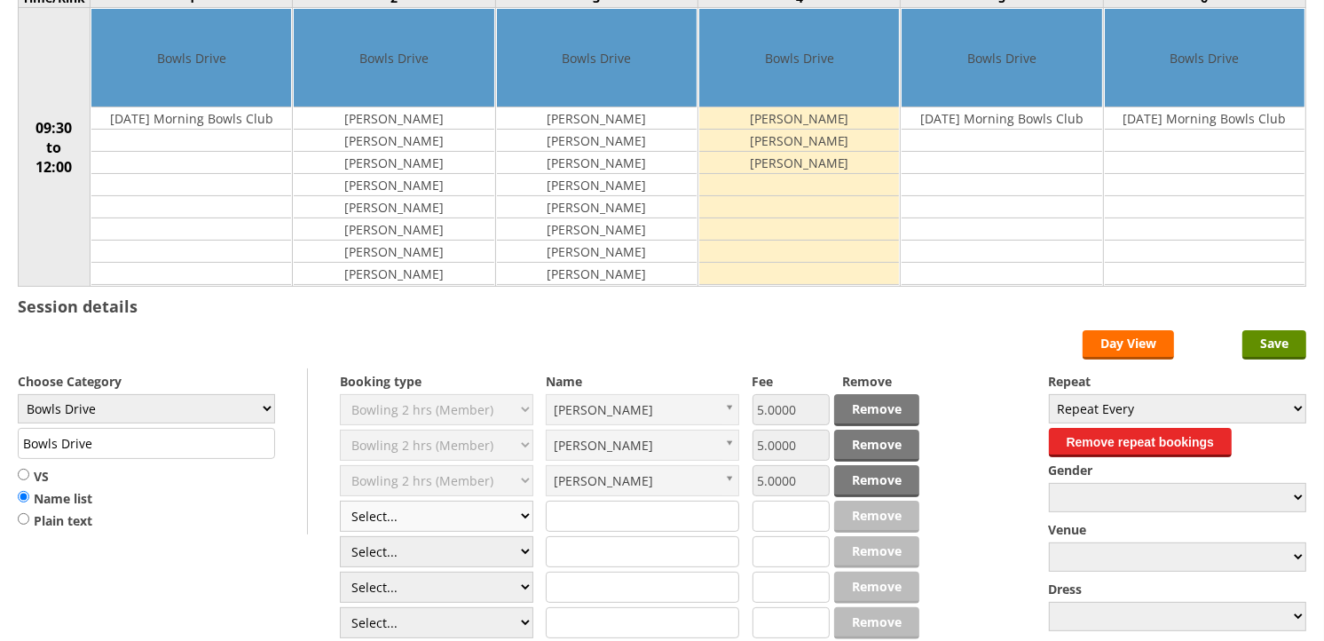
scroll to position [197, 0]
click at [456, 527] on select "Select... Club Competition (Member) Club Competition (Visitor) National (Member…" at bounding box center [436, 515] width 193 height 31
select select "1_50"
click at [340, 501] on select "Select... Club Competition (Member) Club Competition (Visitor) National (Member…" at bounding box center [436, 515] width 193 height 31
type input "5.0000"
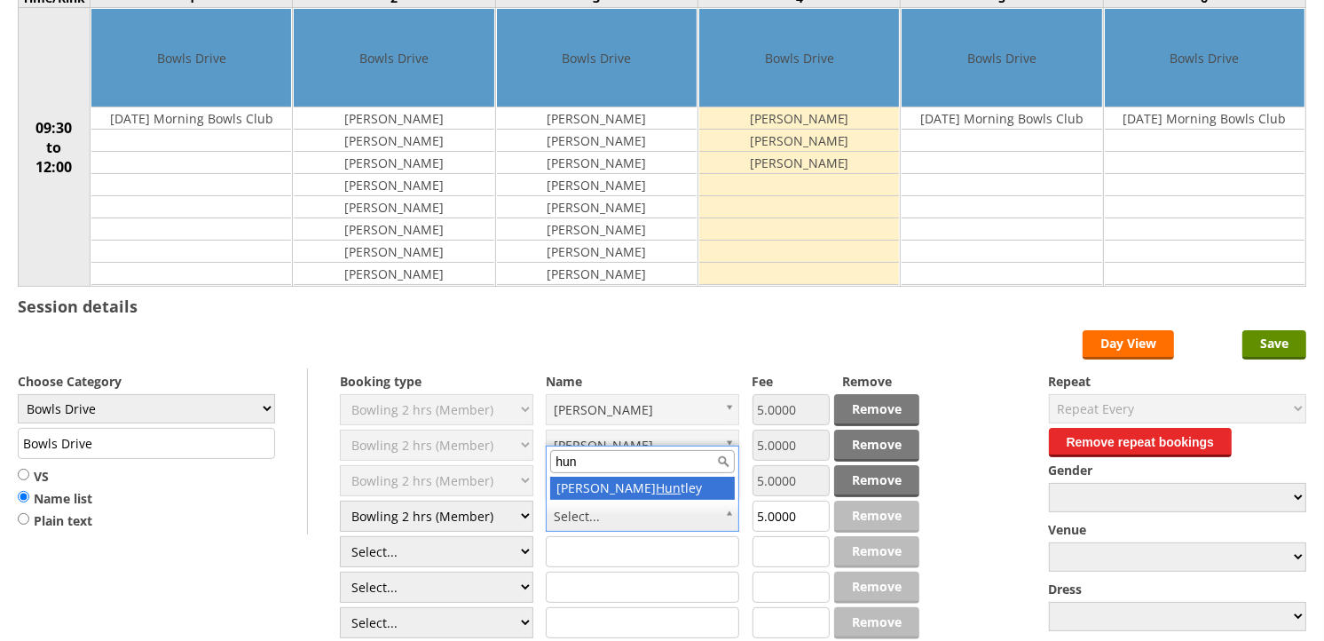
type input "hunt"
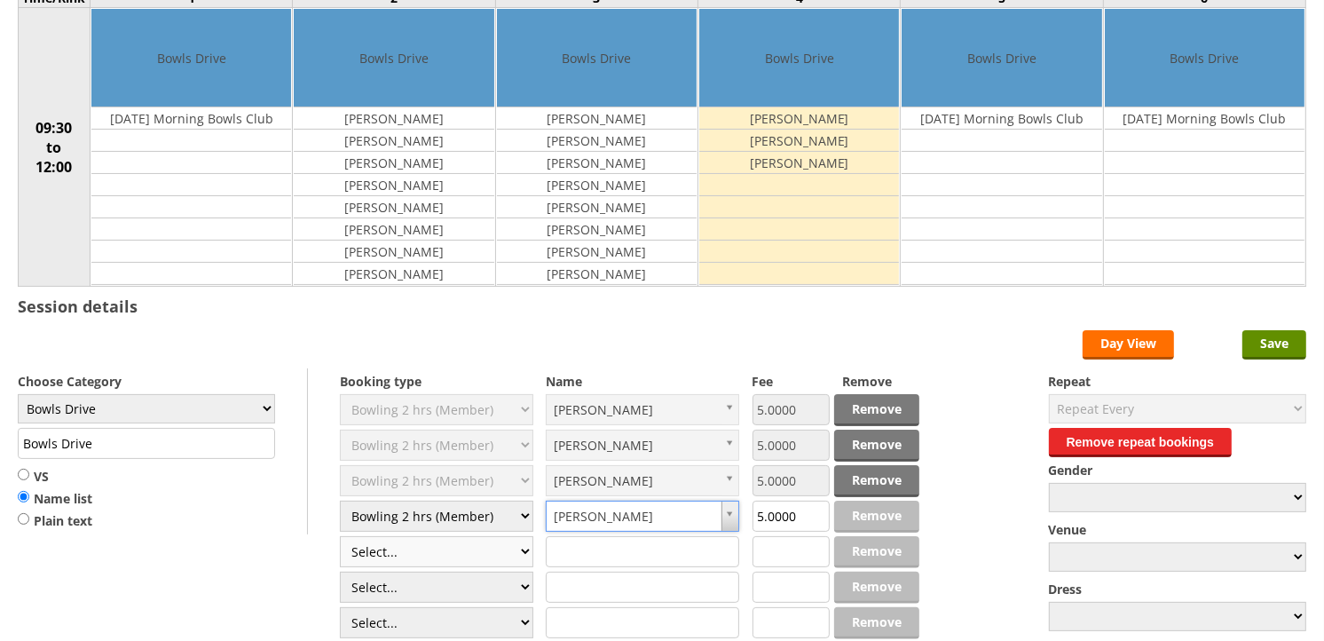
click at [436, 562] on select "Select... Club Competition (Member) Club Competition (Visitor) National (Member…" at bounding box center [436, 551] width 193 height 31
select select "1_50"
click at [340, 537] on select "Select... Club Competition (Member) Club Competition (Visitor) National (Member…" at bounding box center [436, 551] width 193 height 31
type input "5.0000"
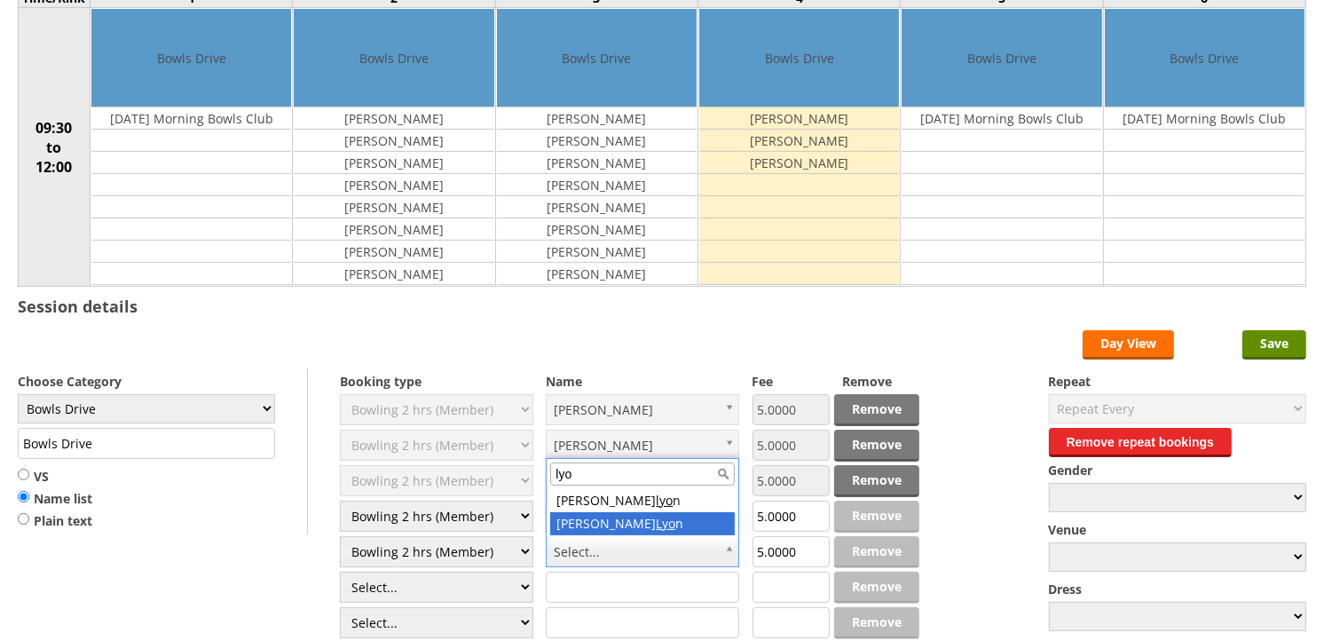
type input "lyo"
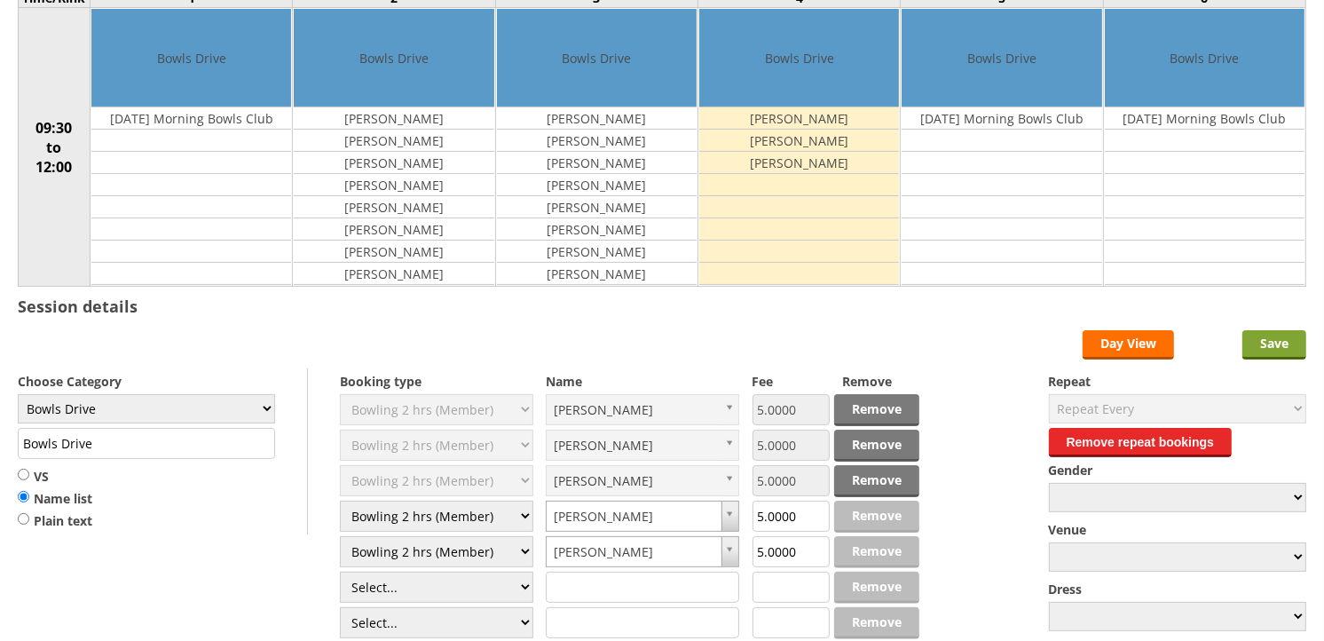
click at [1275, 343] on input "Save" at bounding box center [1274, 344] width 64 height 29
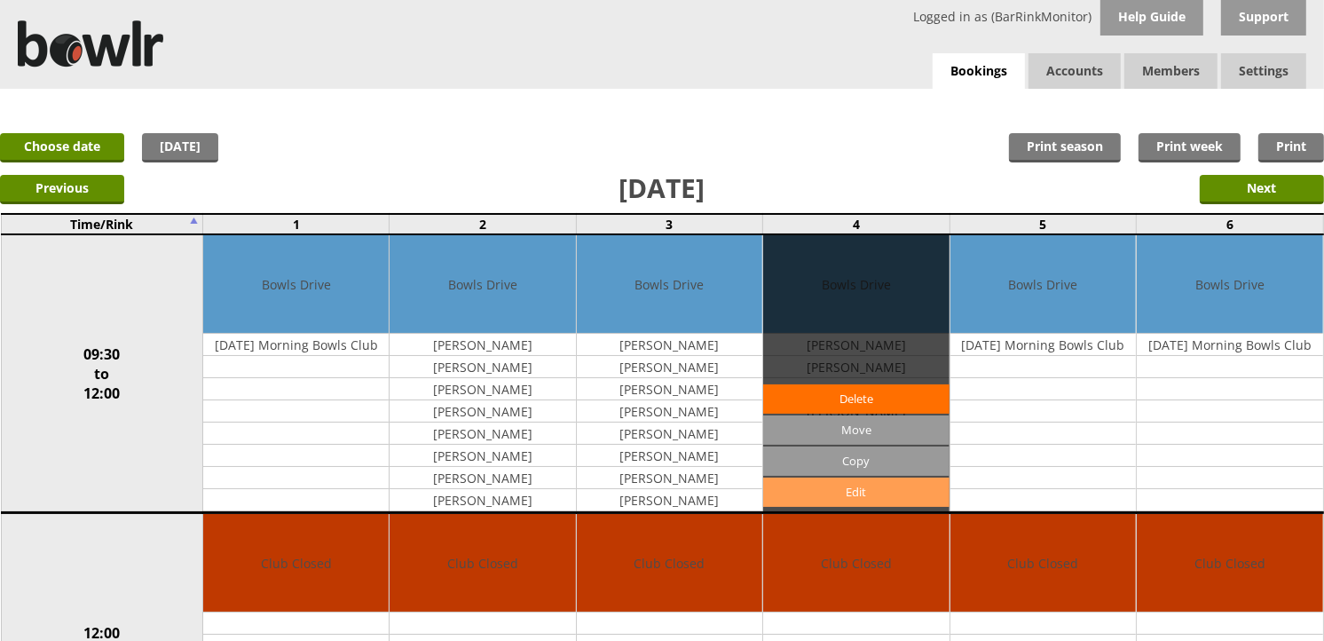
click at [868, 490] on link "Edit" at bounding box center [855, 491] width 185 height 29
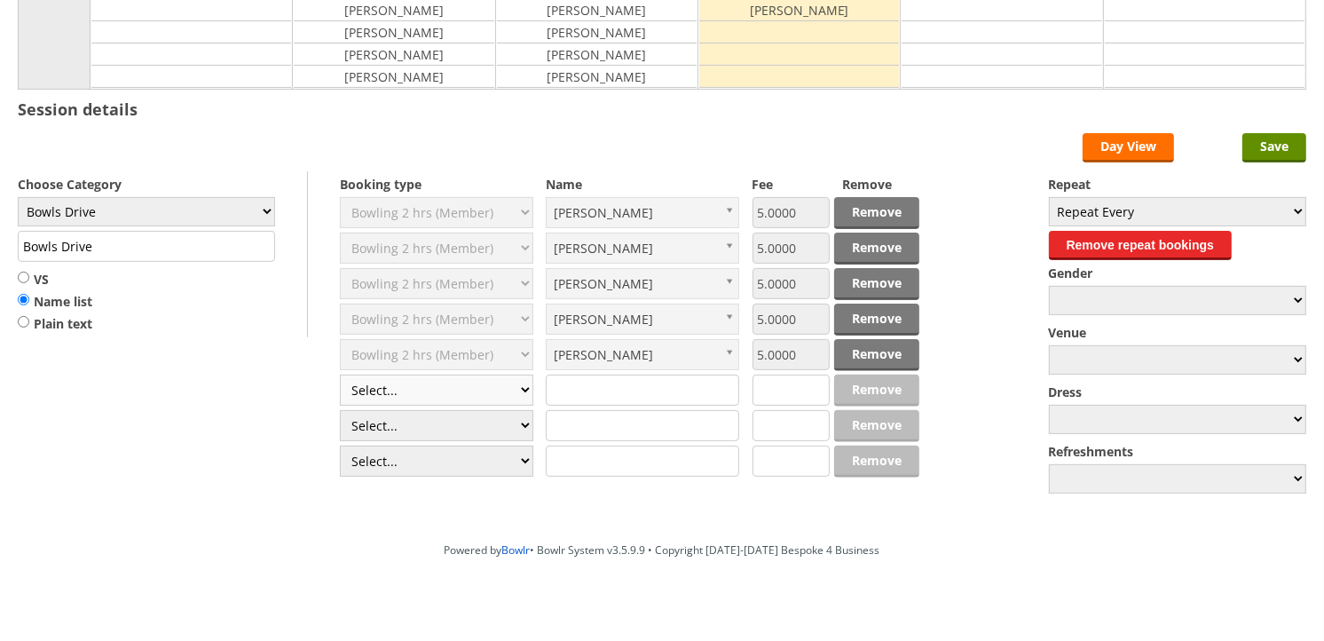
scroll to position [394, 0]
select select "1_50"
click at [340, 375] on select "Select... Club Competition (Member) Club Competition (Visitor) National (Member…" at bounding box center [436, 389] width 193 height 31
type input "5.0000"
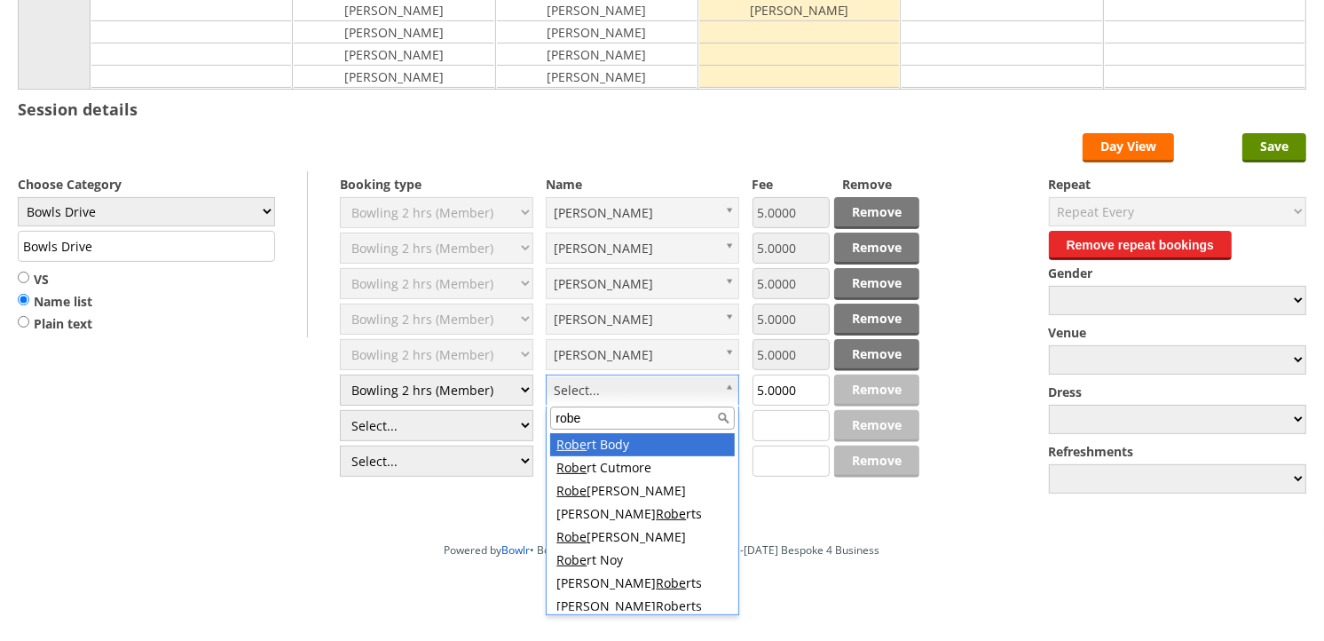
type input "rober"
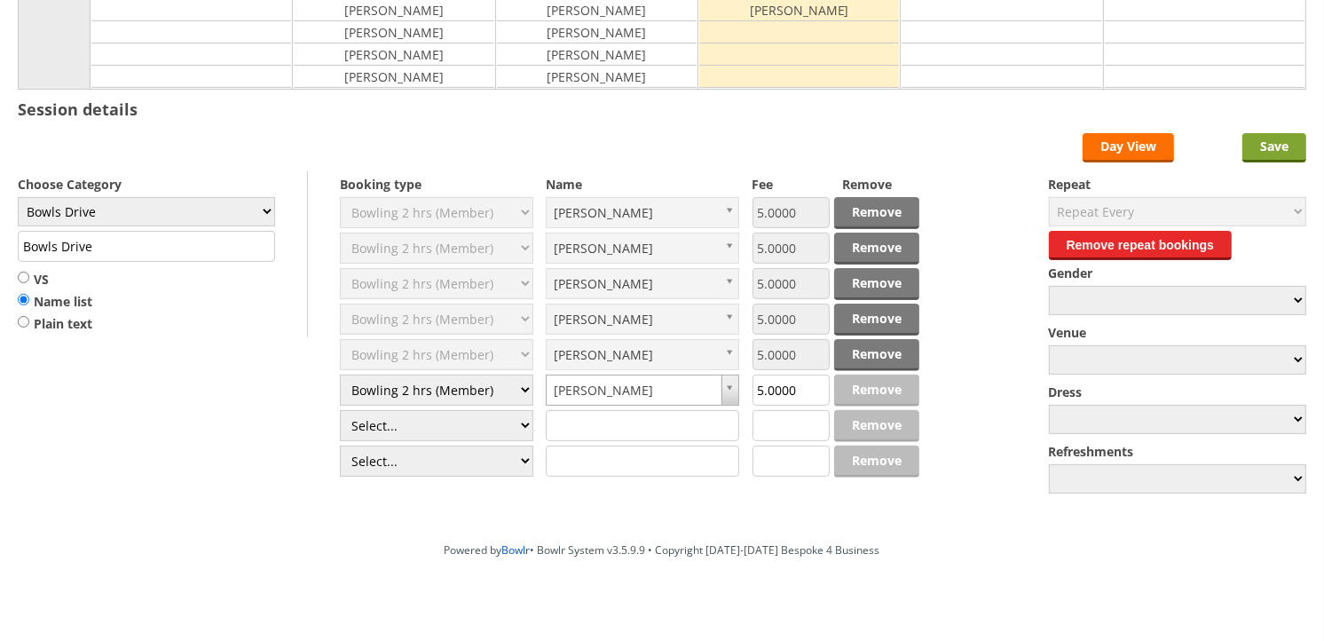
click at [1280, 145] on input "Save" at bounding box center [1274, 147] width 64 height 29
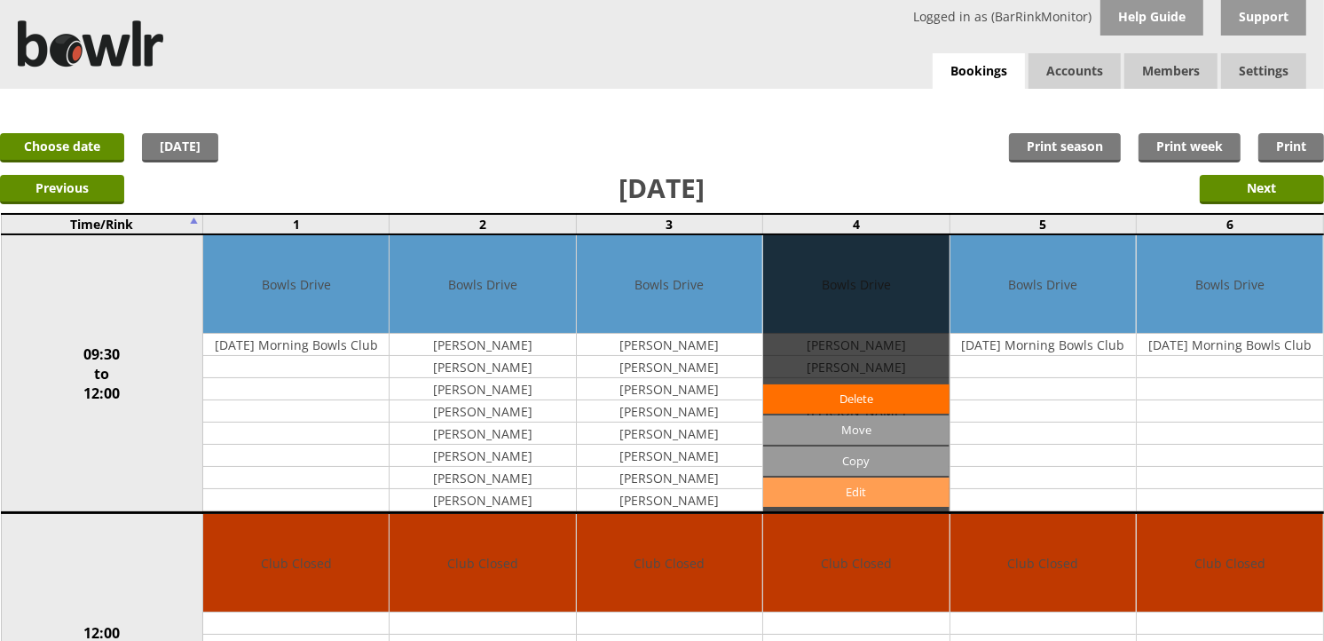
click at [859, 489] on link "Edit" at bounding box center [855, 491] width 185 height 29
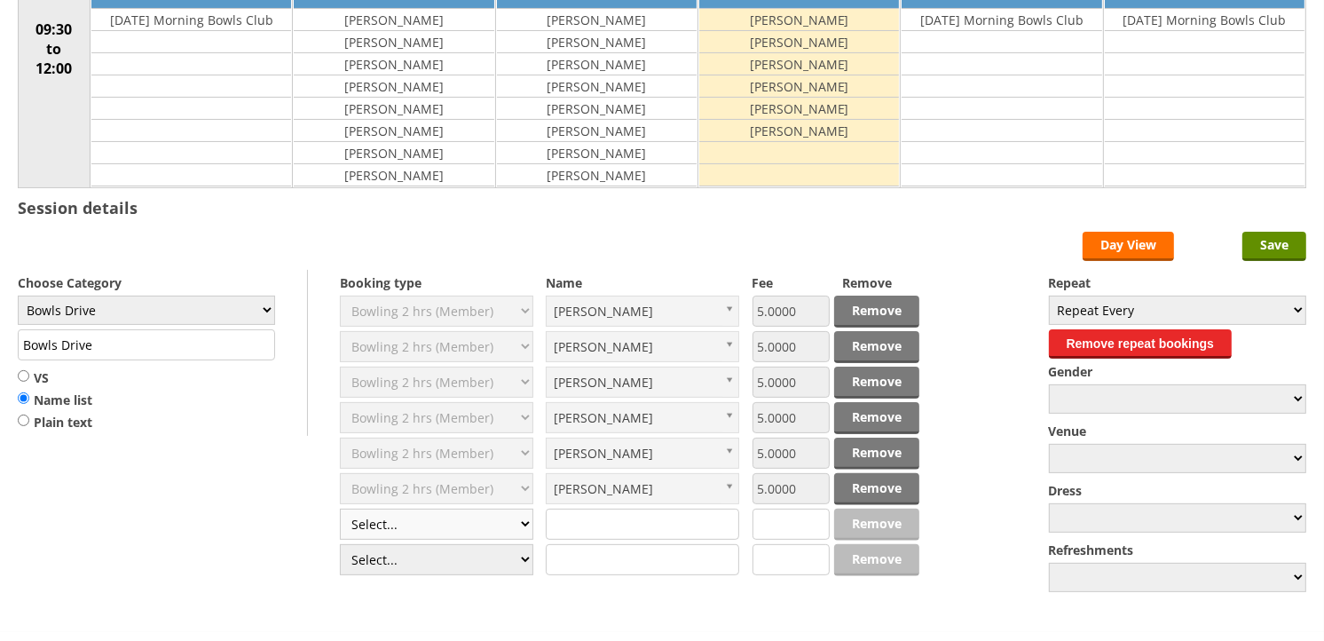
scroll to position [295, 0]
select select "1_50"
click at [340, 509] on select "Select... Club Competition (Member) Club Competition (Visitor) National (Member…" at bounding box center [436, 523] width 193 height 31
type input "5.0000"
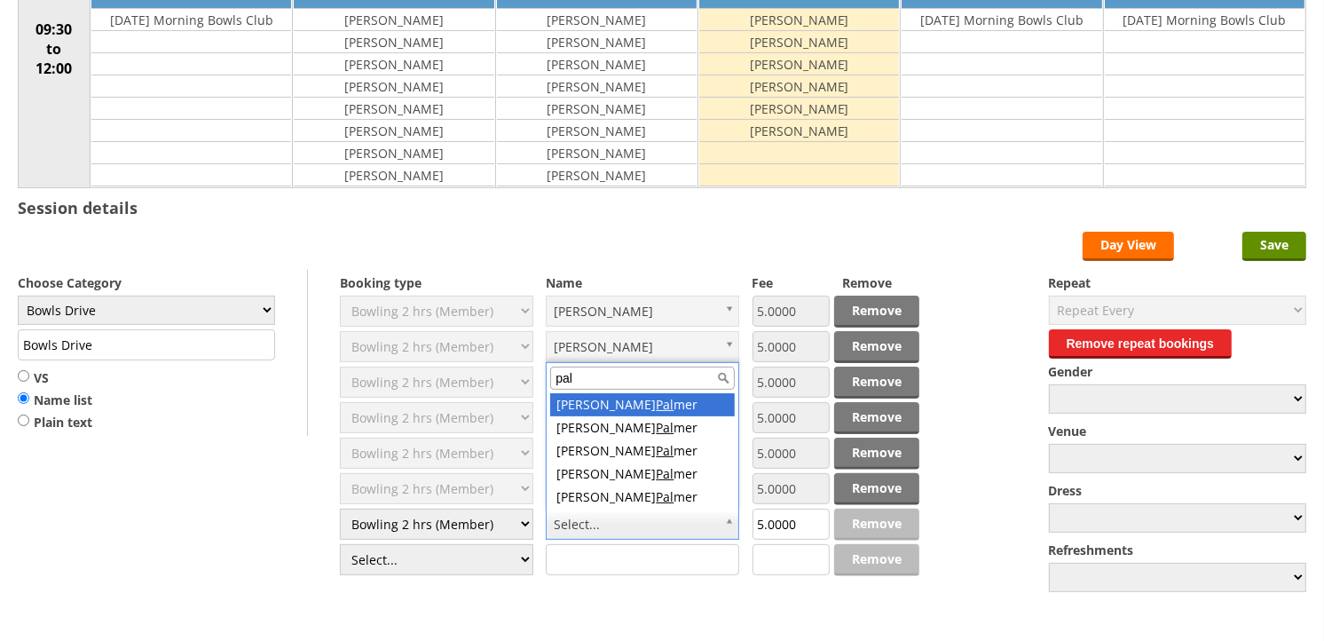
type input "palm"
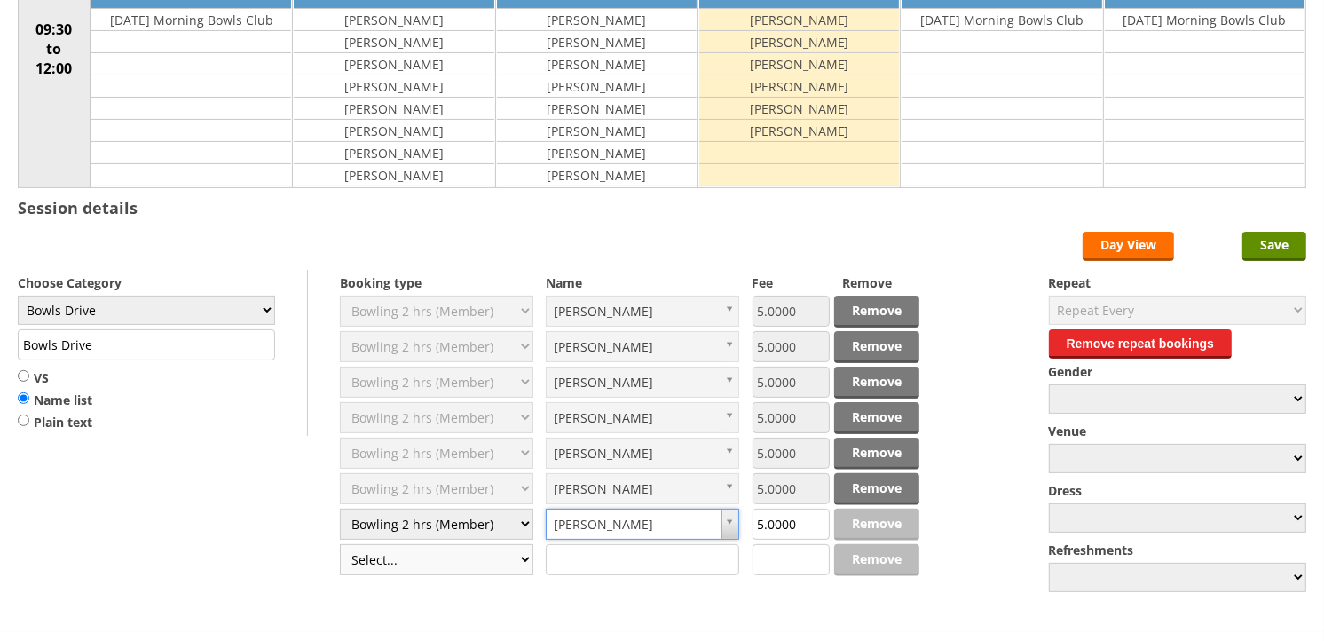
click at [437, 560] on select "Select... Club Competition (Member) Club Competition (Visitor) National (Member…" at bounding box center [436, 559] width 193 height 31
select select "1_50"
click at [340, 545] on select "Select... Club Competition (Member) Club Competition (Visitor) National (Member…" at bounding box center [436, 559] width 193 height 31
type input "5.0000"
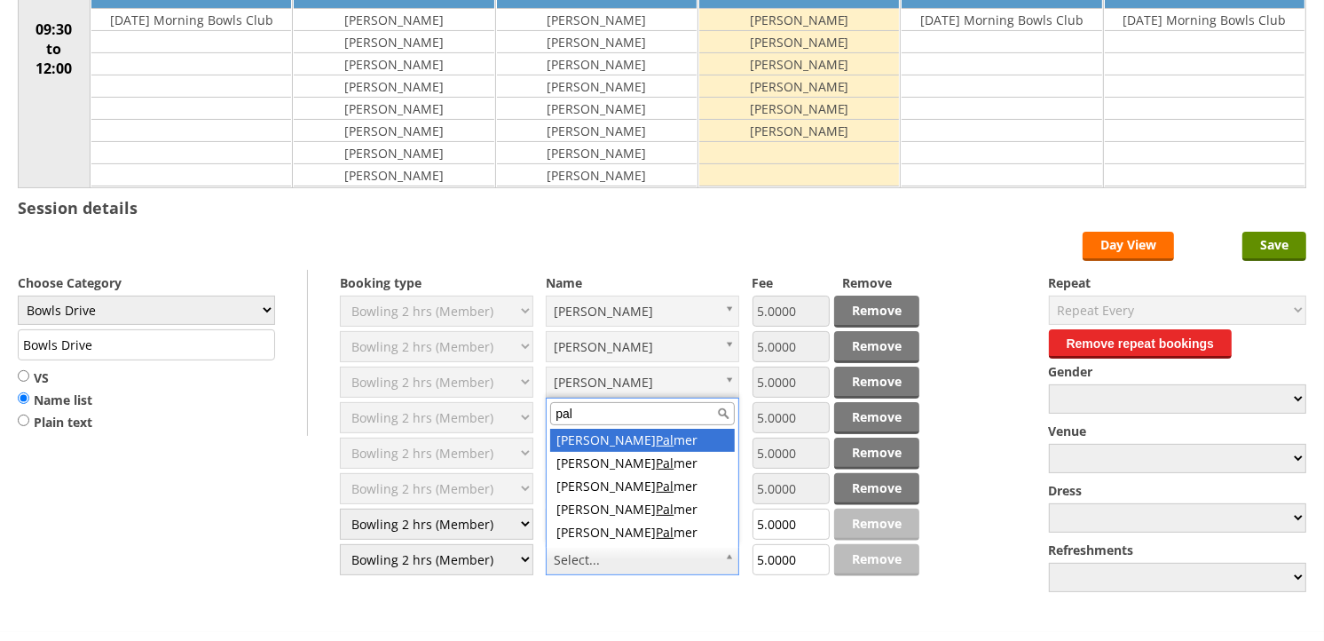
type input "palm"
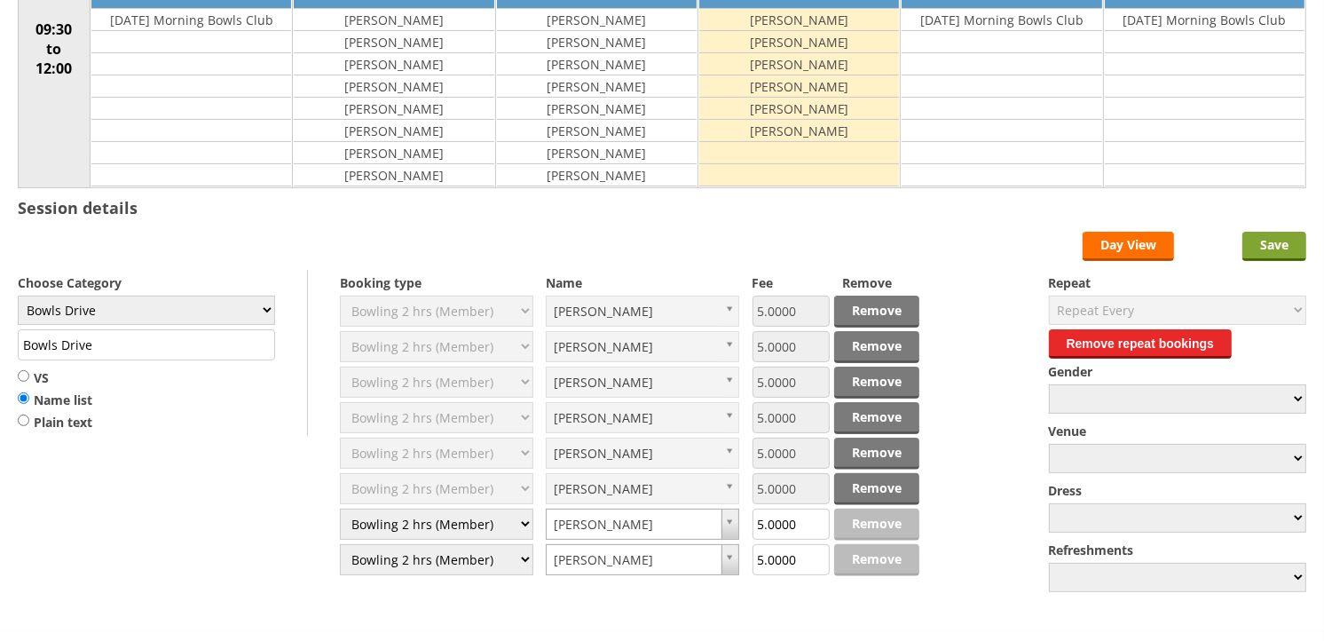
click at [1289, 248] on input "Save" at bounding box center [1274, 246] width 64 height 29
